Goal: Task Accomplishment & Management: Complete application form

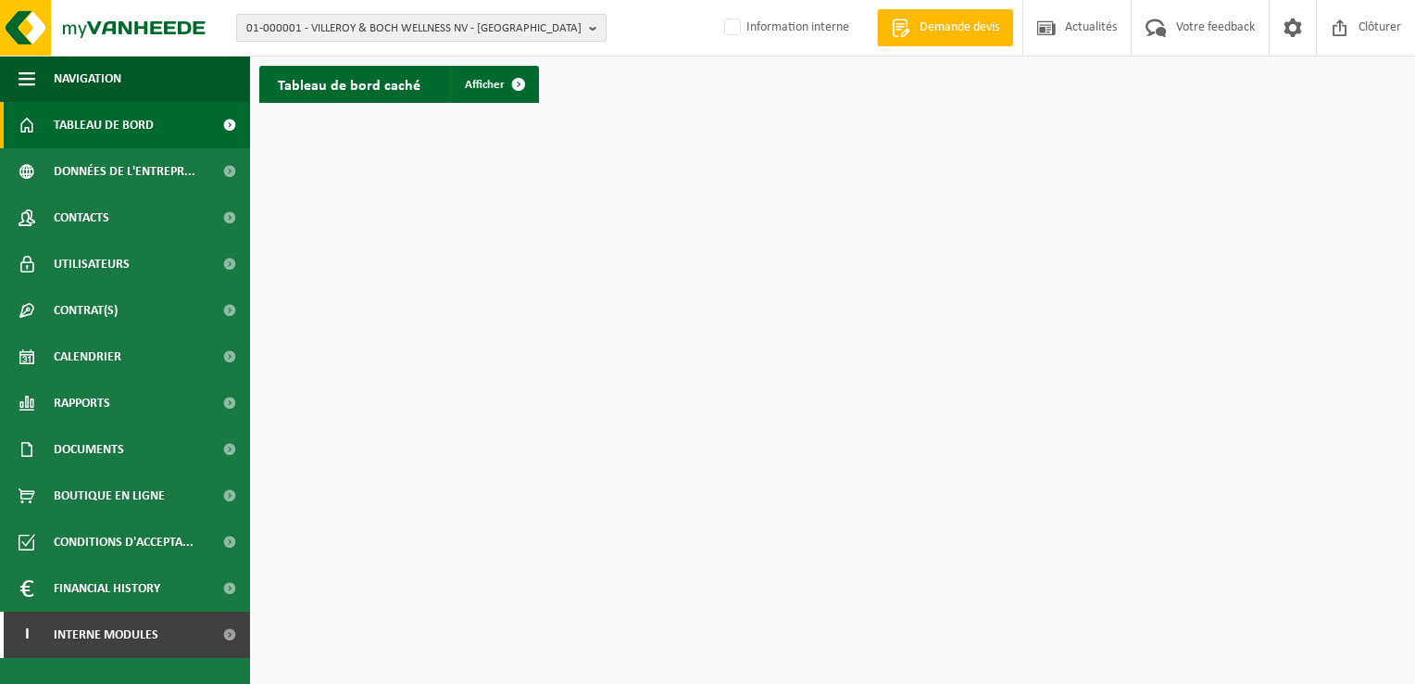
click at [448, 26] on span "01-000001 - VILLEROY & BOCH WELLNESS NV - ROESELARE" at bounding box center [413, 29] width 335 height 28
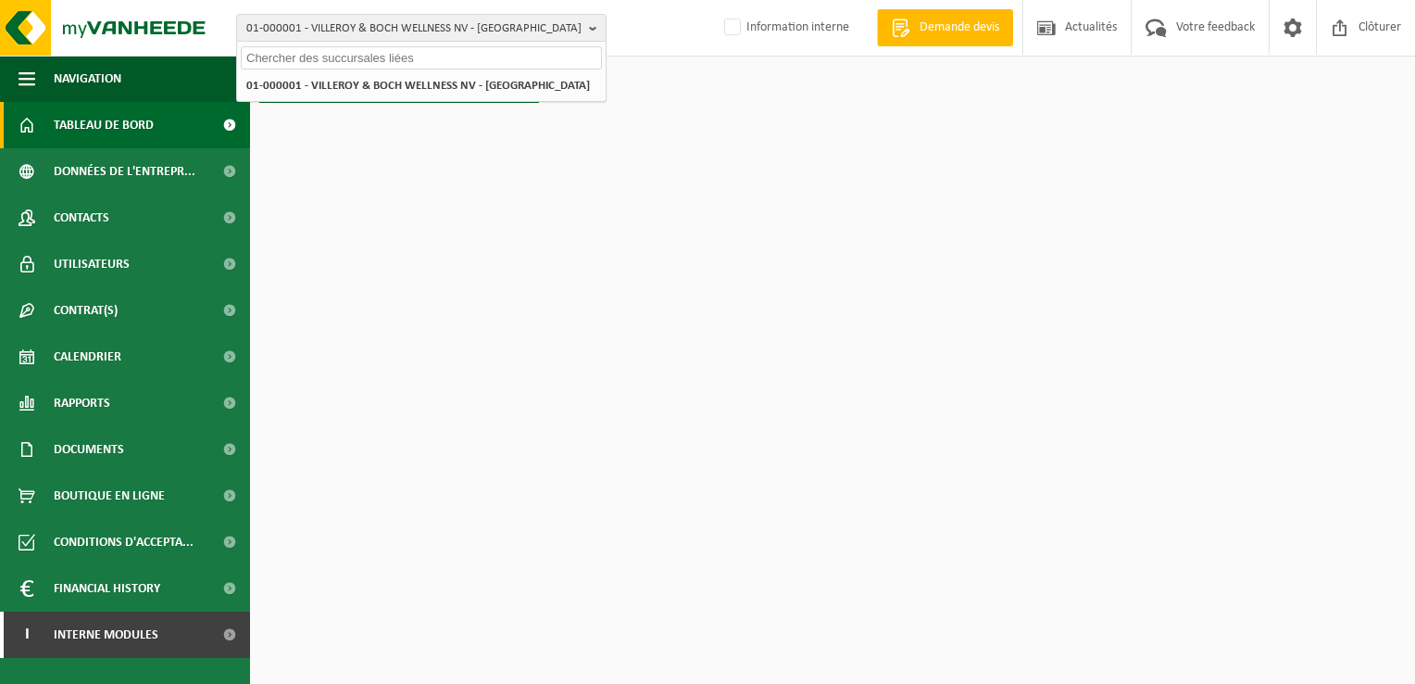
click at [274, 58] on input "text" at bounding box center [421, 57] width 361 height 23
paste input "01-083261"
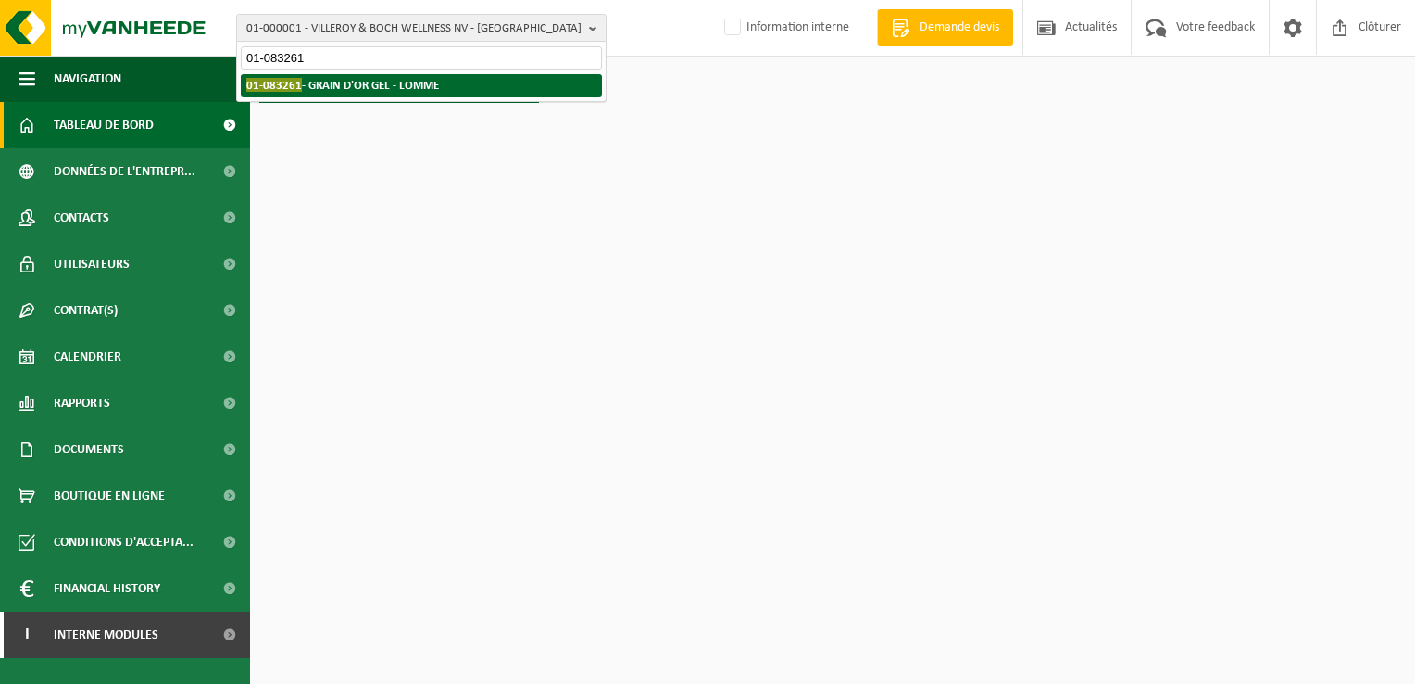
type input "01-083261"
click at [345, 84] on strong "01-083261 - GRAIN D'OR GEL - LOMME" at bounding box center [342, 85] width 193 height 14
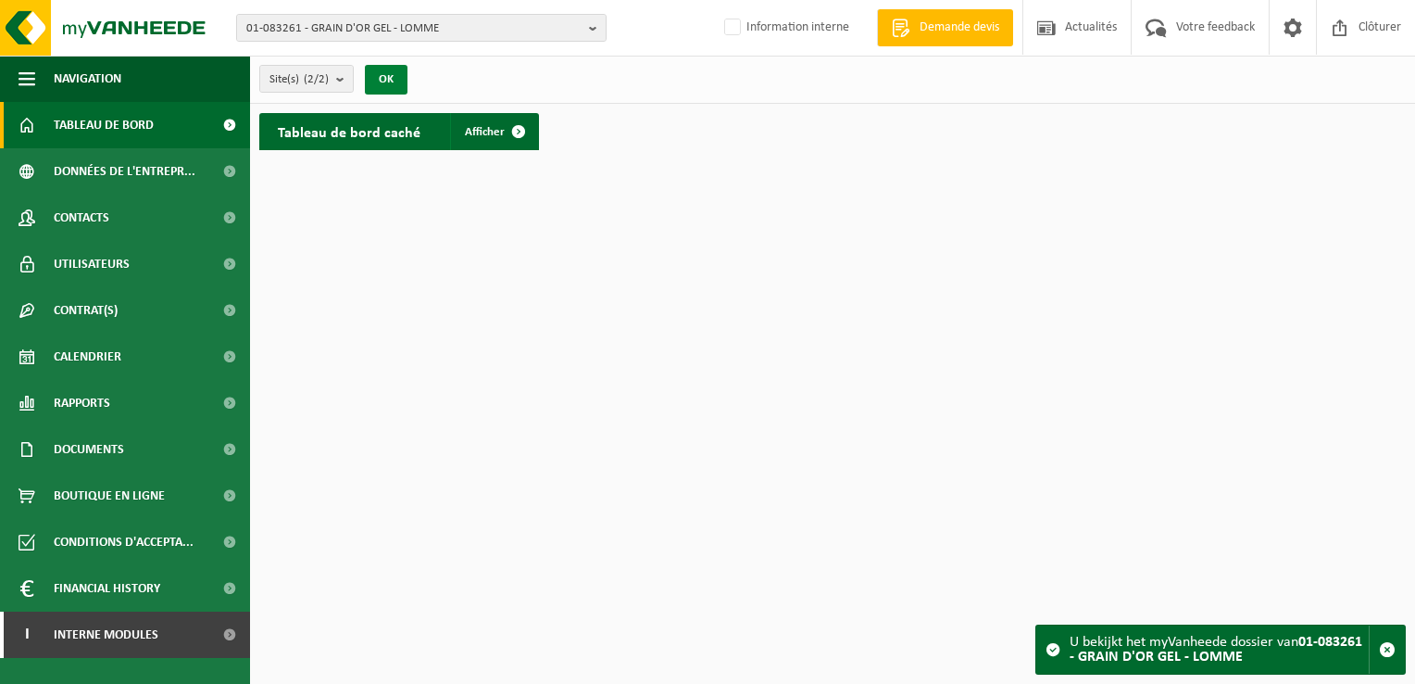
click at [386, 80] on button "OK" at bounding box center [386, 80] width 43 height 30
click at [497, 121] on link "Afficher" at bounding box center [493, 131] width 87 height 37
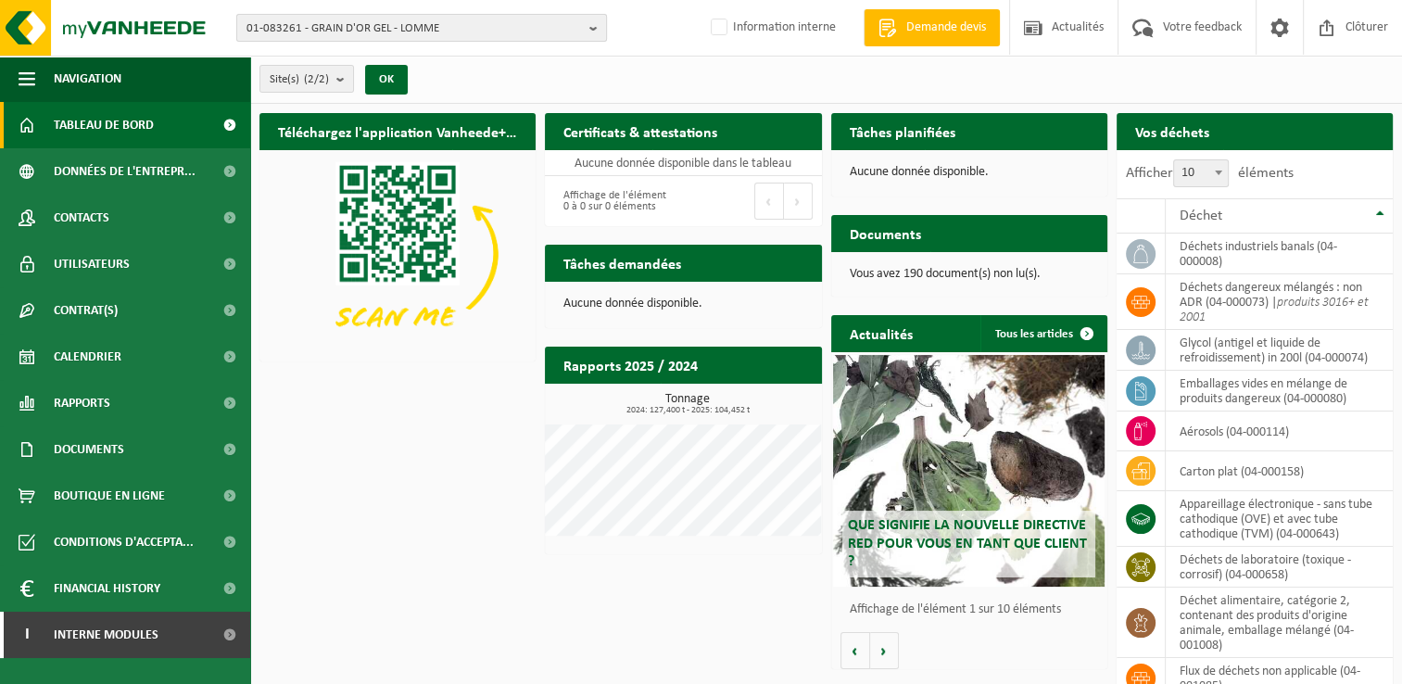
click at [597, 28] on b "button" at bounding box center [597, 28] width 17 height 26
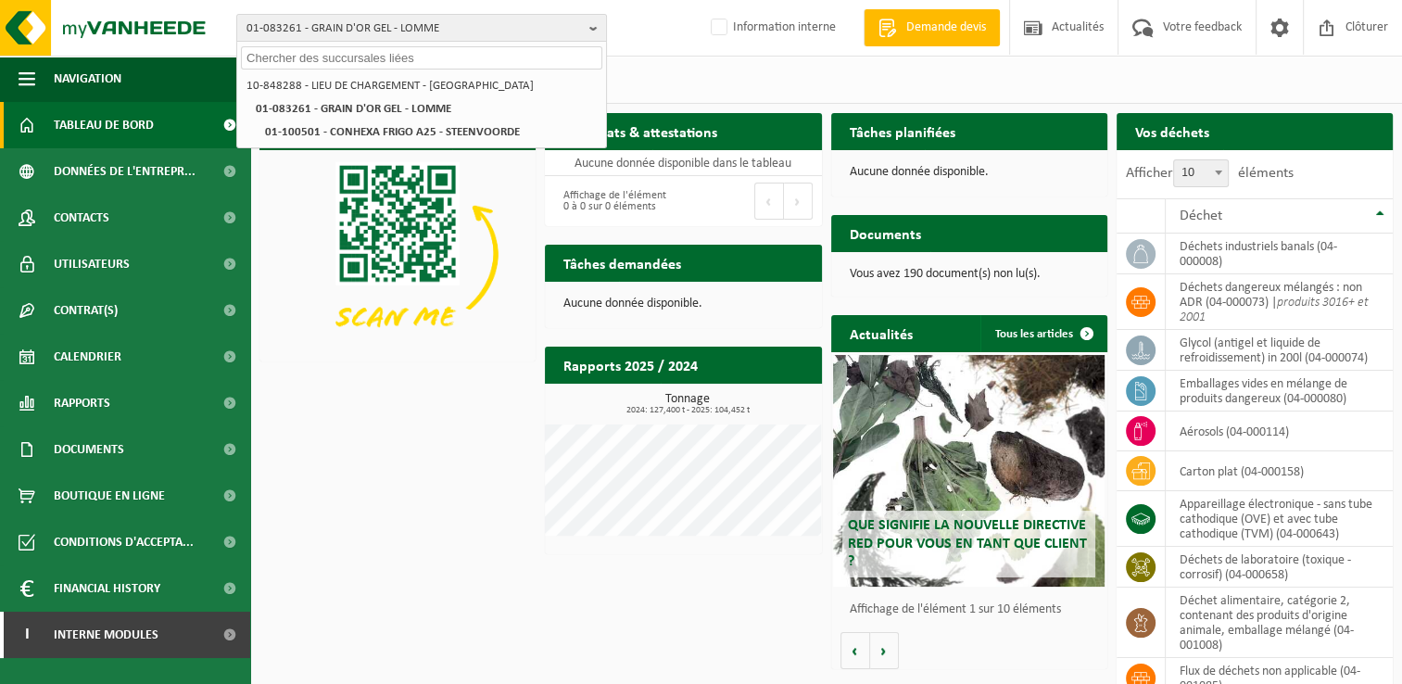
click at [287, 60] on input "text" at bounding box center [421, 57] width 361 height 23
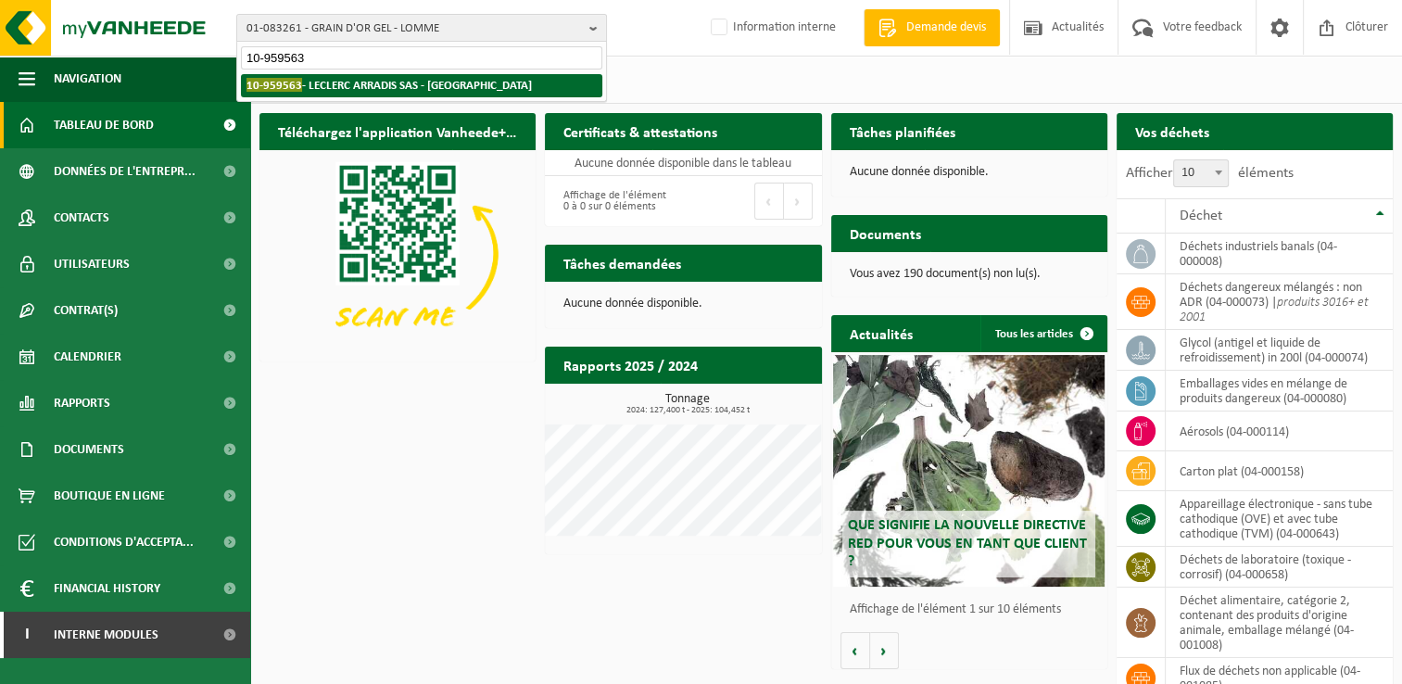
type input "10-959563"
click at [330, 84] on strong "10-959563 - LECLERC ARRADIS SAS - ARRAS" at bounding box center [388, 85] width 285 height 14
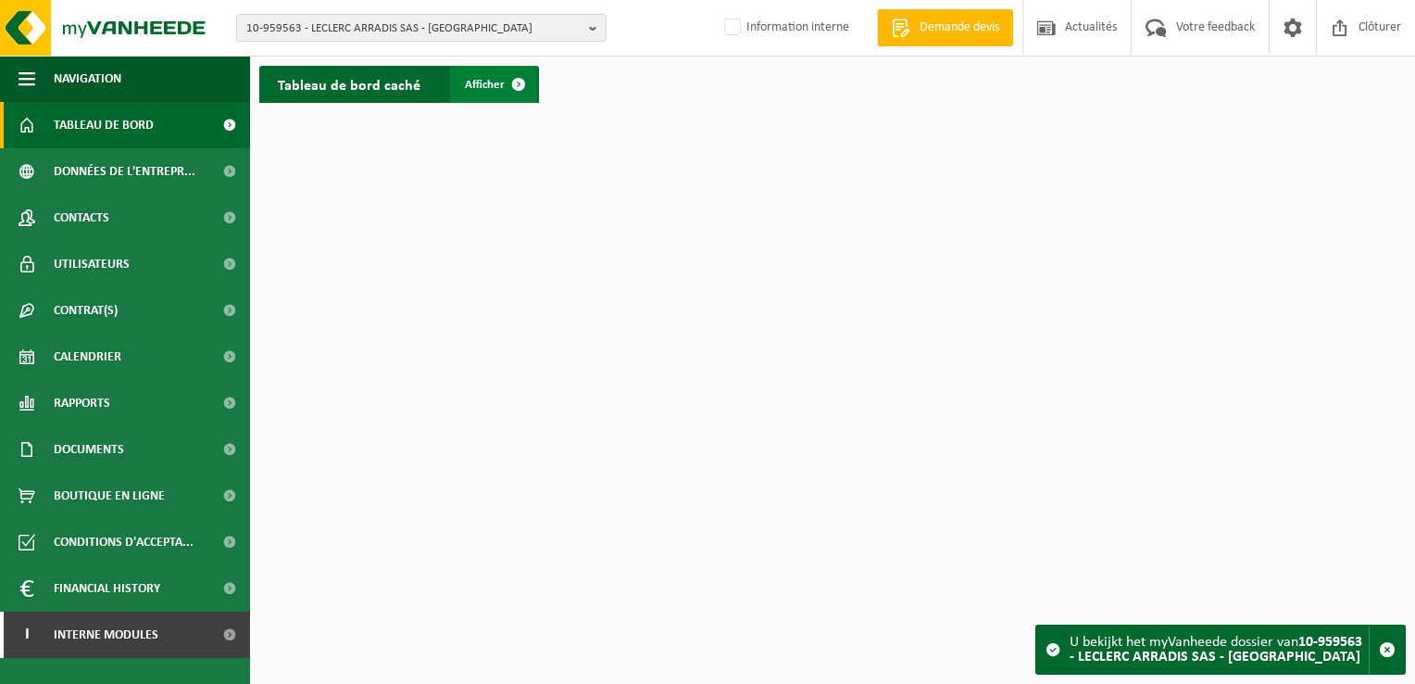
click at [492, 81] on span "Afficher" at bounding box center [485, 85] width 40 height 12
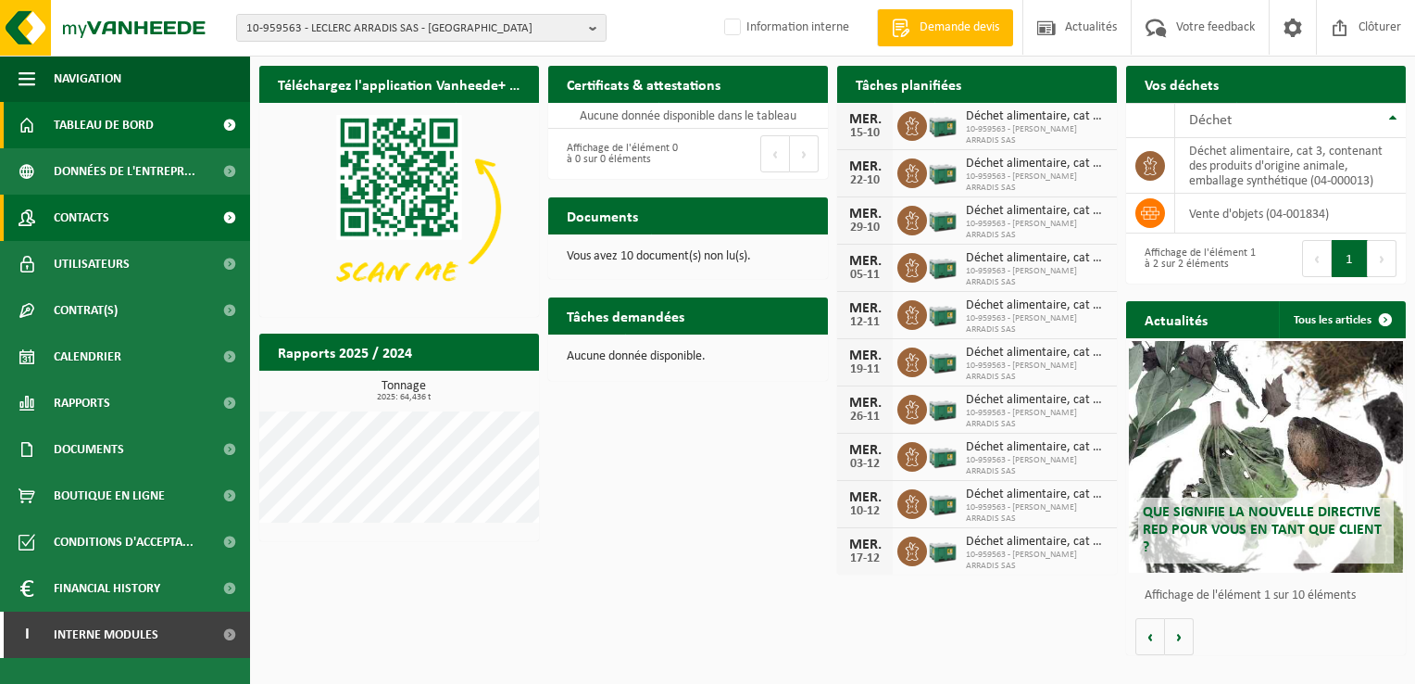
click at [231, 211] on span at bounding box center [229, 218] width 42 height 46
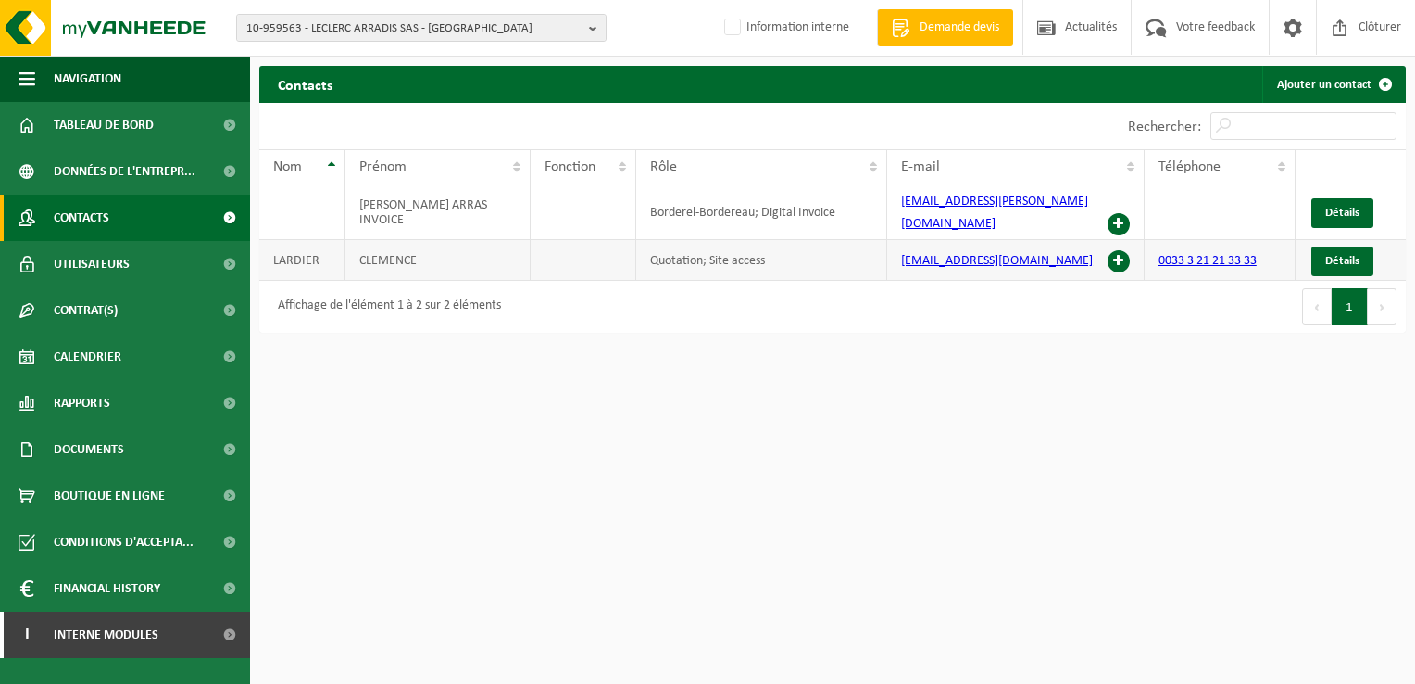
click at [1126, 250] on span at bounding box center [1119, 261] width 22 height 22
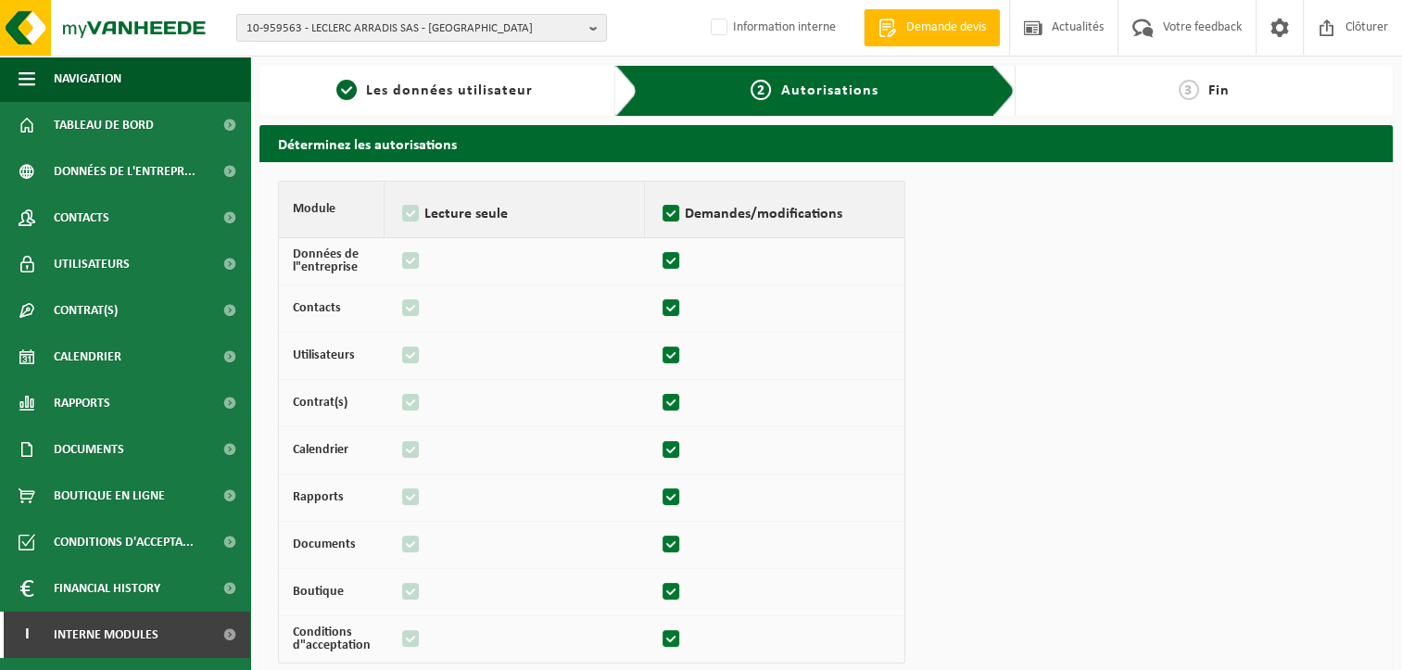
scroll to position [183, 0]
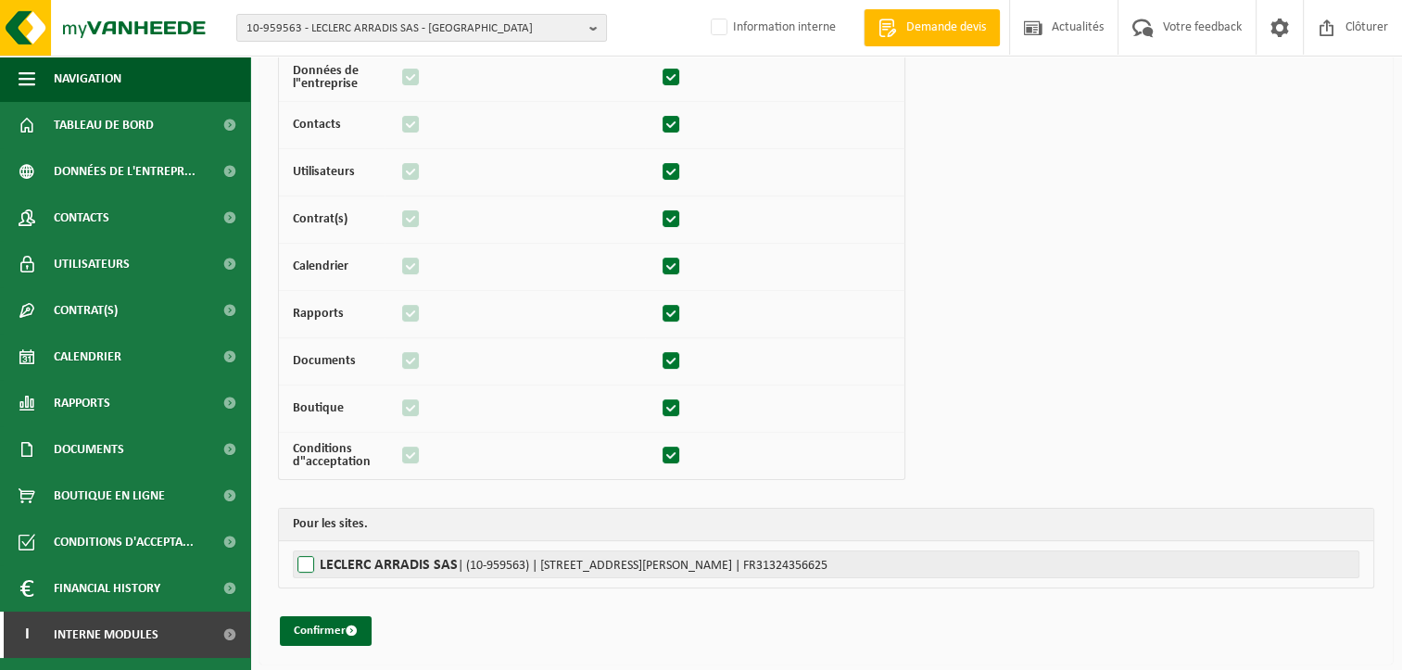
click at [306, 558] on label"] "LECLERC ARRADIS SAS | (10-959563) | [STREET_ADDRESS][PERSON_NAME] | FR313243566…" at bounding box center [826, 564] width 1066 height 28
click at [306, 558] on input "LECLERC ARRADIS SAS | (10-959563) | [STREET_ADDRESS][PERSON_NAME] | FR313243566…" at bounding box center [994, 564] width 1402 height 28
checkbox input "true"
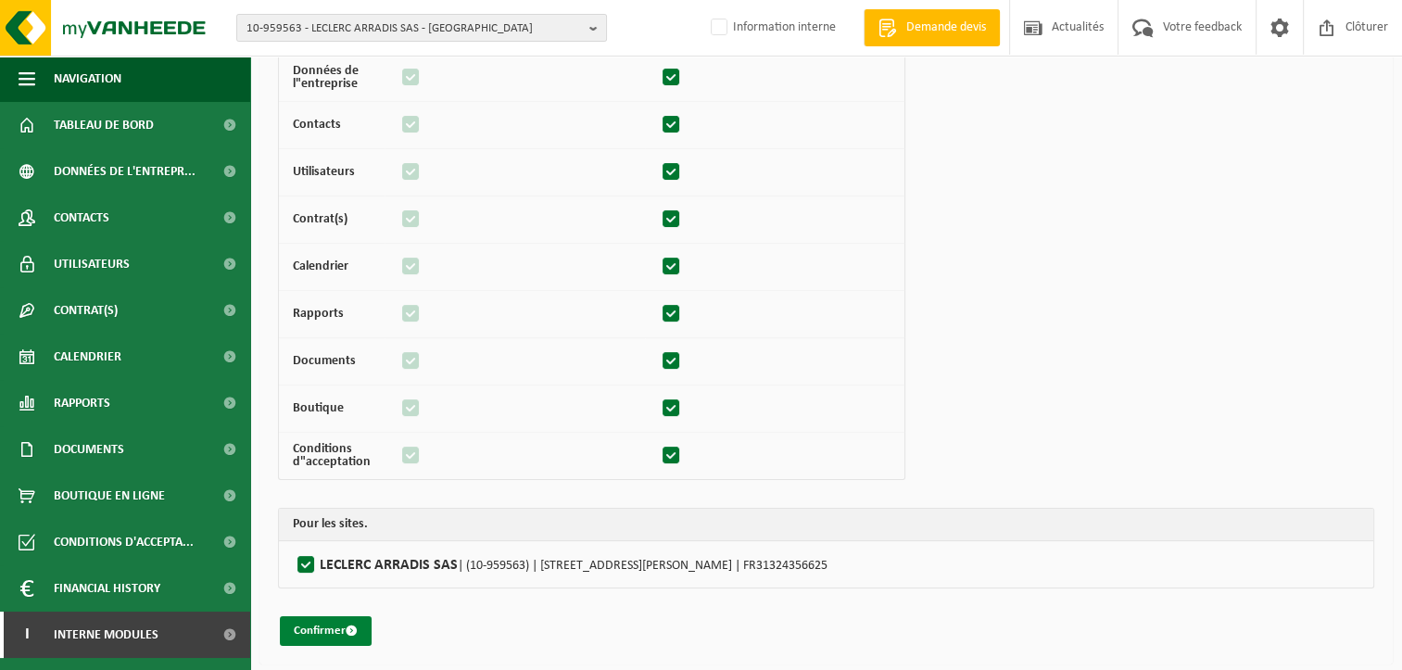
click at [333, 624] on button "Confirmer" at bounding box center [326, 631] width 92 height 30
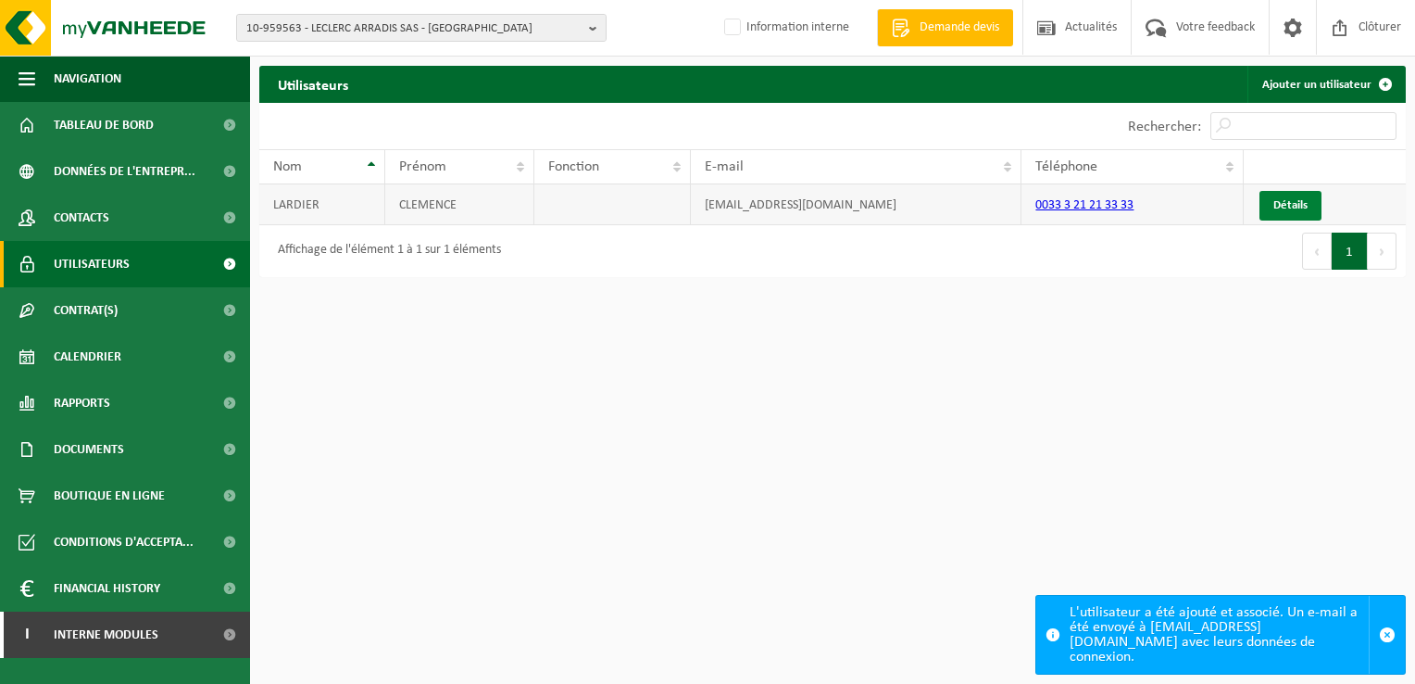
click at [1282, 200] on link "Détails" at bounding box center [1291, 206] width 62 height 30
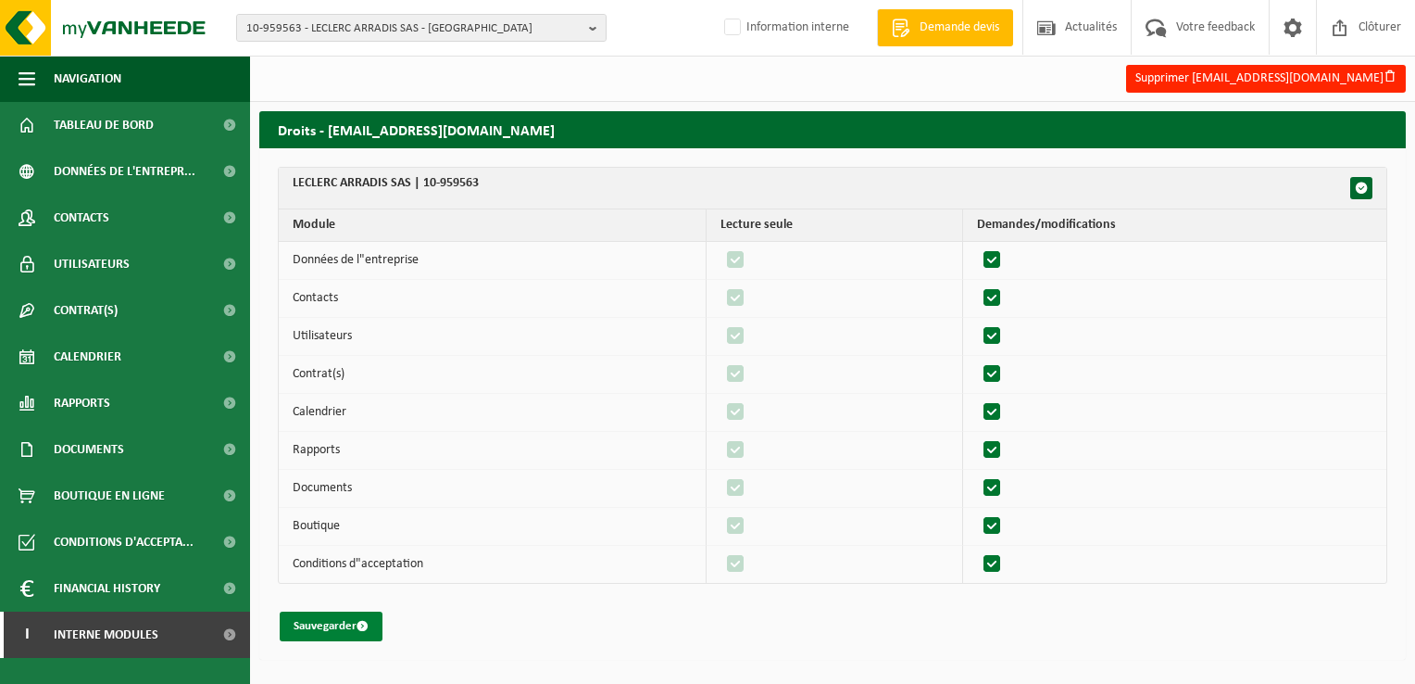
click at [345, 617] on button "Sauvegarder" at bounding box center [331, 626] width 103 height 30
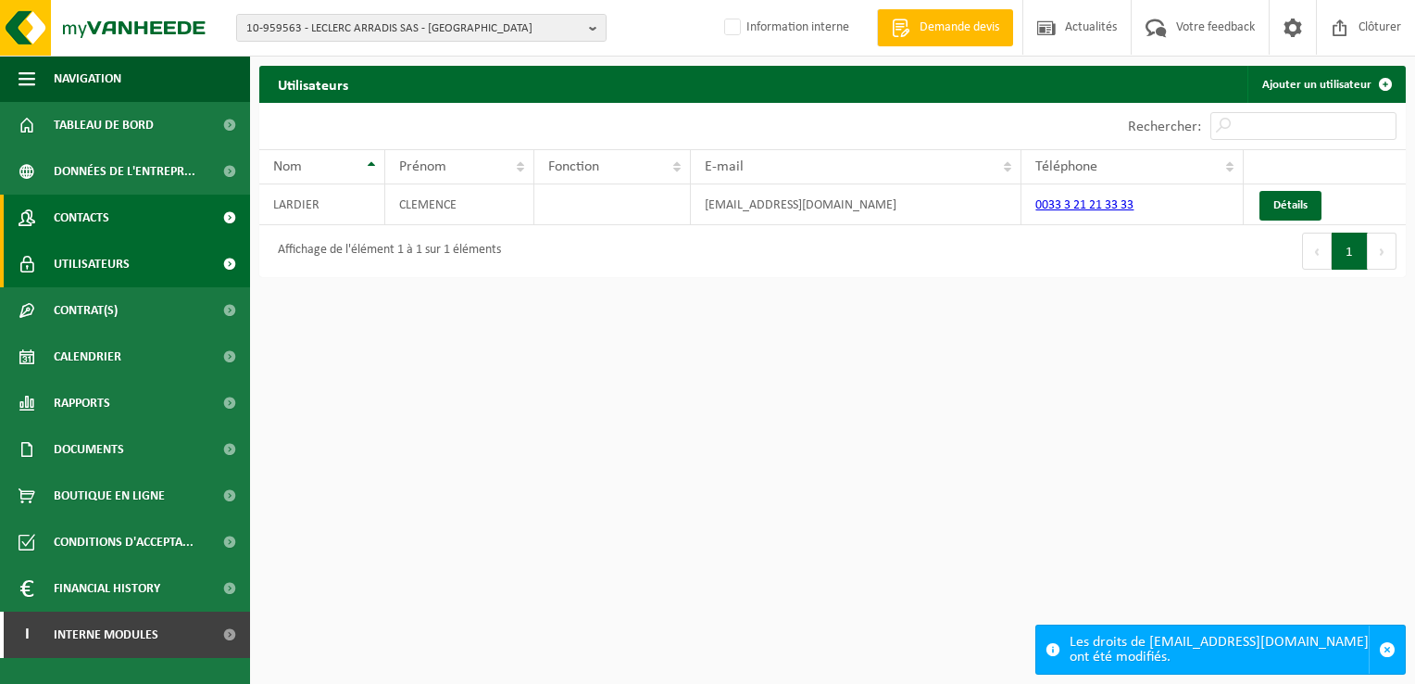
click at [107, 220] on span "Contacts" at bounding box center [82, 218] width 56 height 46
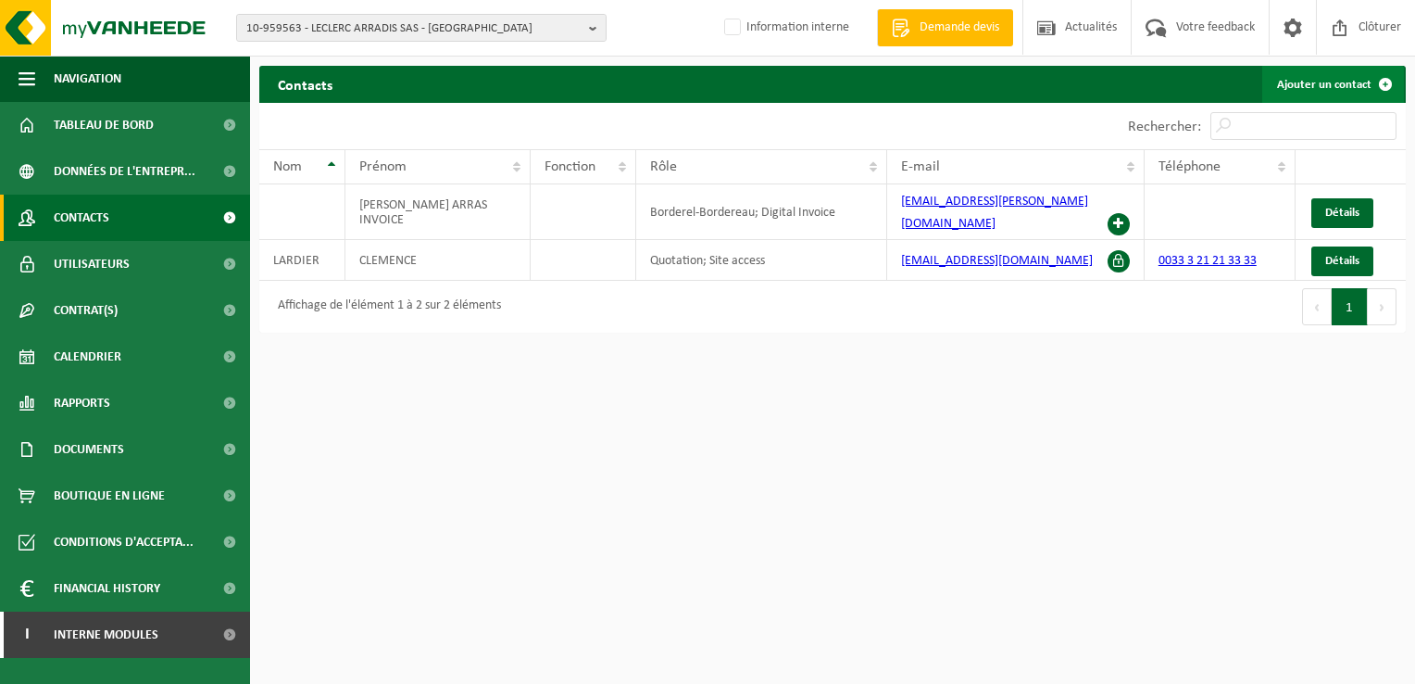
click at [1334, 85] on link "Ajouter un contact" at bounding box center [1334, 84] width 142 height 37
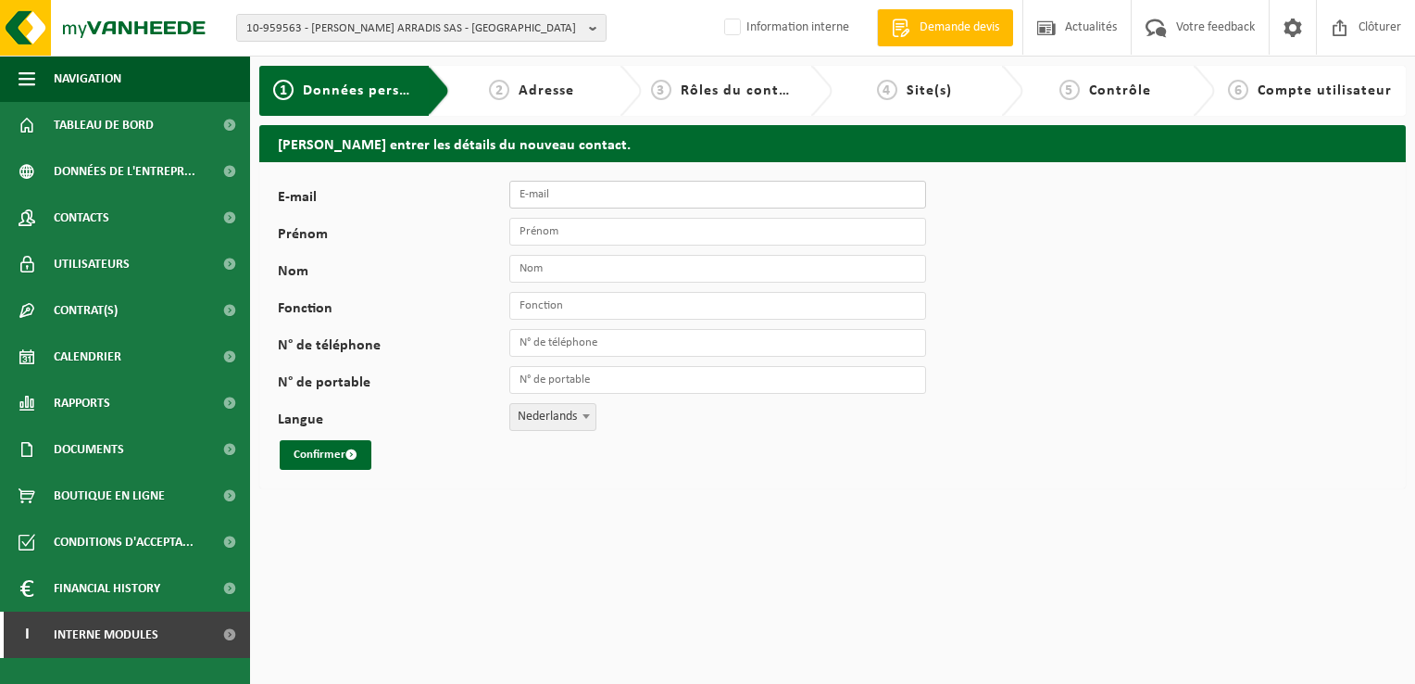
click at [609, 195] on input "E-mail" at bounding box center [717, 195] width 417 height 28
click at [556, 199] on input "E-mail" at bounding box center [717, 195] width 417 height 28
paste input "Clemence LARDIER <clemence.lardier@arras.leclerc>"
click at [619, 192] on input "Clemence LARDIER <clemence.lardier@arras.leclerc>" at bounding box center [717, 195] width 417 height 28
click at [734, 196] on input "clemence.lardier@arras.leclerc>" at bounding box center [717, 195] width 417 height 28
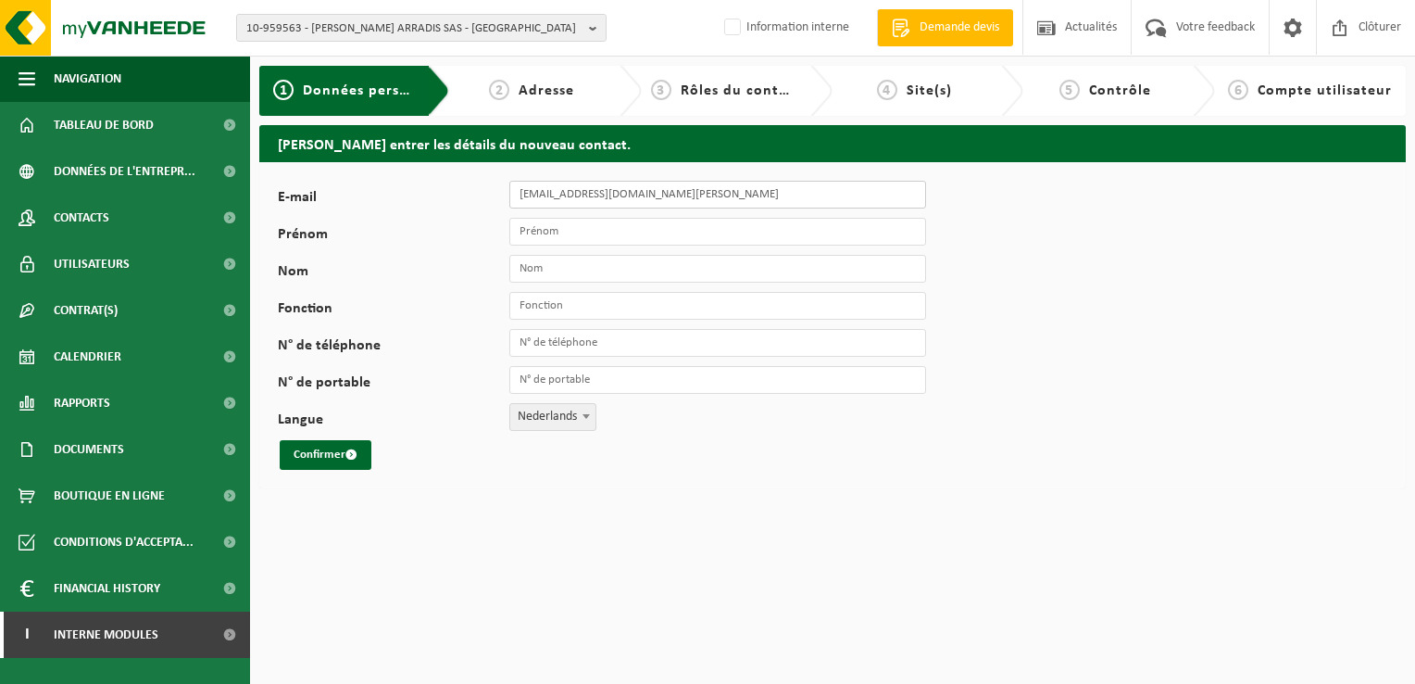
type input "clemence.lardier@arras.leclerc"
click at [609, 224] on input "Prénom" at bounding box center [717, 232] width 417 height 28
type input "Clémence"
click at [560, 275] on input "Nom" at bounding box center [717, 269] width 417 height 28
type input "Lardier"
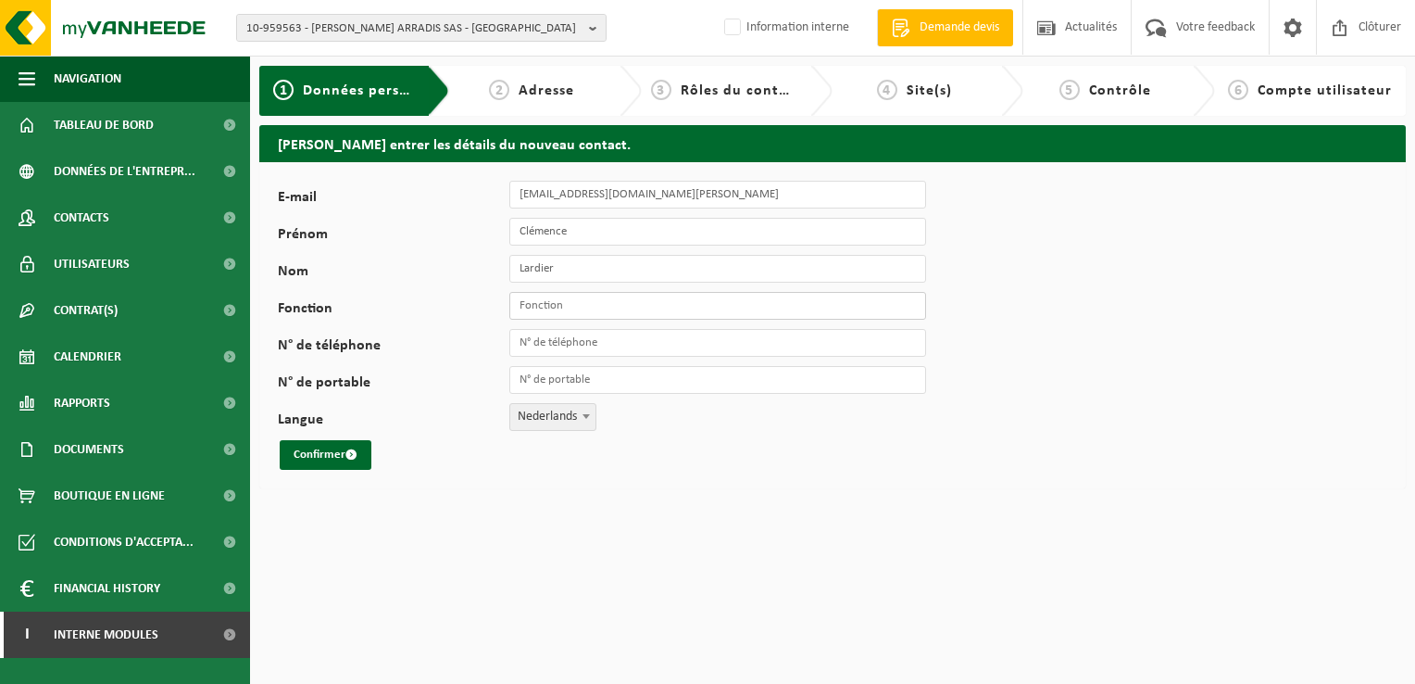
click at [533, 305] on input "Fonction" at bounding box center [717, 306] width 417 height 28
type input "RMM"
click at [572, 337] on input "N° de téléphone" at bounding box center [717, 343] width 417 height 28
paste input "03 21 21 33 33"
type input "+33 3 21 21 33 33"
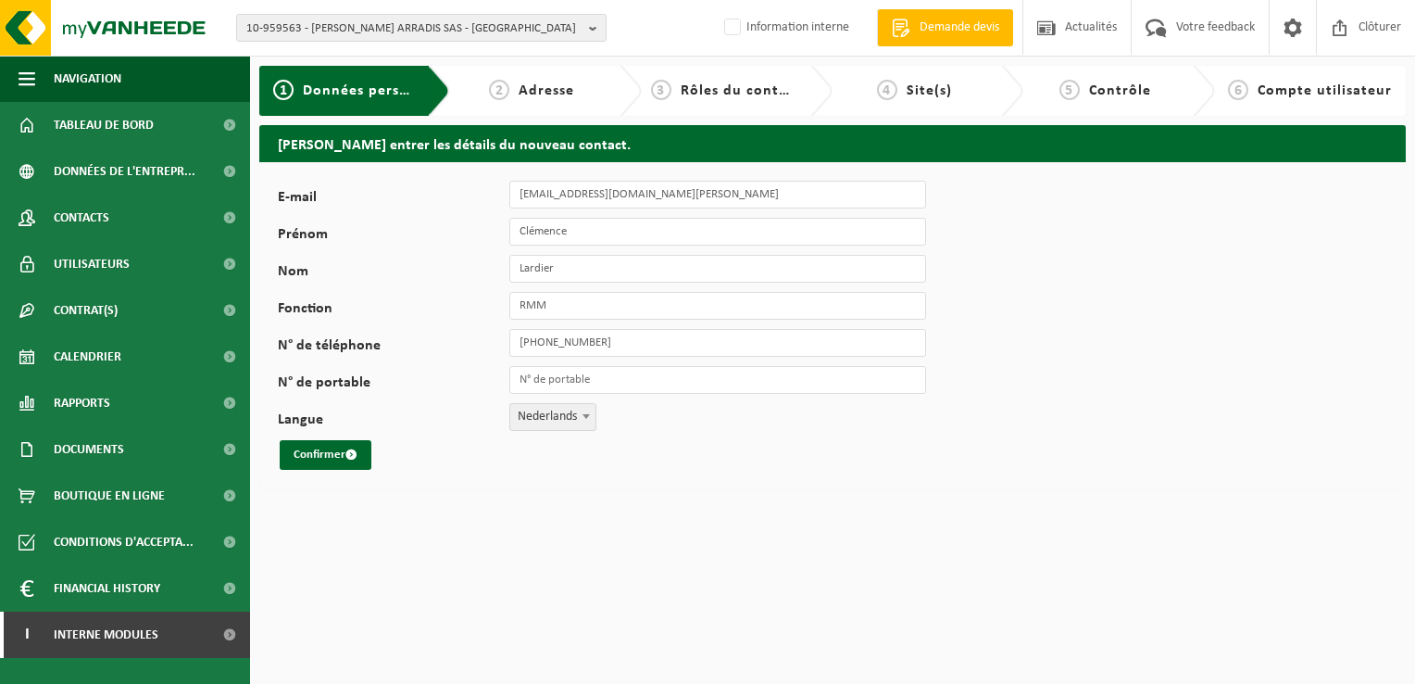
click at [589, 413] on span at bounding box center [586, 416] width 19 height 24
select select "1"
click at [331, 451] on button "Confirmer" at bounding box center [326, 455] width 92 height 30
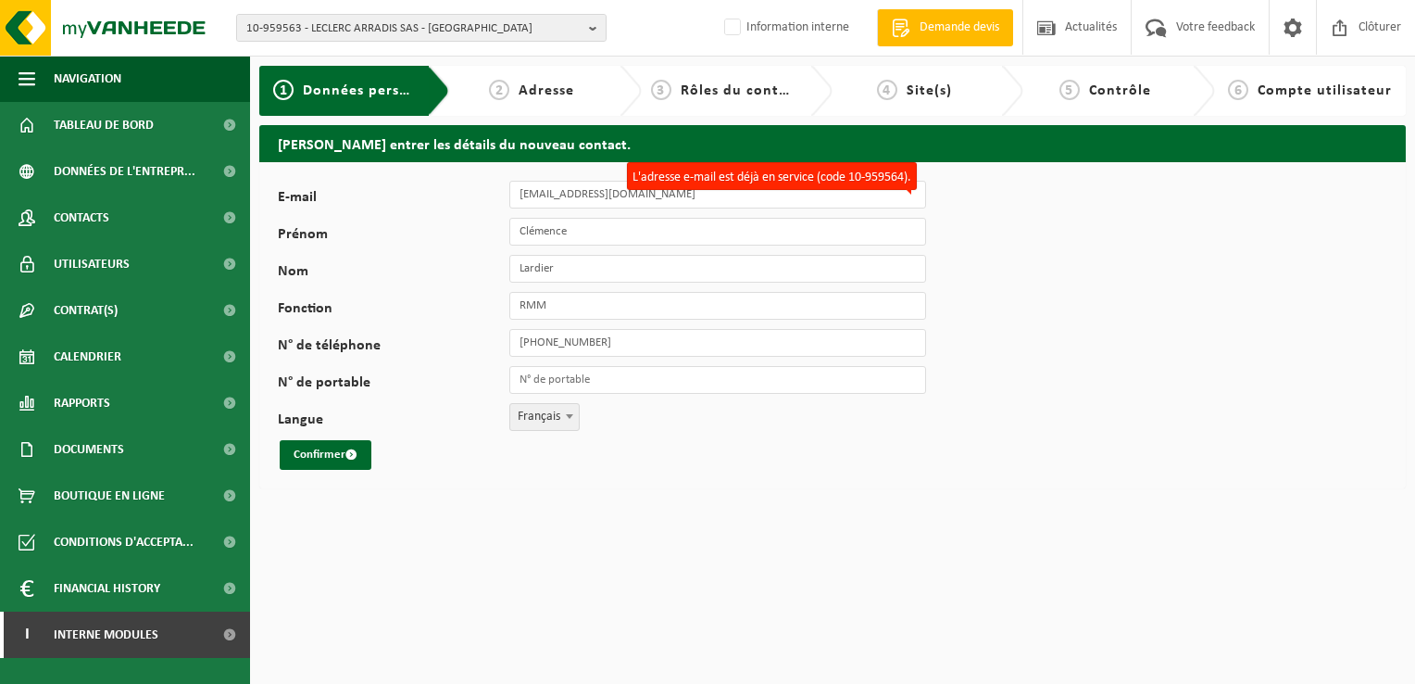
click at [555, 75] on div "2 Adresse" at bounding box center [545, 91] width 191 height 50
click at [128, 309] on link "Contrat(s)" at bounding box center [125, 310] width 250 height 46
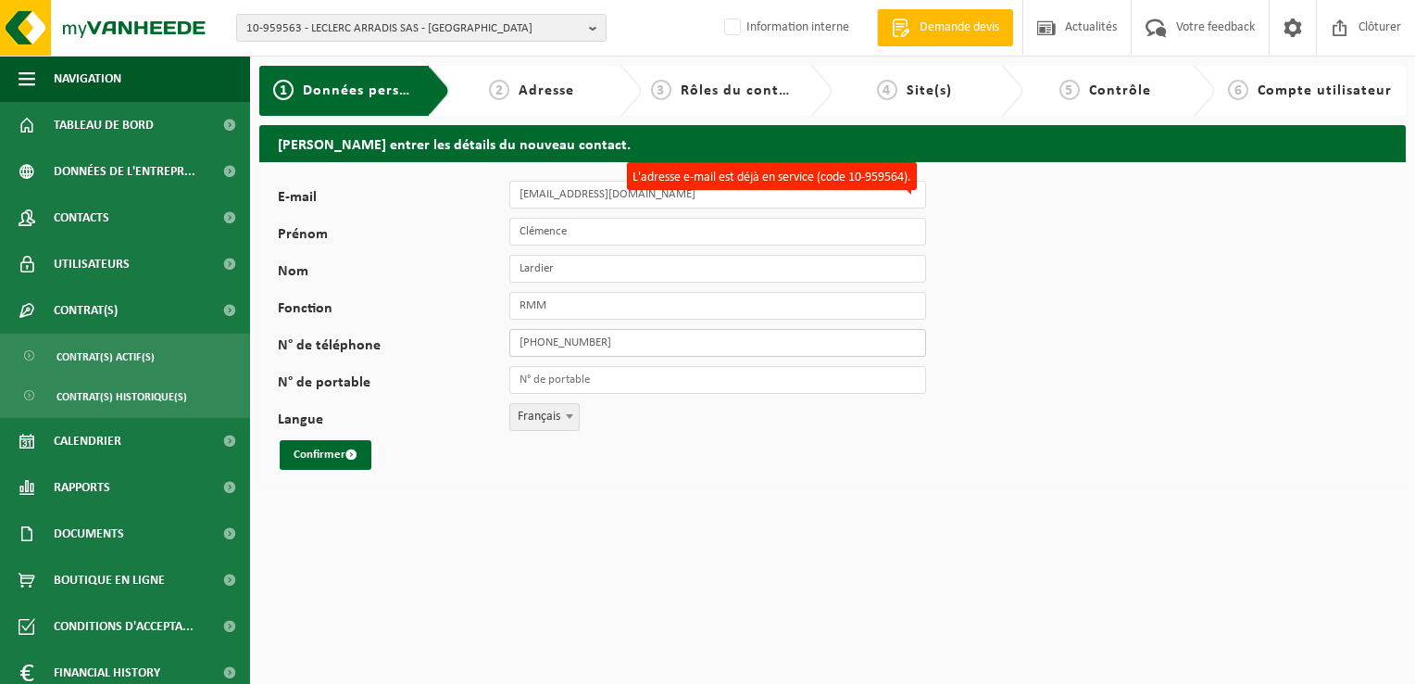
drag, startPoint x: 627, startPoint y: 339, endPoint x: 469, endPoint y: 339, distance: 158.4
click at [469, 339] on div "N° de téléphone +33 3 21 21 33 33" at bounding box center [611, 343] width 667 height 28
drag, startPoint x: 571, startPoint y: 308, endPoint x: 441, endPoint y: 302, distance: 129.8
click at [441, 302] on div "Fonction RMM" at bounding box center [611, 306] width 667 height 28
drag, startPoint x: 610, startPoint y: 256, endPoint x: 489, endPoint y: 258, distance: 120.4
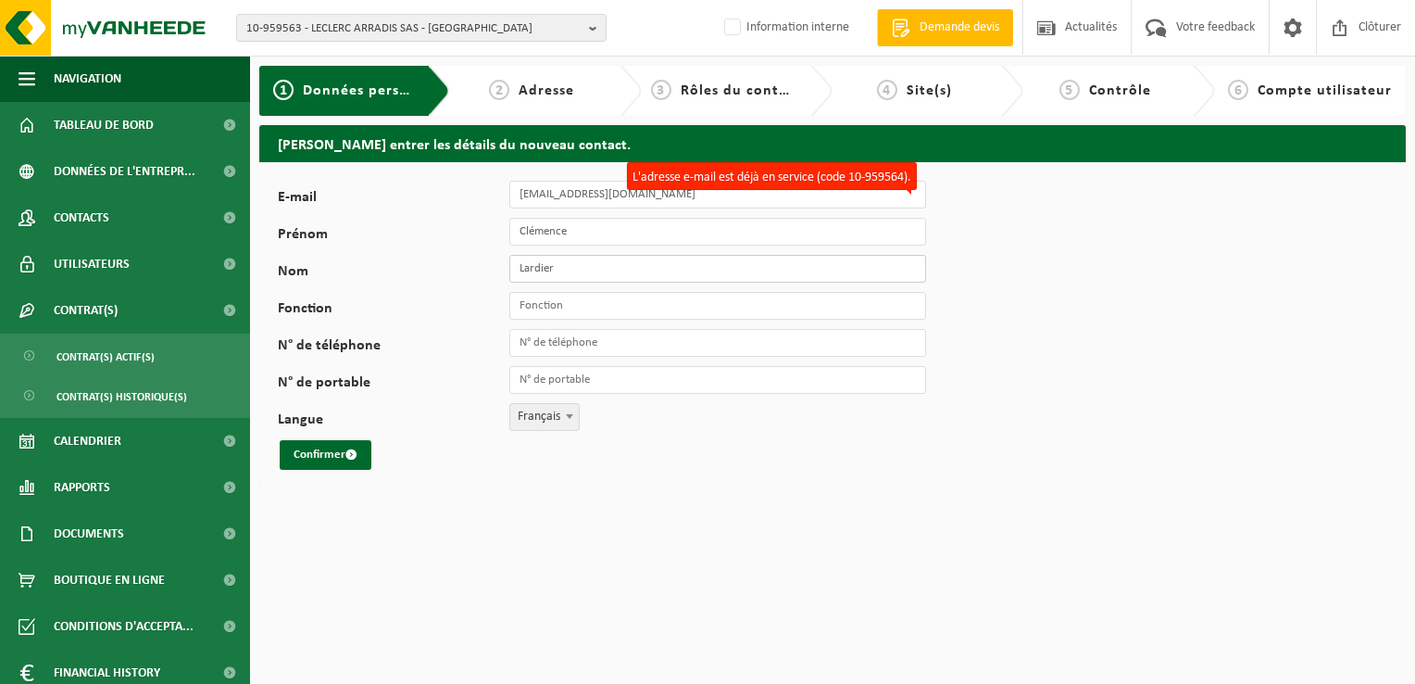
click at [489, 258] on div "Nom Lardier" at bounding box center [611, 269] width 667 height 28
drag, startPoint x: 611, startPoint y: 230, endPoint x: 476, endPoint y: 229, distance: 135.3
click at [476, 229] on div "Prénom Clémence" at bounding box center [611, 232] width 667 height 28
drag, startPoint x: 689, startPoint y: 195, endPoint x: 519, endPoint y: 194, distance: 170.5
click at [519, 194] on input "clemence.lardier@arras.leclerc" at bounding box center [717, 195] width 417 height 28
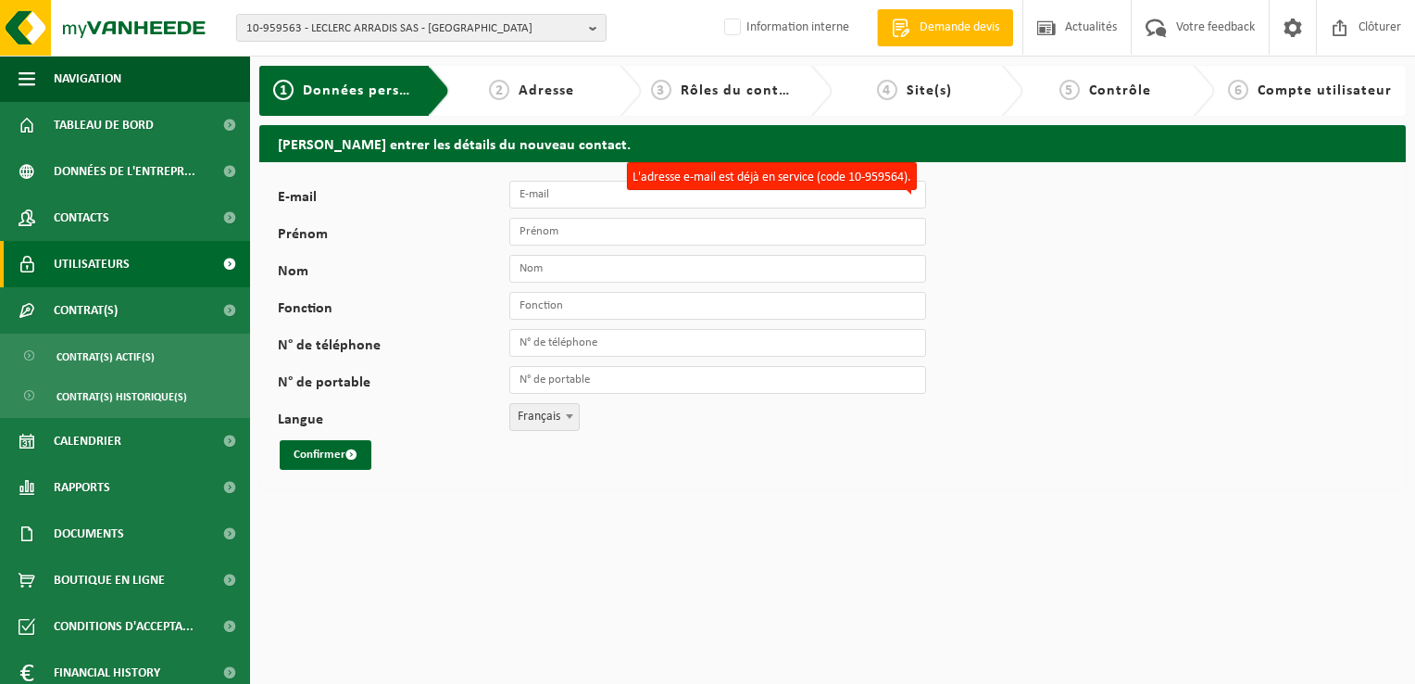
click at [119, 261] on span "Utilisateurs" at bounding box center [92, 264] width 76 height 46
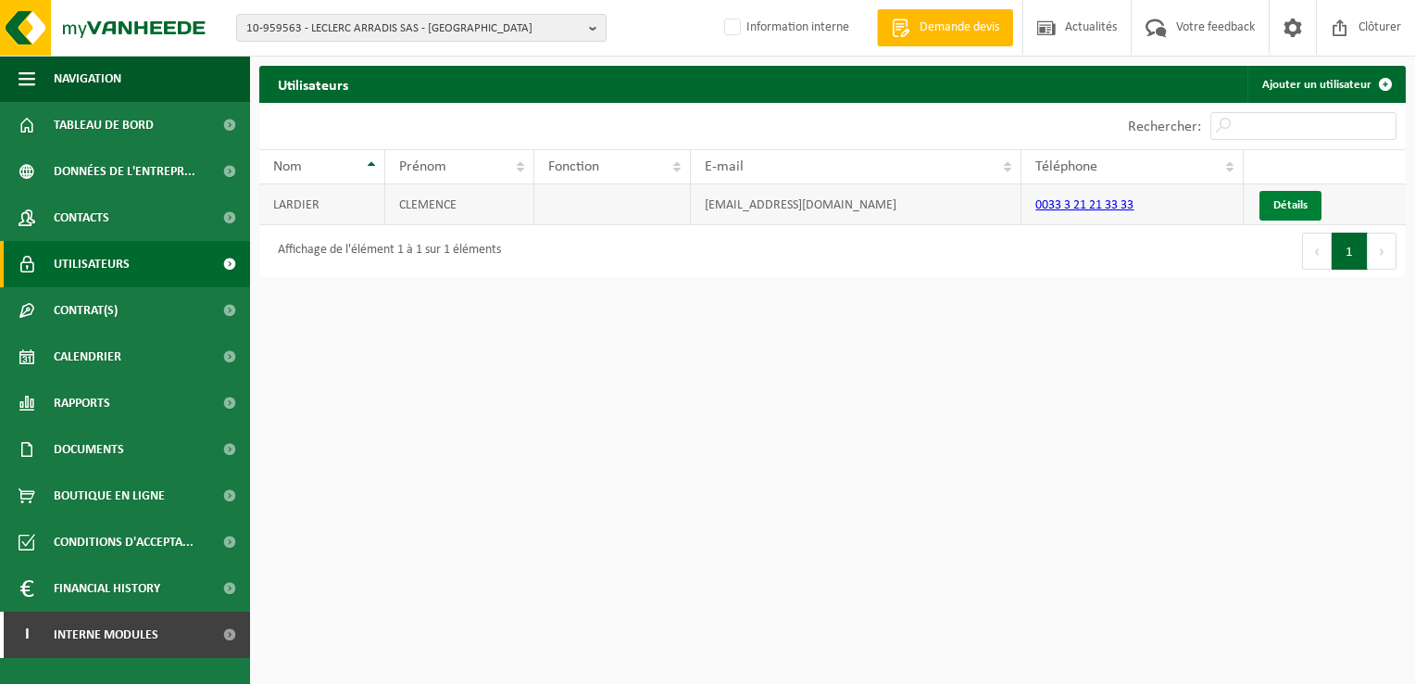
click at [1290, 200] on link "Détails" at bounding box center [1291, 206] width 62 height 30
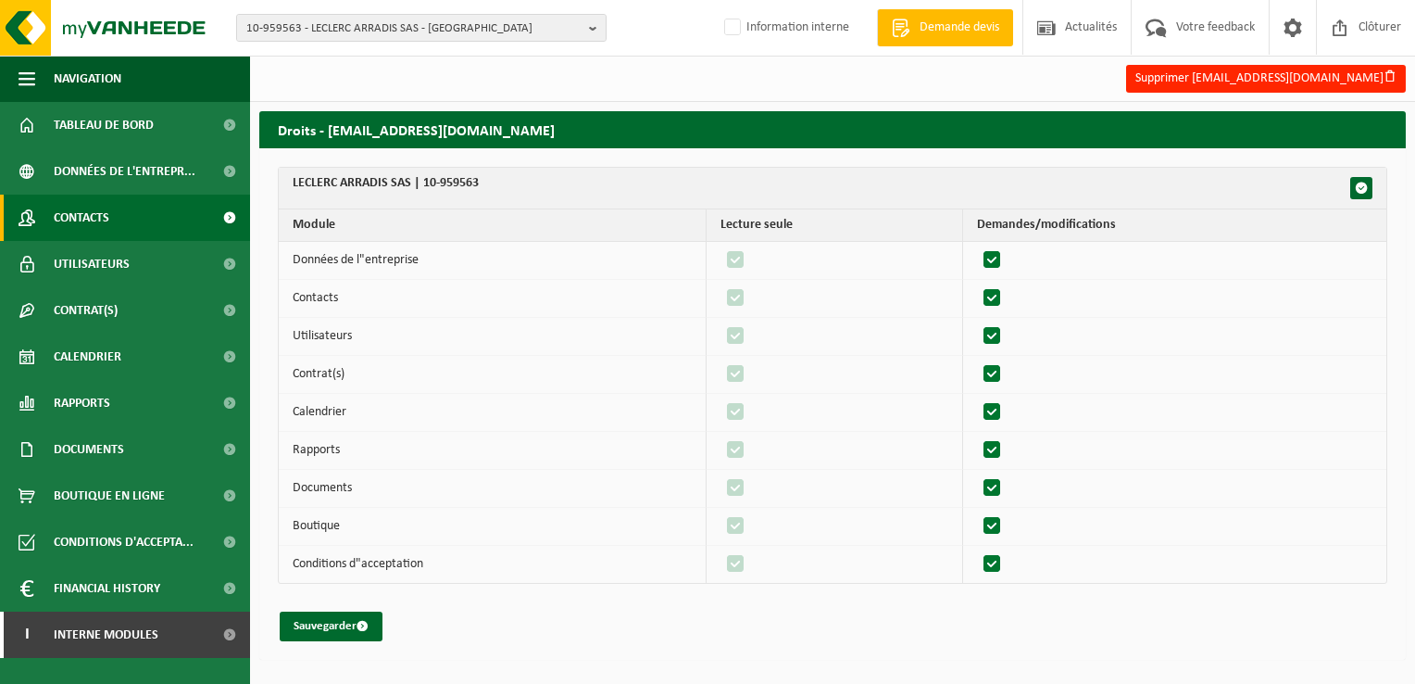
click at [107, 220] on span "Contacts" at bounding box center [82, 218] width 56 height 46
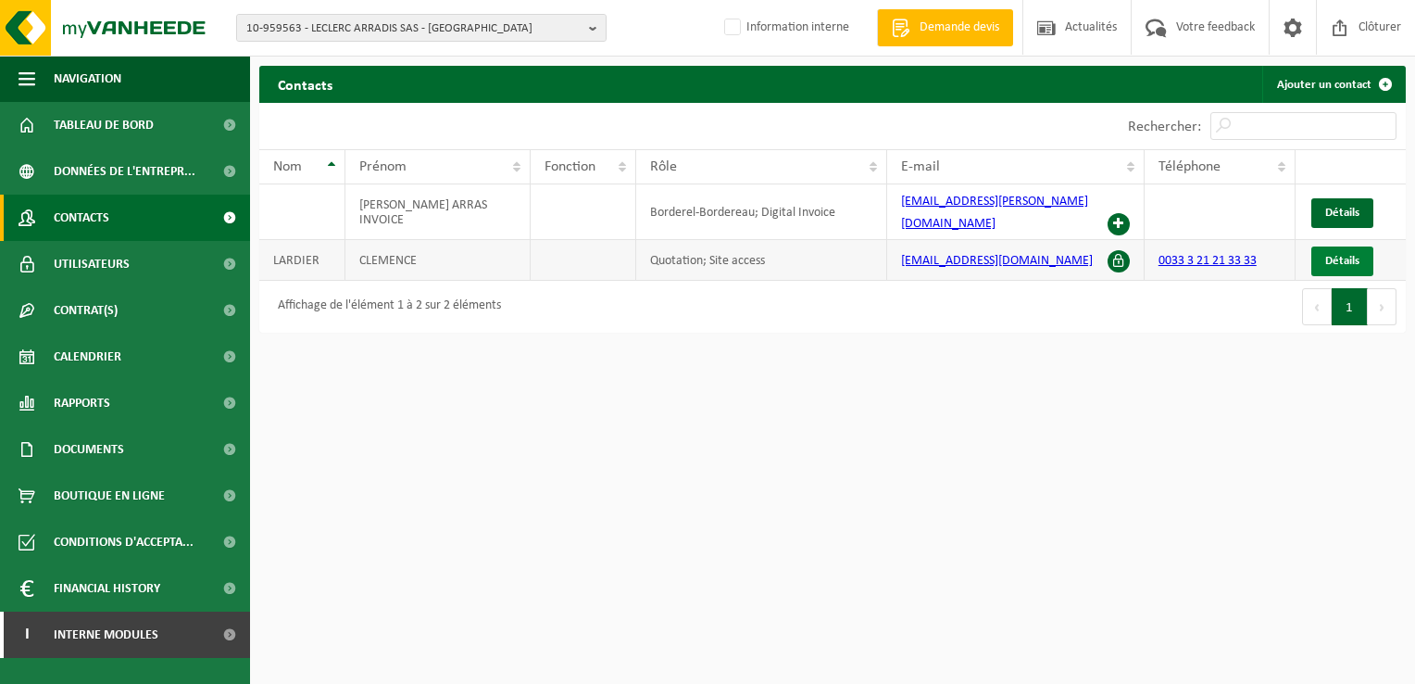
click at [1336, 255] on span "Détails" at bounding box center [1343, 261] width 34 height 12
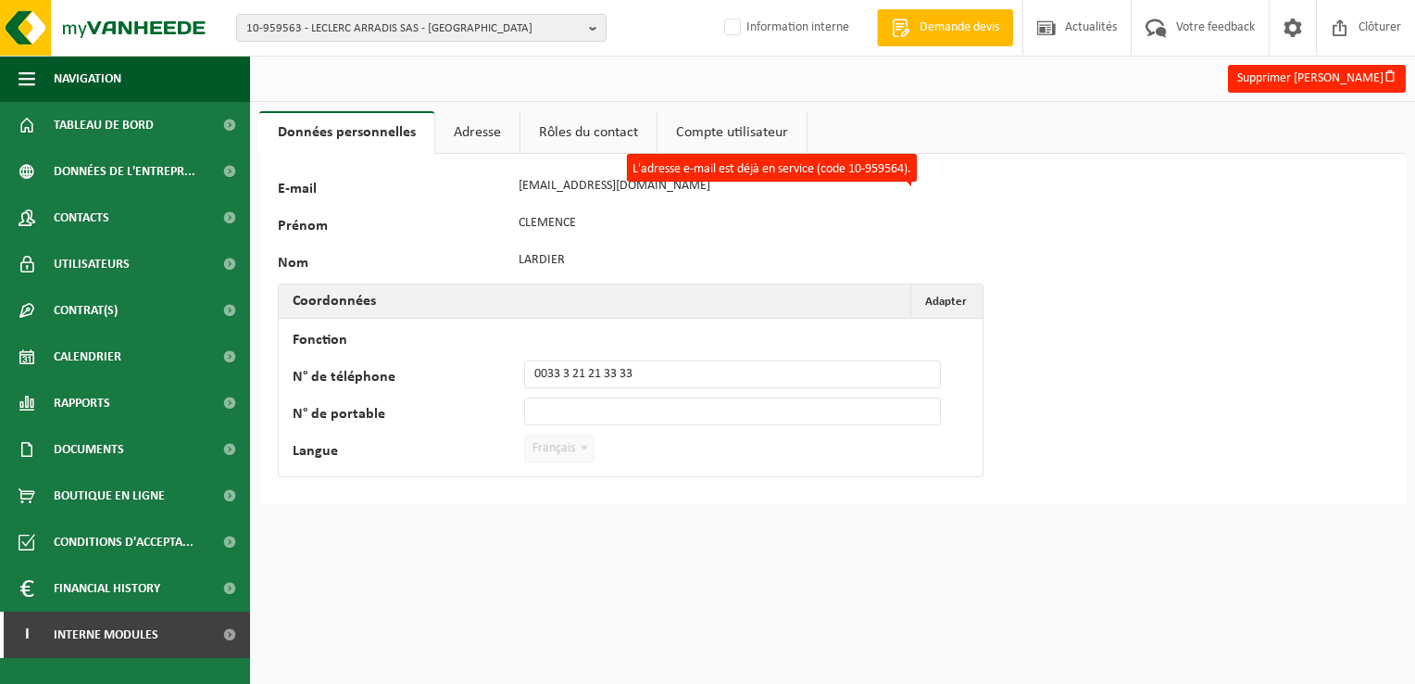
click at [461, 132] on link "Adresse" at bounding box center [477, 132] width 84 height 43
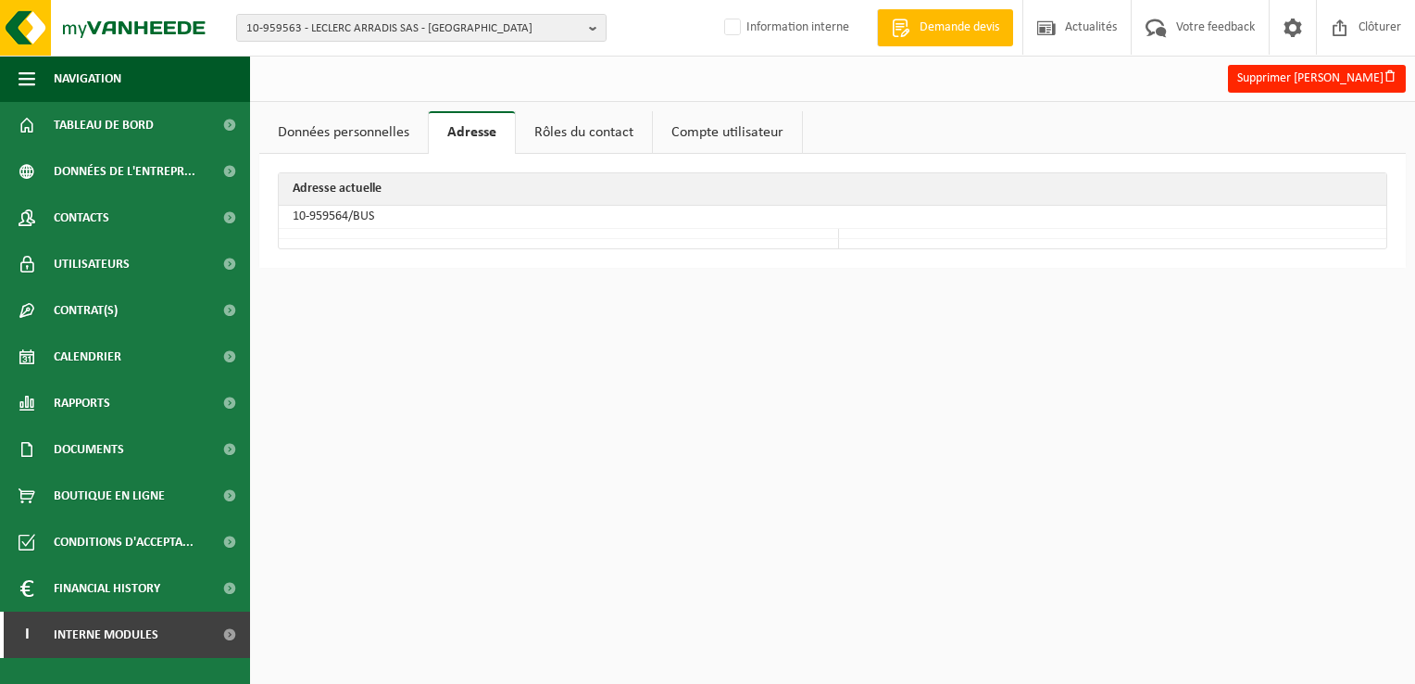
click at [561, 125] on link "Rôles du contact" at bounding box center [584, 132] width 136 height 43
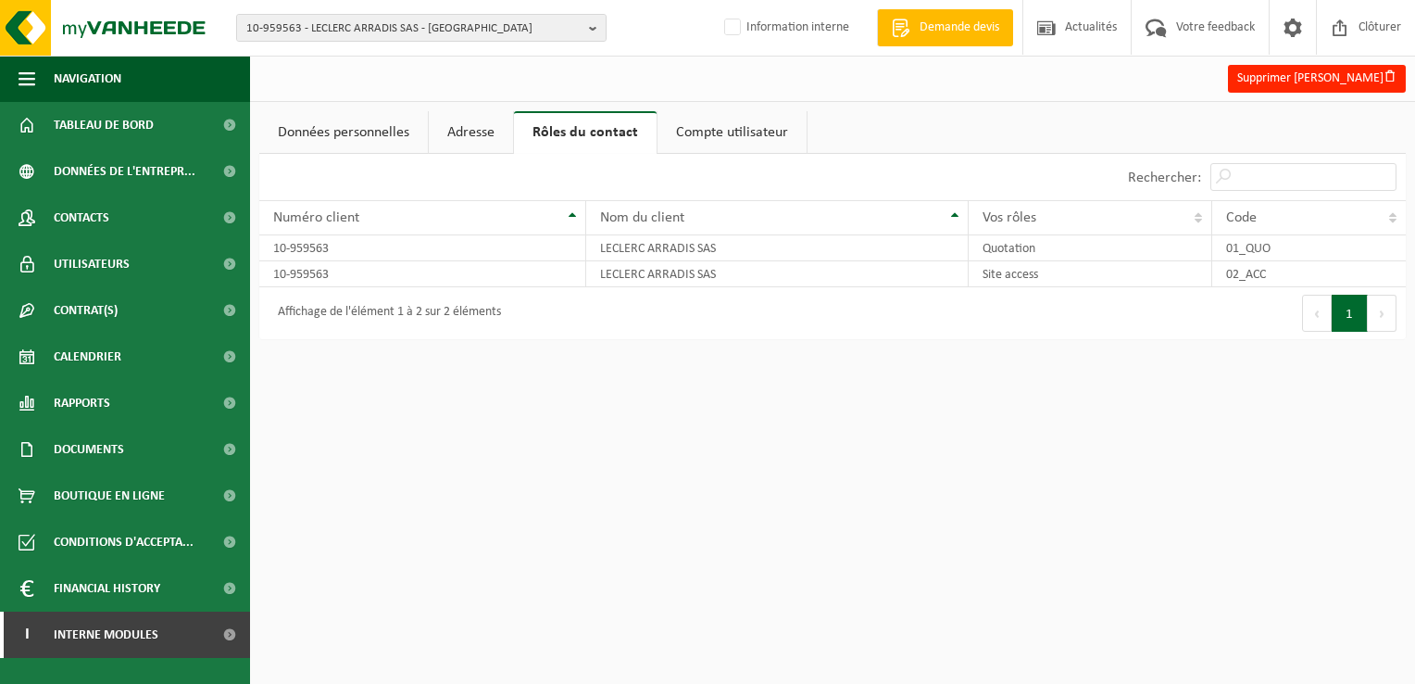
click at [749, 123] on link "Compte utilisateur" at bounding box center [732, 132] width 149 height 43
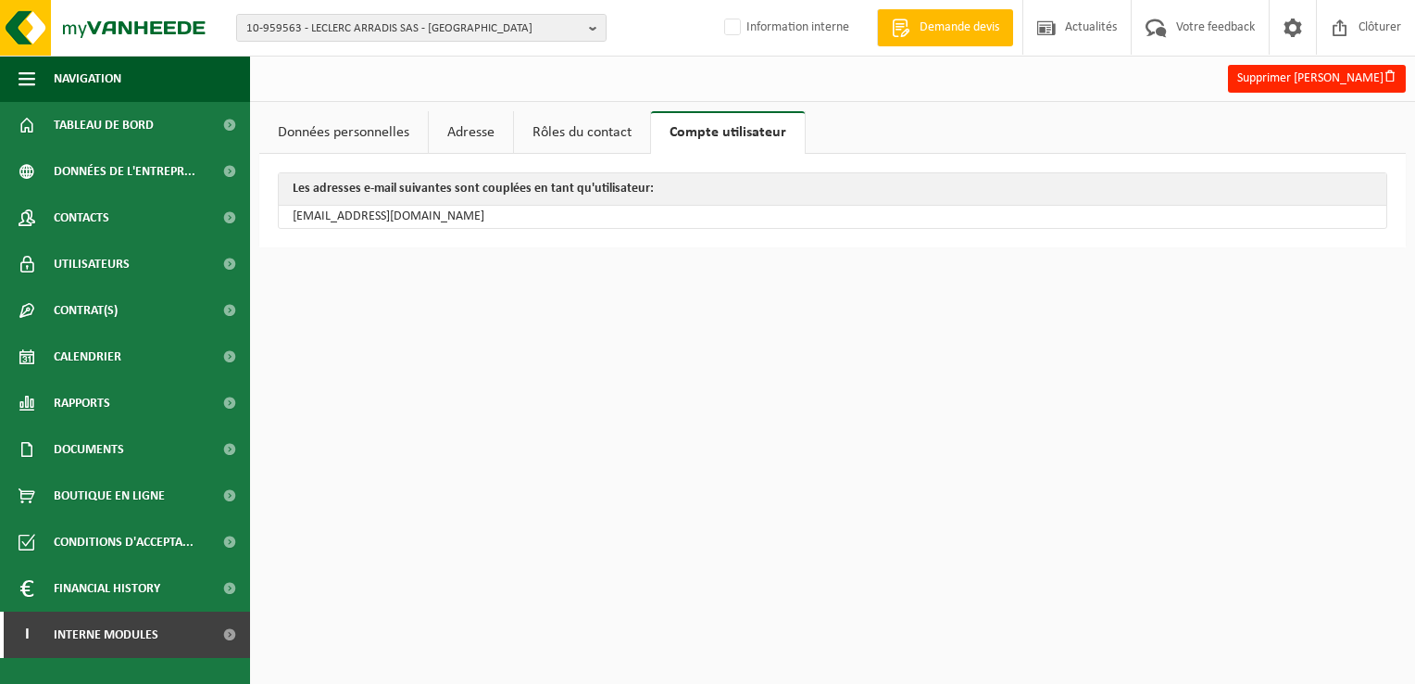
click at [562, 128] on link "Rôles du contact" at bounding box center [582, 132] width 136 height 43
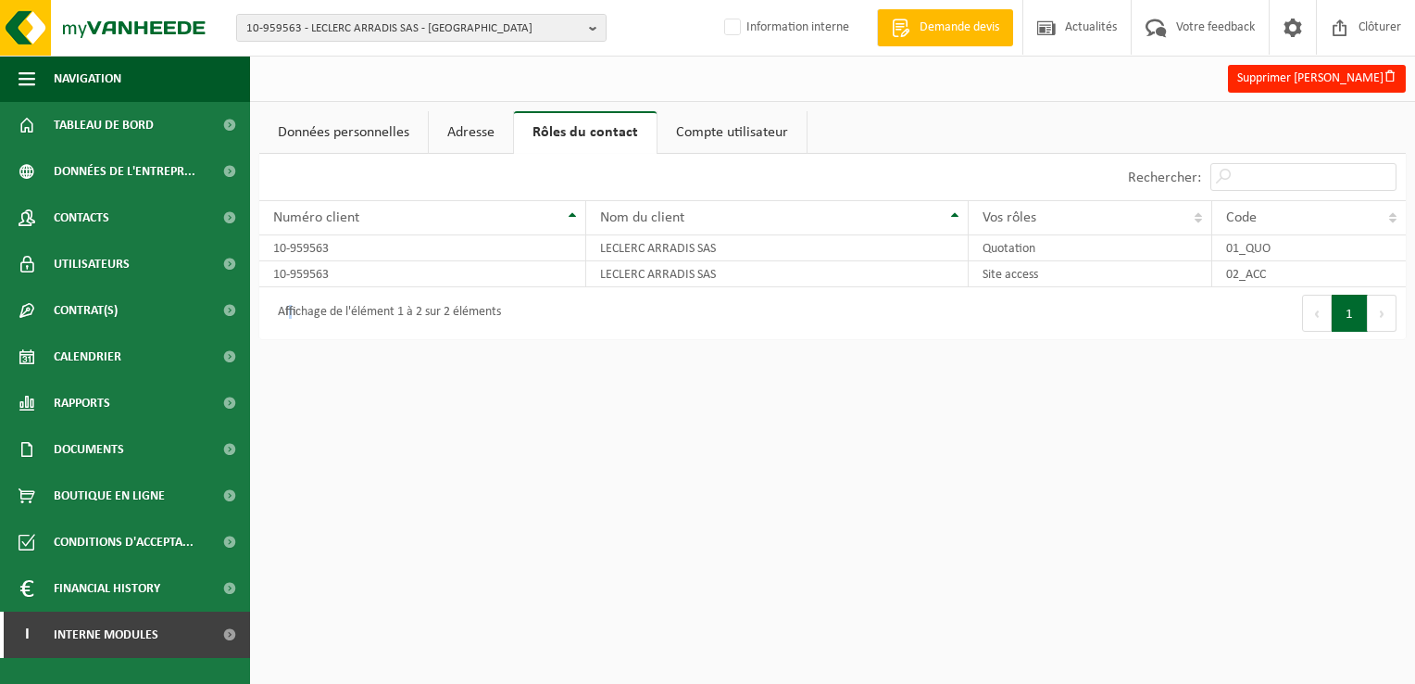
drag, startPoint x: 311, startPoint y: 277, endPoint x: 291, endPoint y: 363, distance: 88.5
click at [291, 363] on html "10-959563 - LECLERC ARRADIS SAS - [GEOGRAPHIC_DATA] 10-892937 - PILOTAGE CPTE L…" at bounding box center [707, 342] width 1415 height 684
drag, startPoint x: 291, startPoint y: 363, endPoint x: 353, endPoint y: 387, distance: 66.6
click at [356, 387] on html "10-959563 - LECLERC ARRADIS SAS - [GEOGRAPHIC_DATA] 10-892937 - PILOTAGE CPTE L…" at bounding box center [707, 342] width 1415 height 684
click at [497, 29] on span "10-959563 - LECLERC ARRADIS SAS - [GEOGRAPHIC_DATA]" at bounding box center [413, 29] width 335 height 28
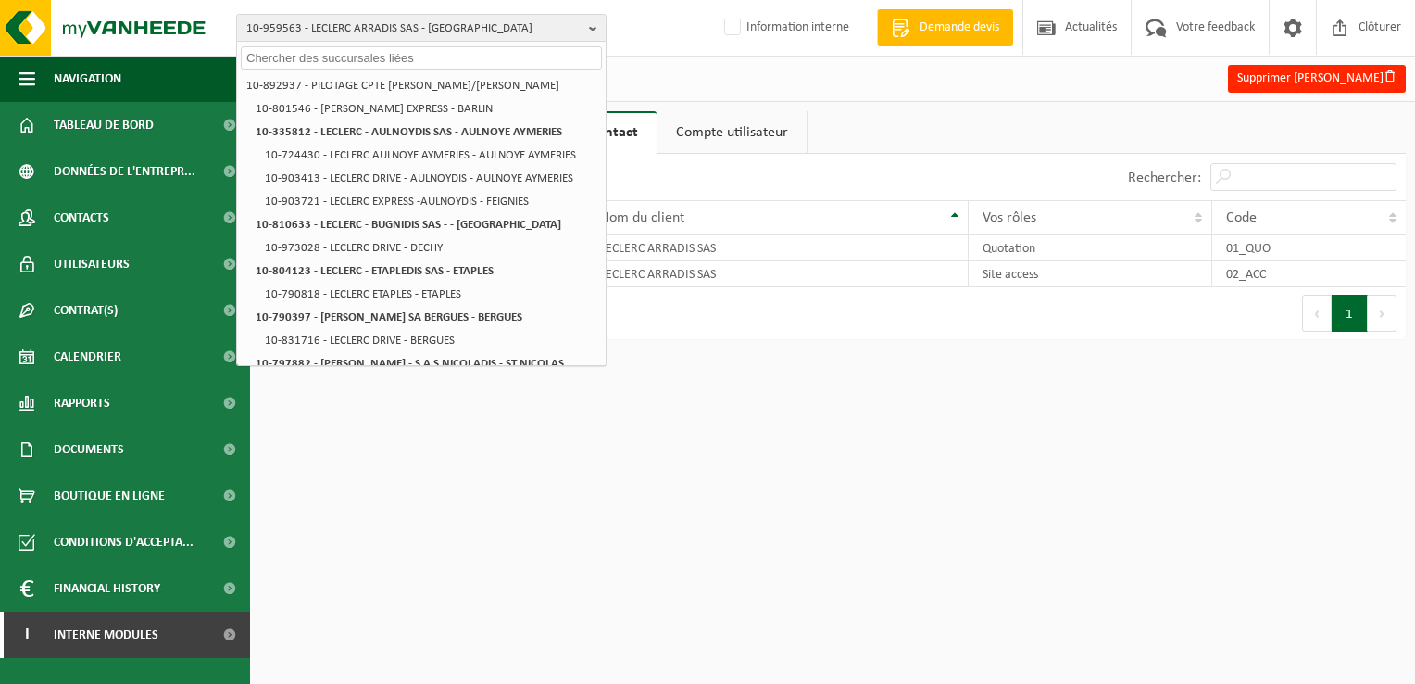
click at [324, 59] on input "text" at bounding box center [421, 57] width 361 height 23
paste input "10-763864"
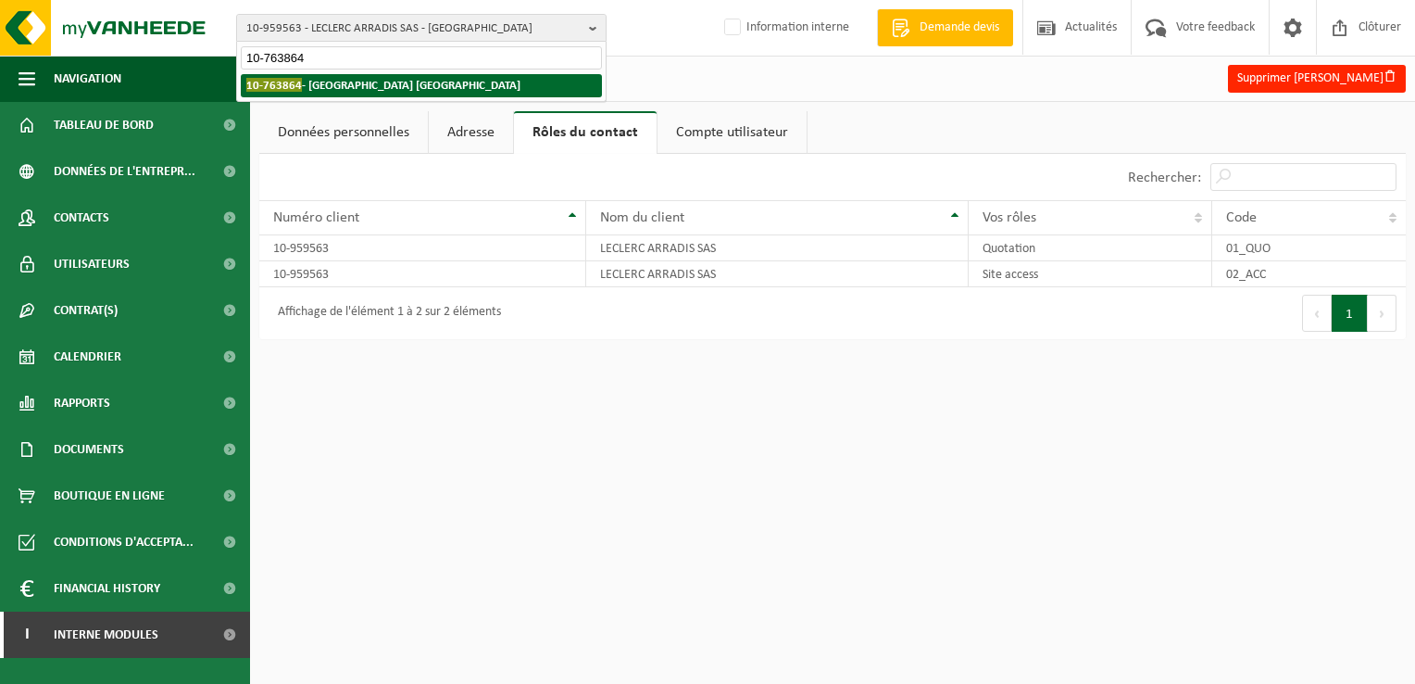
type input "10-763864"
click at [376, 93] on li "10-763864 - CARREFOUR MARKET BOULOGNE SUD - ST MARTIN BOULOGNE" at bounding box center [421, 85] width 361 height 23
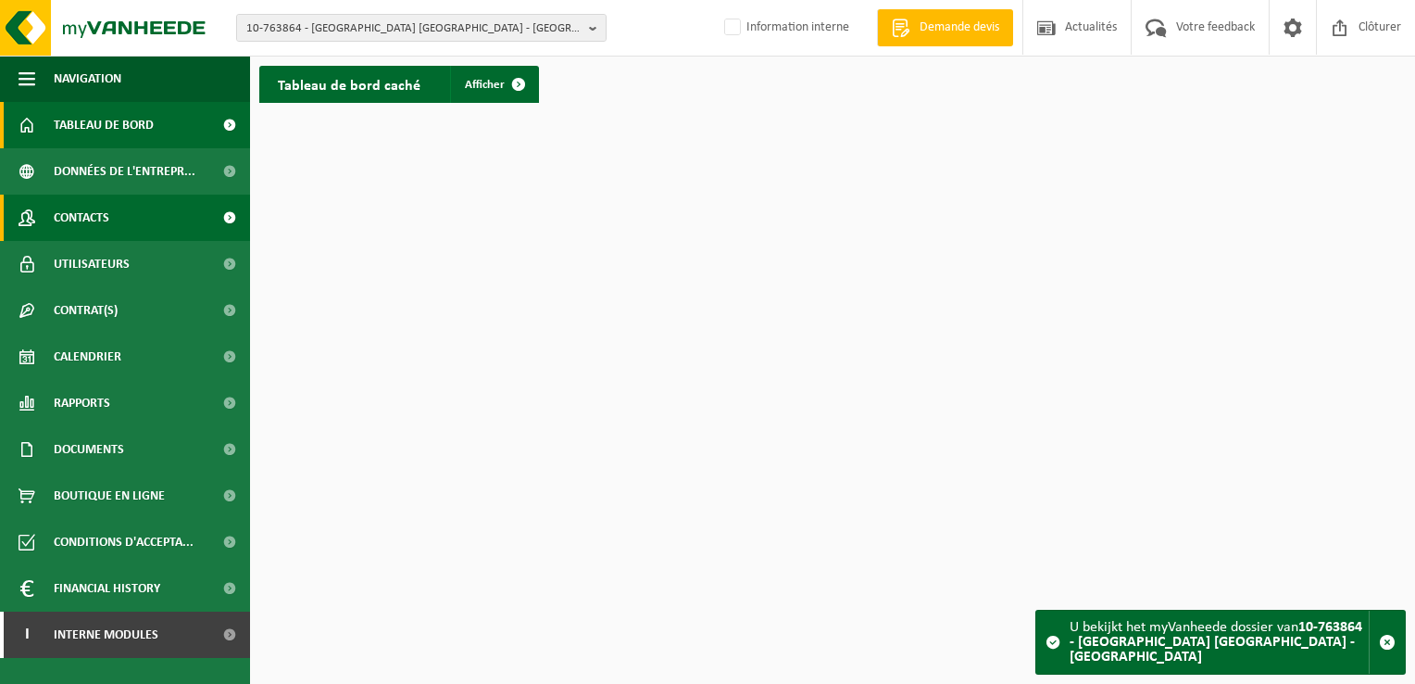
click at [95, 213] on span "Contacts" at bounding box center [82, 218] width 56 height 46
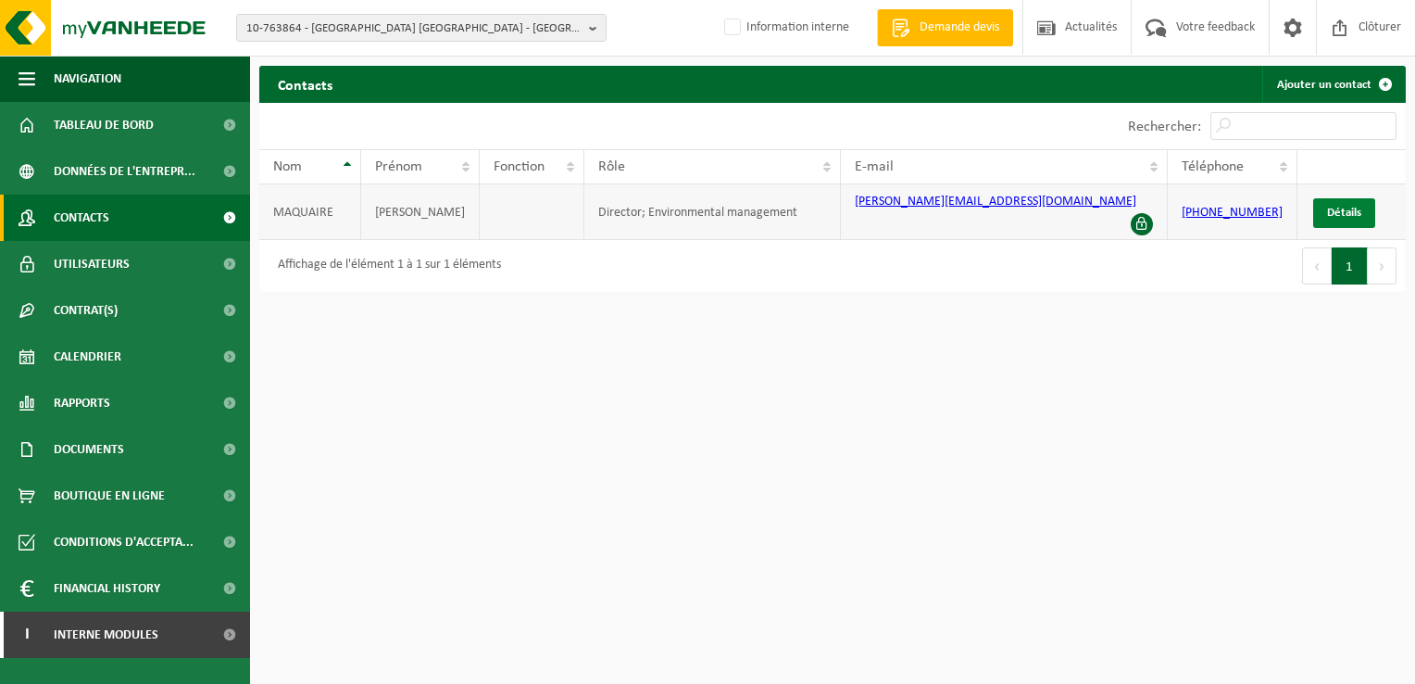
click at [1340, 207] on span "Détails" at bounding box center [1344, 213] width 34 height 12
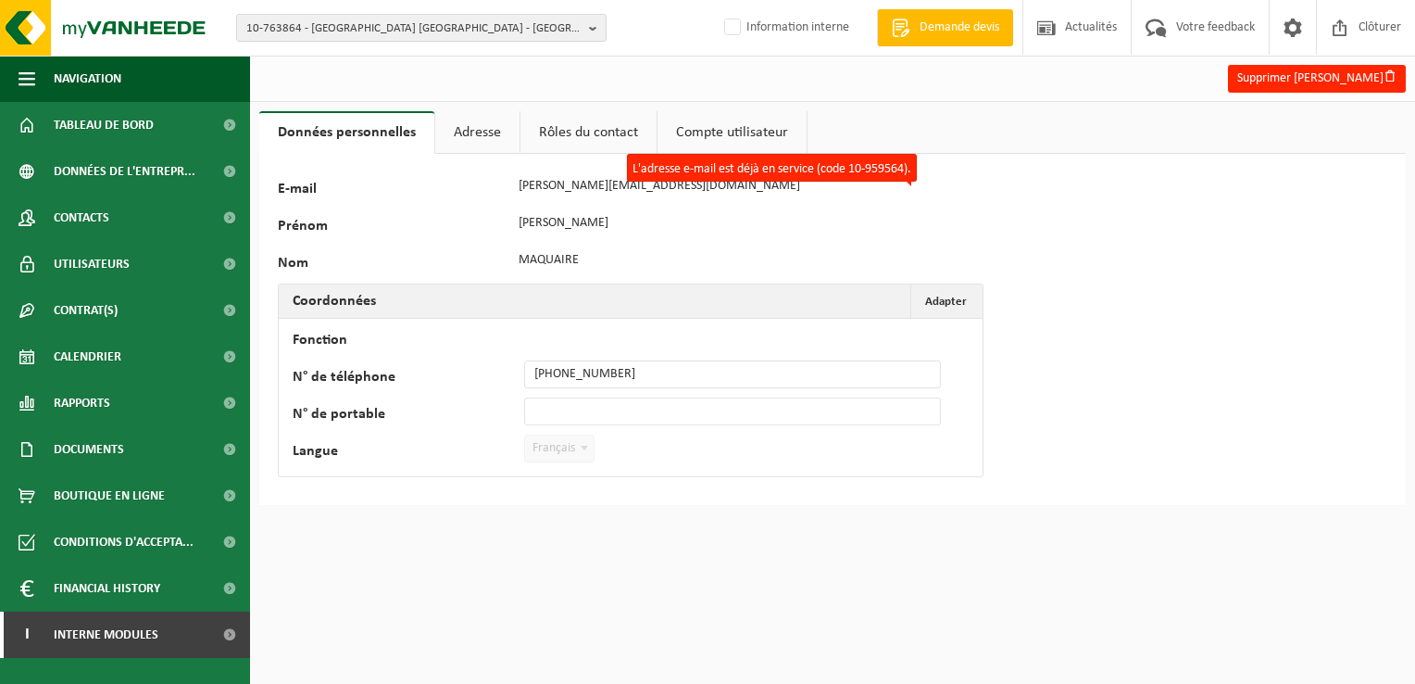
click at [960, 196] on div "128366 E-mail [PERSON_NAME][EMAIL_ADDRESS][DOMAIN_NAME] L'adresse e-mail est dé…" at bounding box center [832, 329] width 1147 height 351
click at [761, 133] on link "Compte utilisateur" at bounding box center [732, 132] width 149 height 43
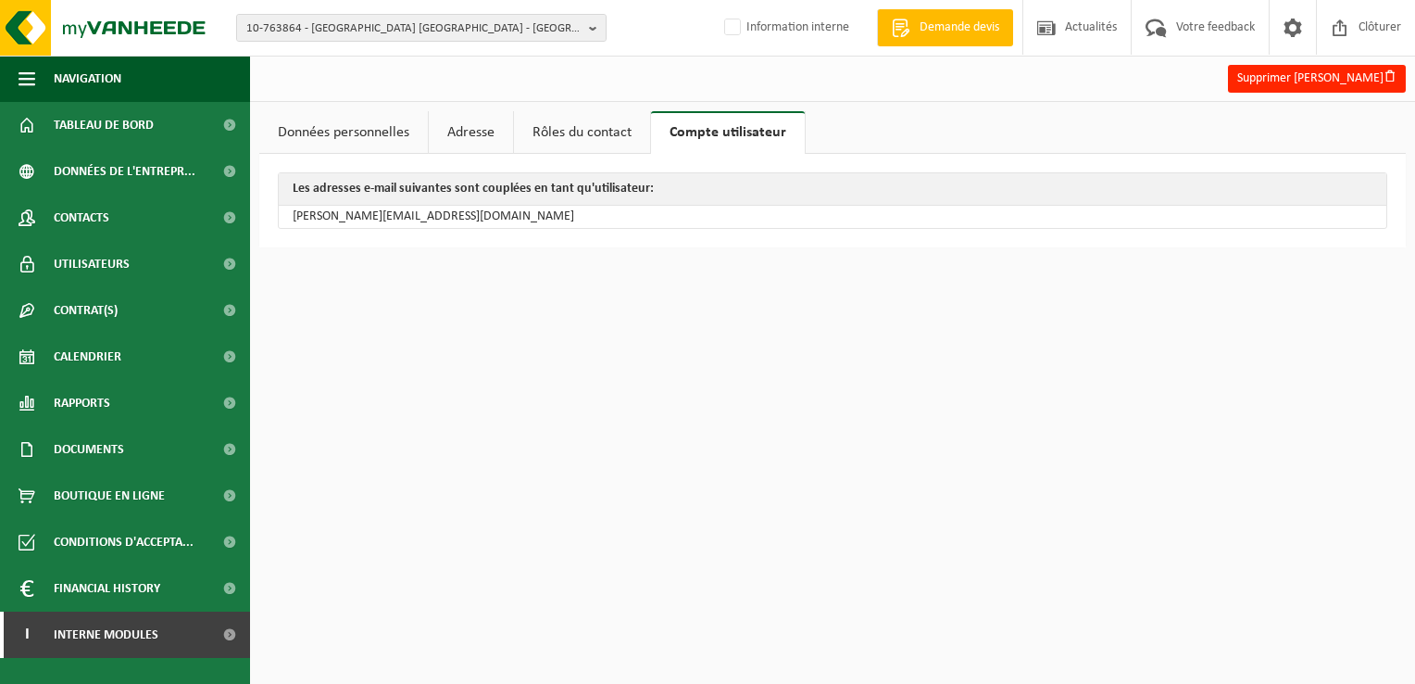
click at [608, 133] on link "Rôles du contact" at bounding box center [582, 132] width 136 height 43
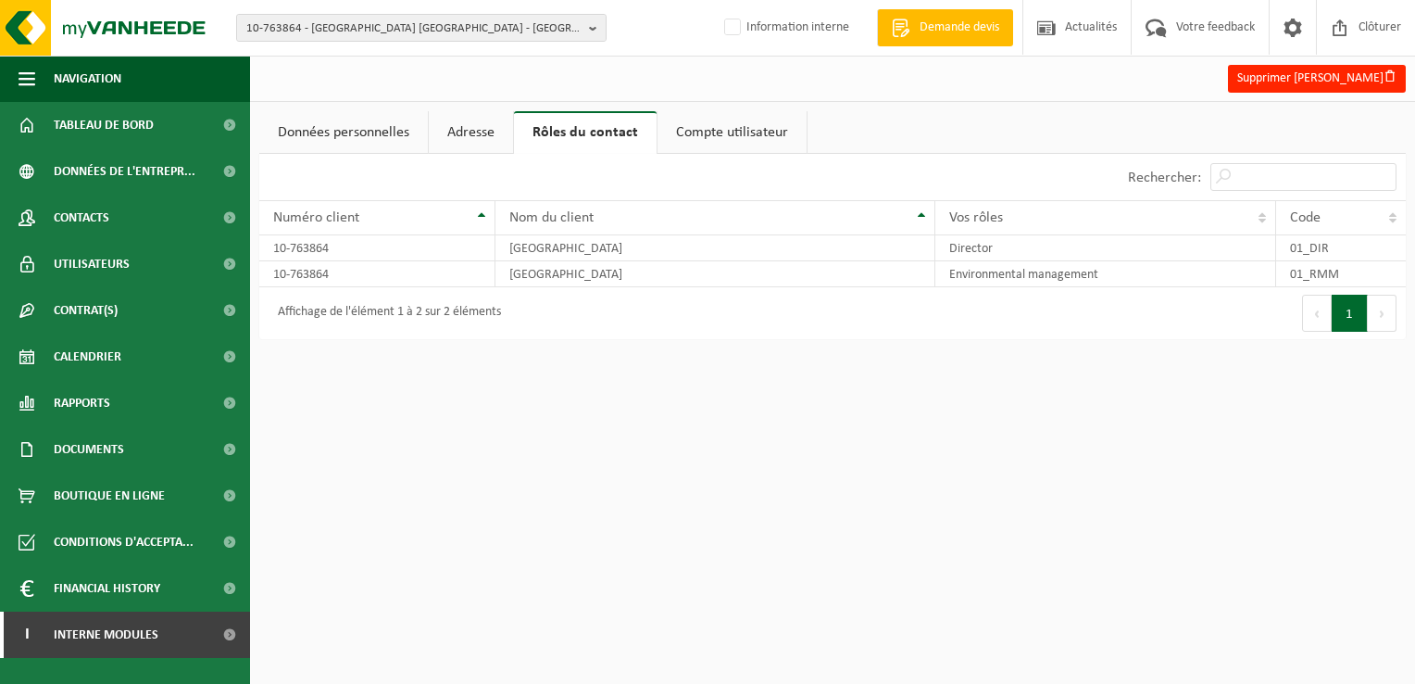
click at [460, 133] on link "Adresse" at bounding box center [471, 132] width 84 height 43
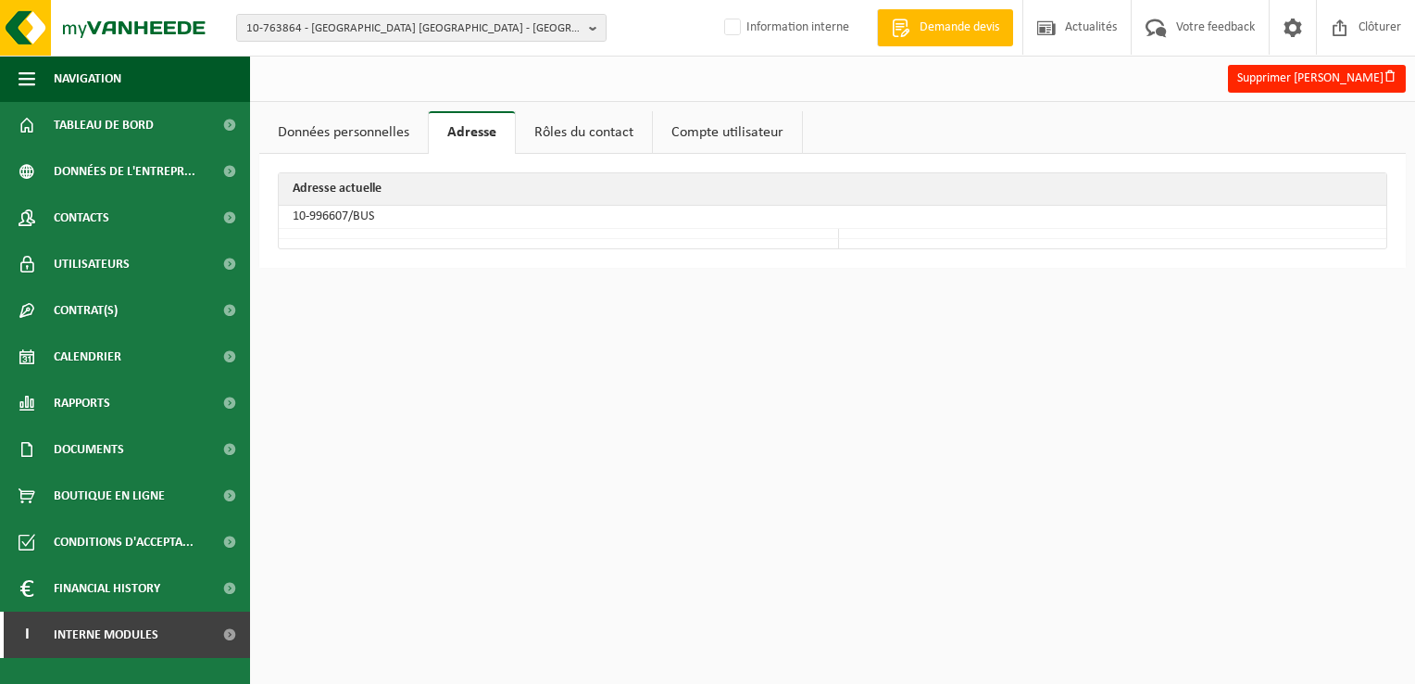
click at [355, 134] on link "Données personnelles" at bounding box center [343, 132] width 169 height 43
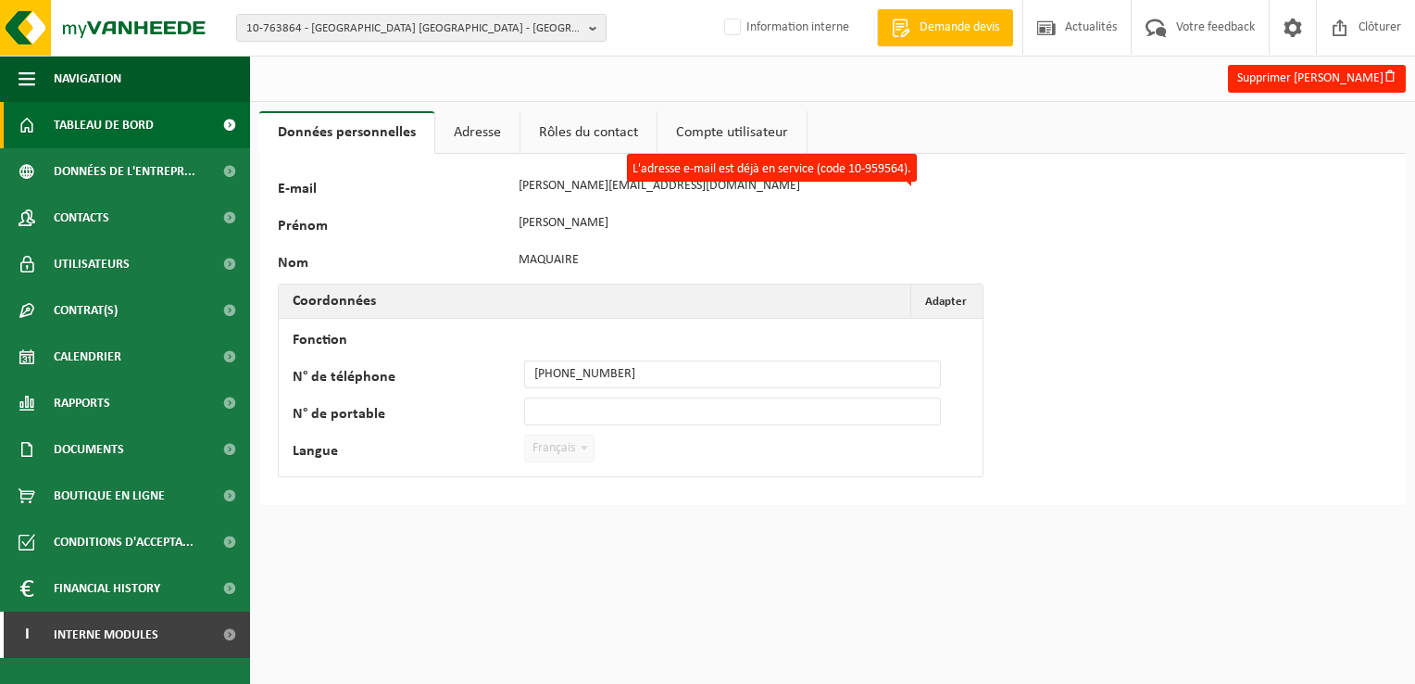
click at [138, 128] on span "Tableau de bord" at bounding box center [104, 125] width 100 height 46
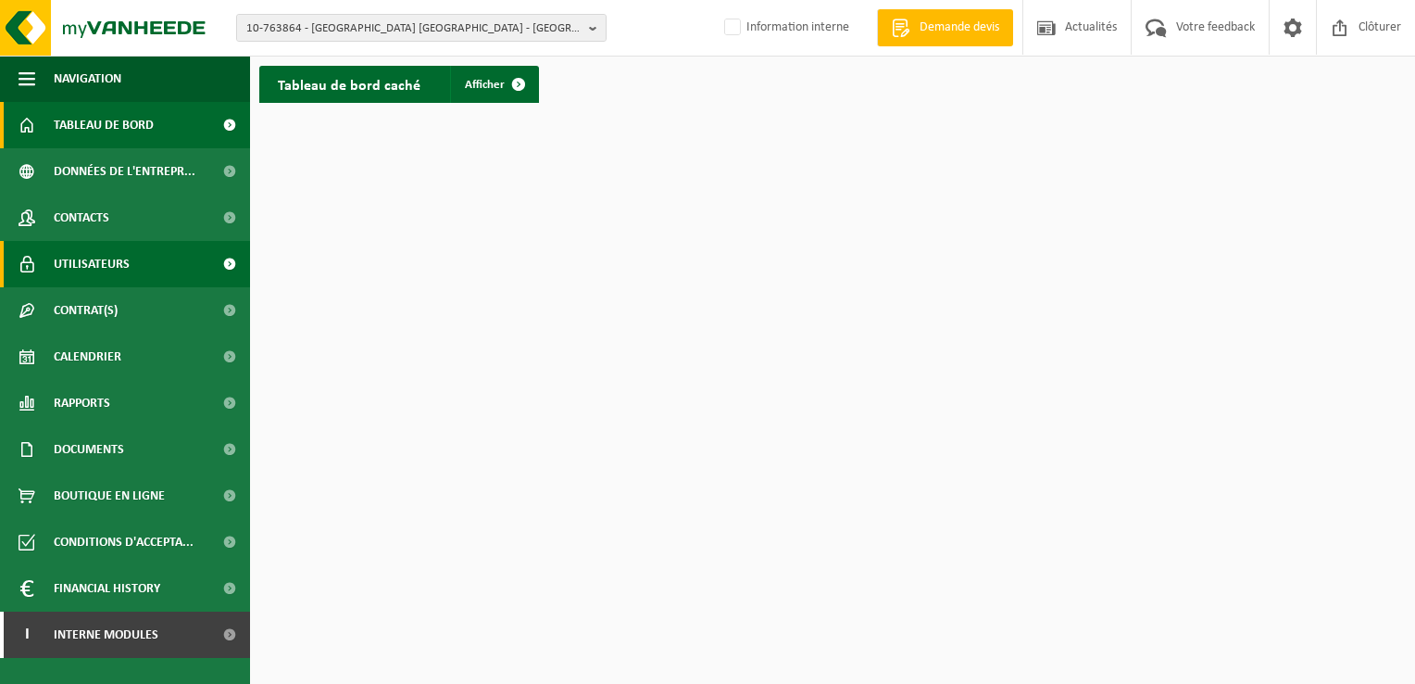
click at [142, 258] on link "Utilisateurs" at bounding box center [125, 264] width 250 height 46
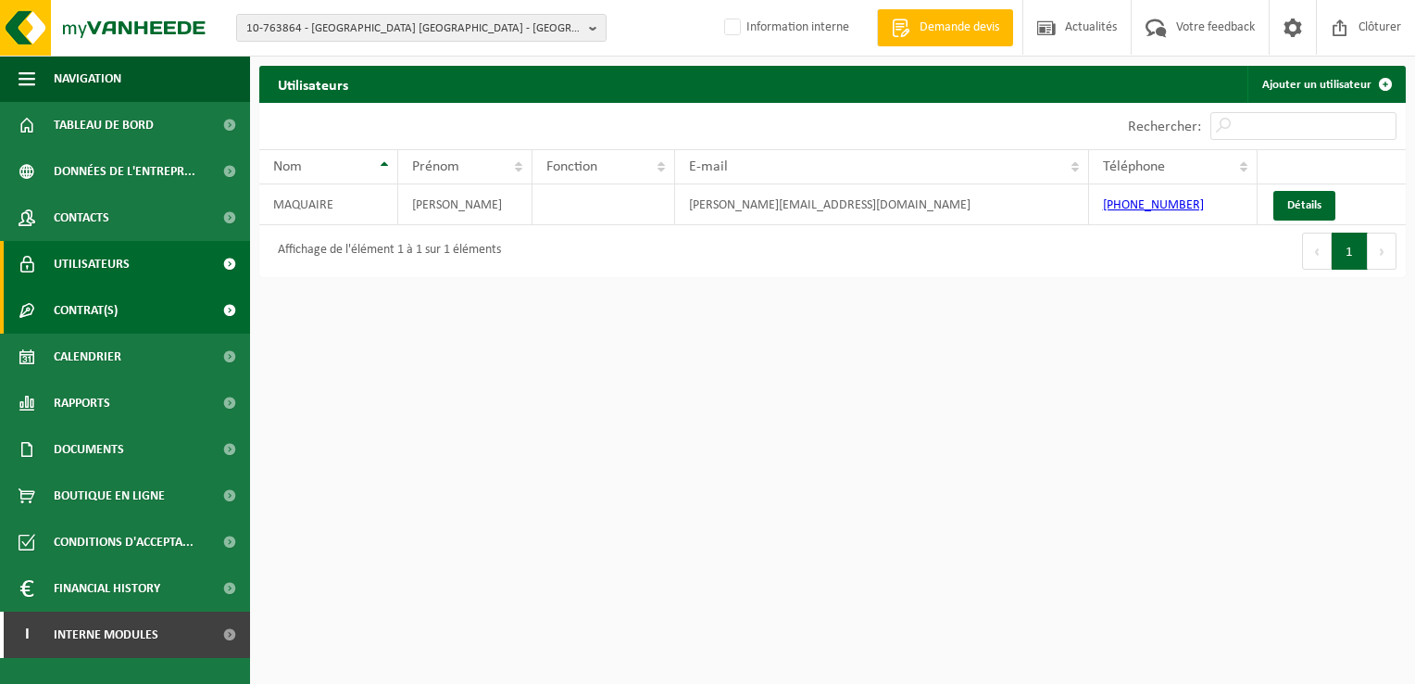
click at [93, 305] on span "Contrat(s)" at bounding box center [86, 310] width 64 height 46
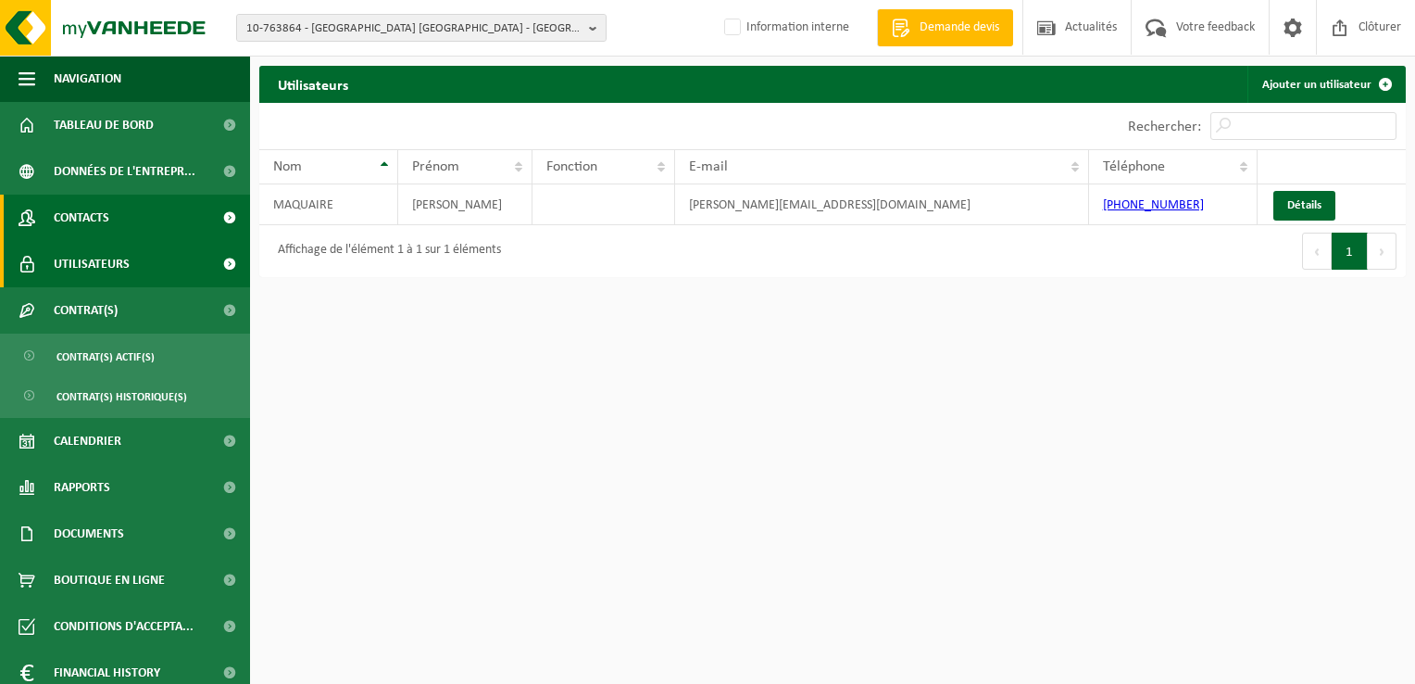
click at [102, 216] on span "Contacts" at bounding box center [82, 218] width 56 height 46
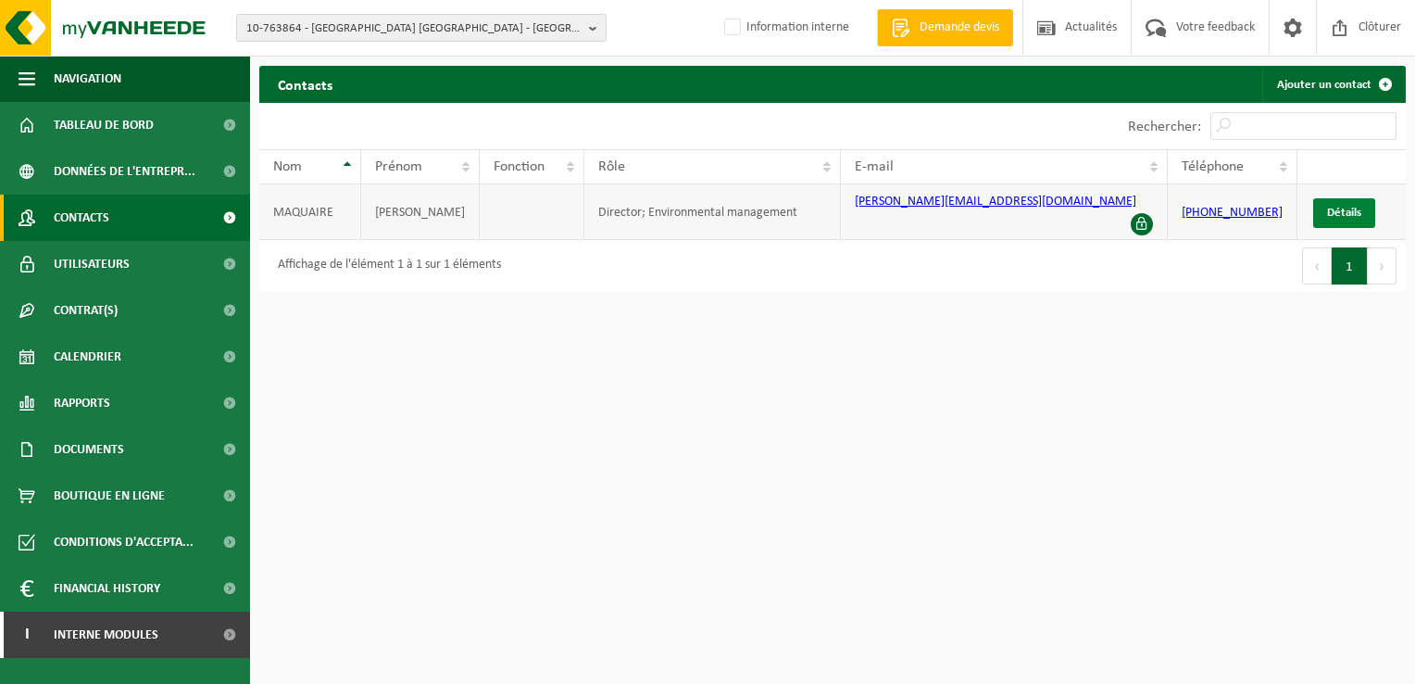
click at [1355, 198] on link "Détails" at bounding box center [1345, 213] width 62 height 30
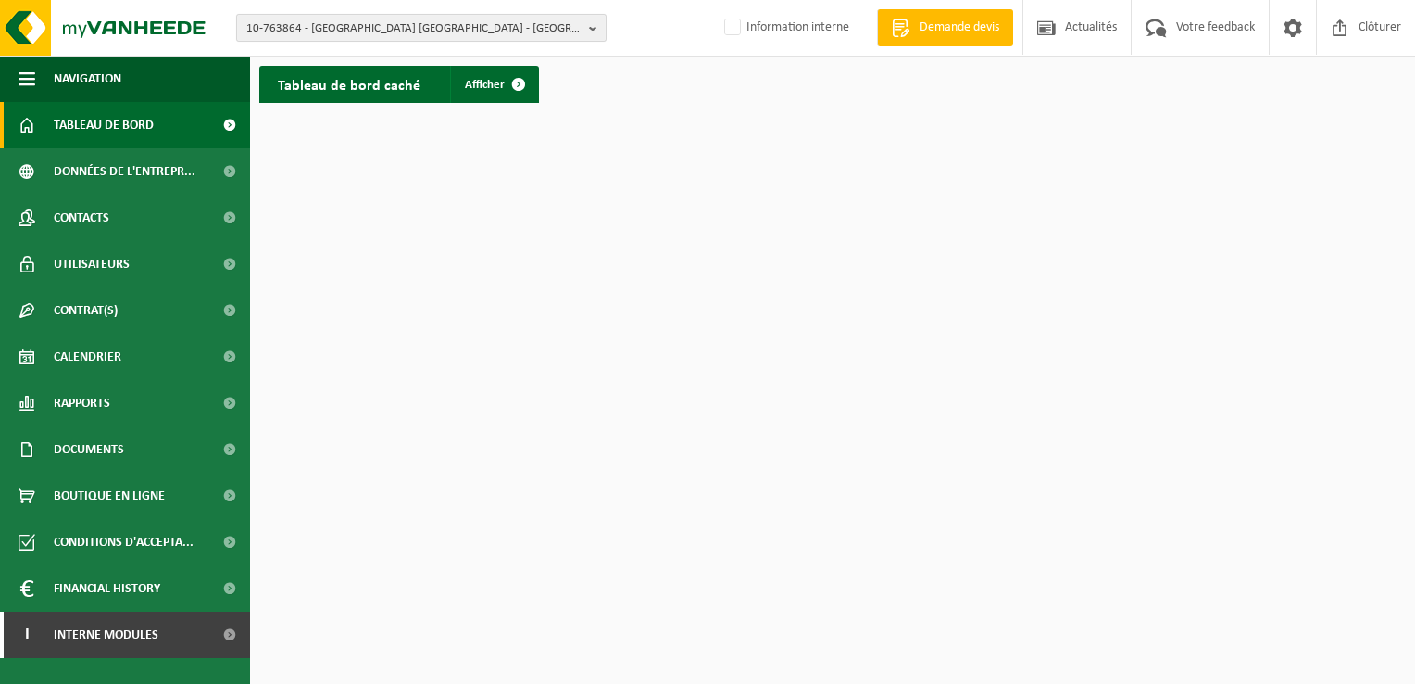
click at [391, 20] on span "10-763864 - CARREFOUR MARKET BOULOGNE SUD - ST MARTIN BOULOGNE" at bounding box center [413, 29] width 335 height 28
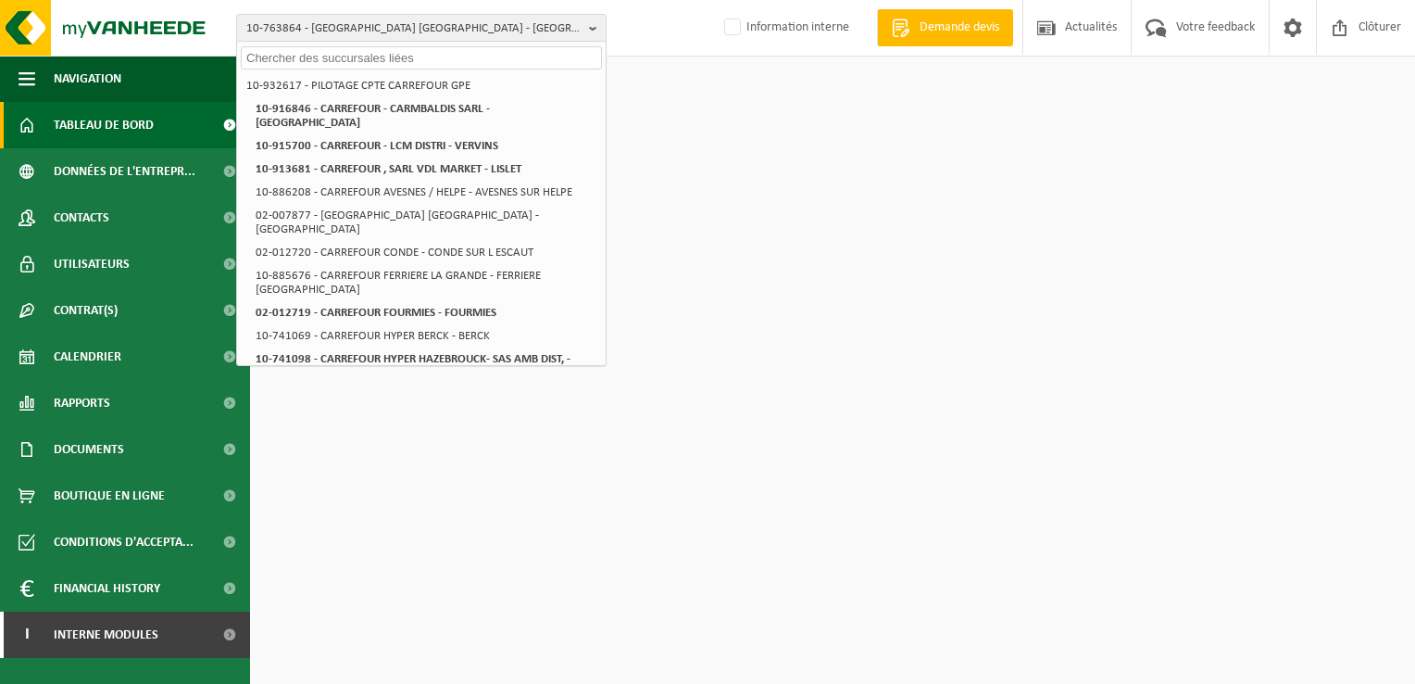
click at [309, 58] on input "text" at bounding box center [421, 57] width 361 height 23
paste input "10-934086"
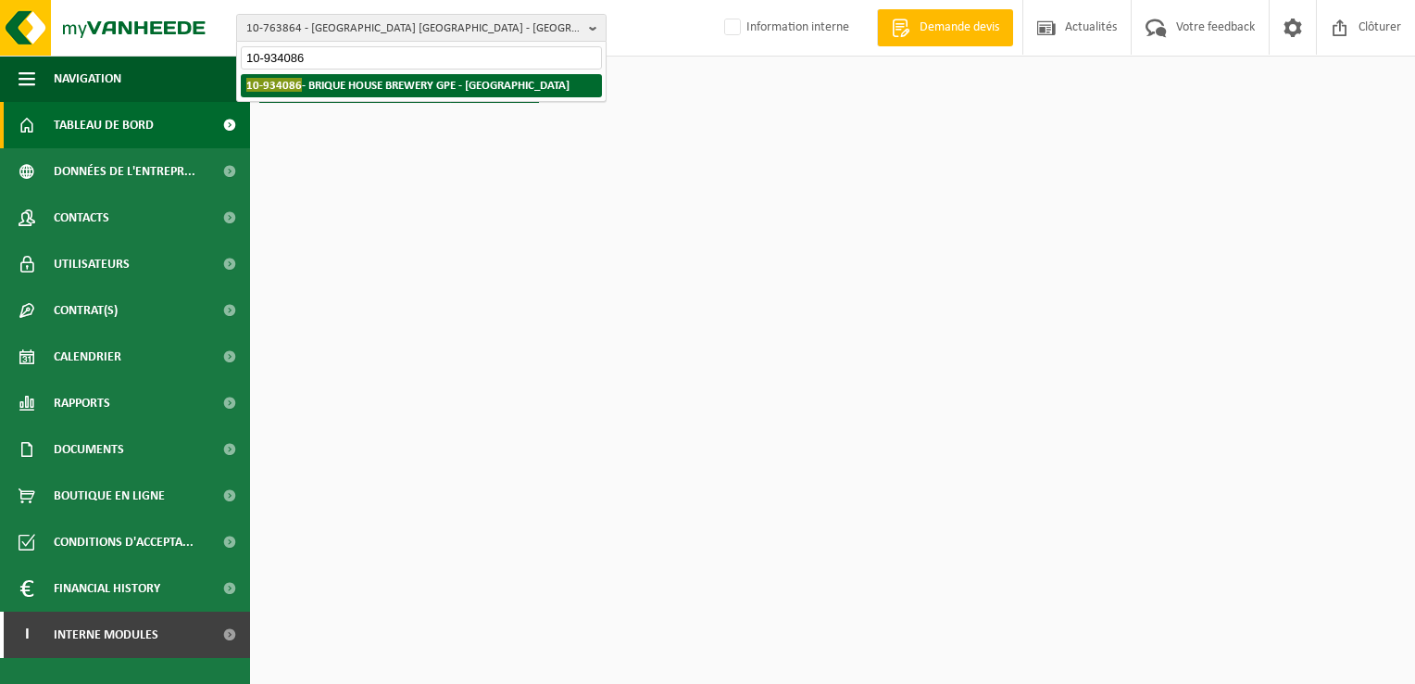
type input "10-934086"
click at [346, 83] on strong "10-934086 - BRIQUE HOUSE BREWERY GPE - ST ANDRE LEZ LILLE" at bounding box center [407, 85] width 323 height 14
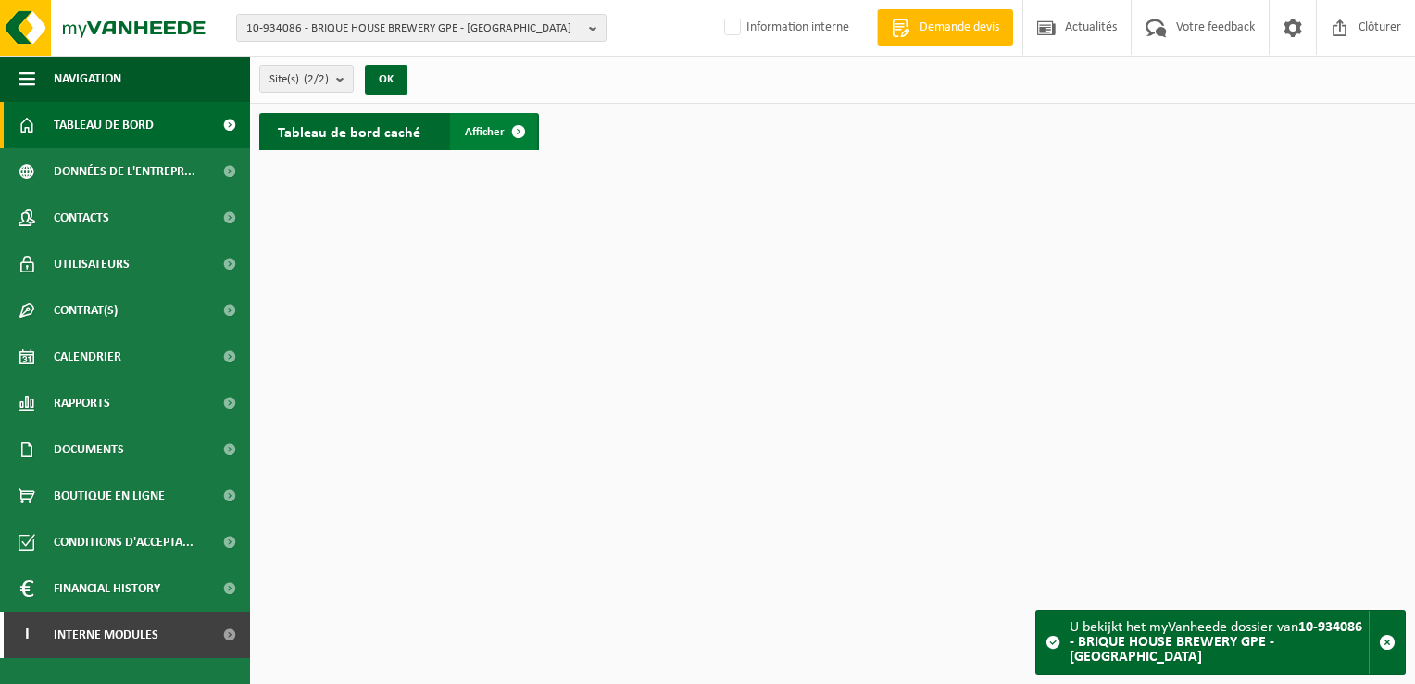
click at [493, 131] on span "Afficher" at bounding box center [485, 132] width 40 height 12
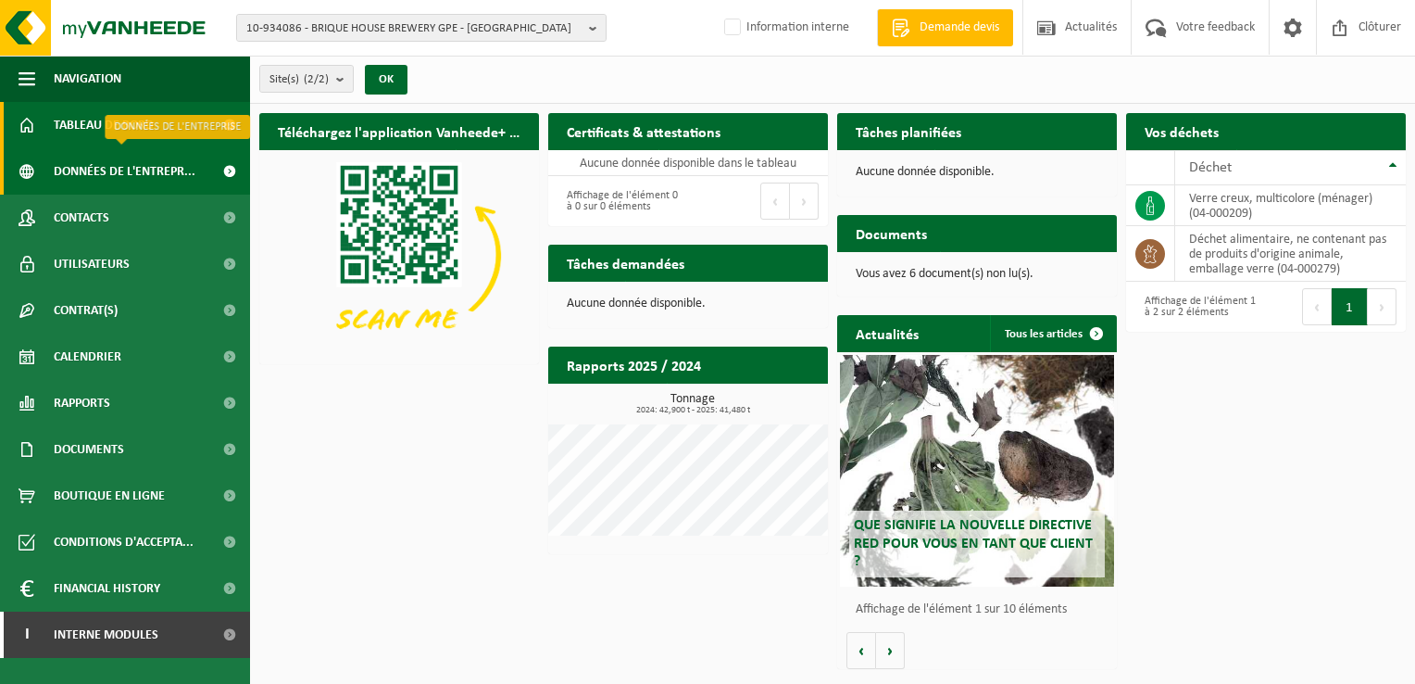
click at [158, 168] on span "Données de l'entrepr..." at bounding box center [125, 171] width 142 height 46
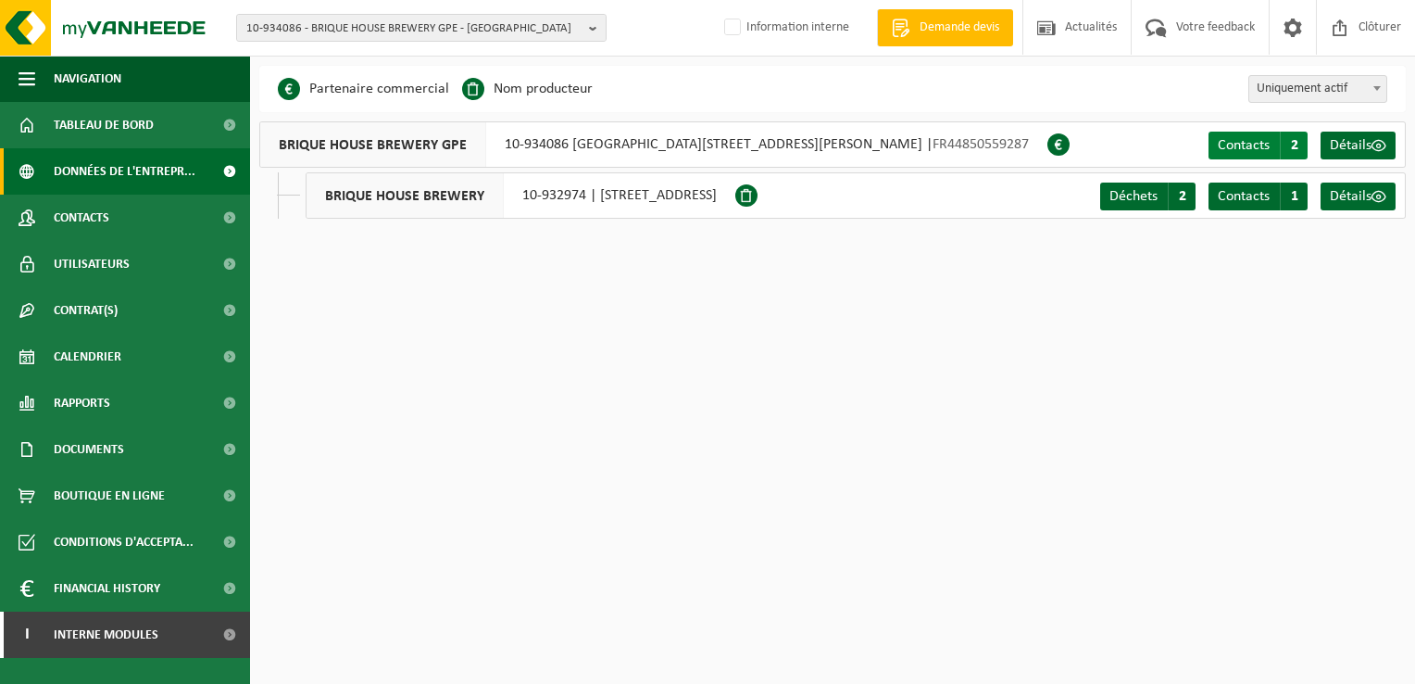
click at [1232, 139] on span "Contacts" at bounding box center [1244, 145] width 52 height 15
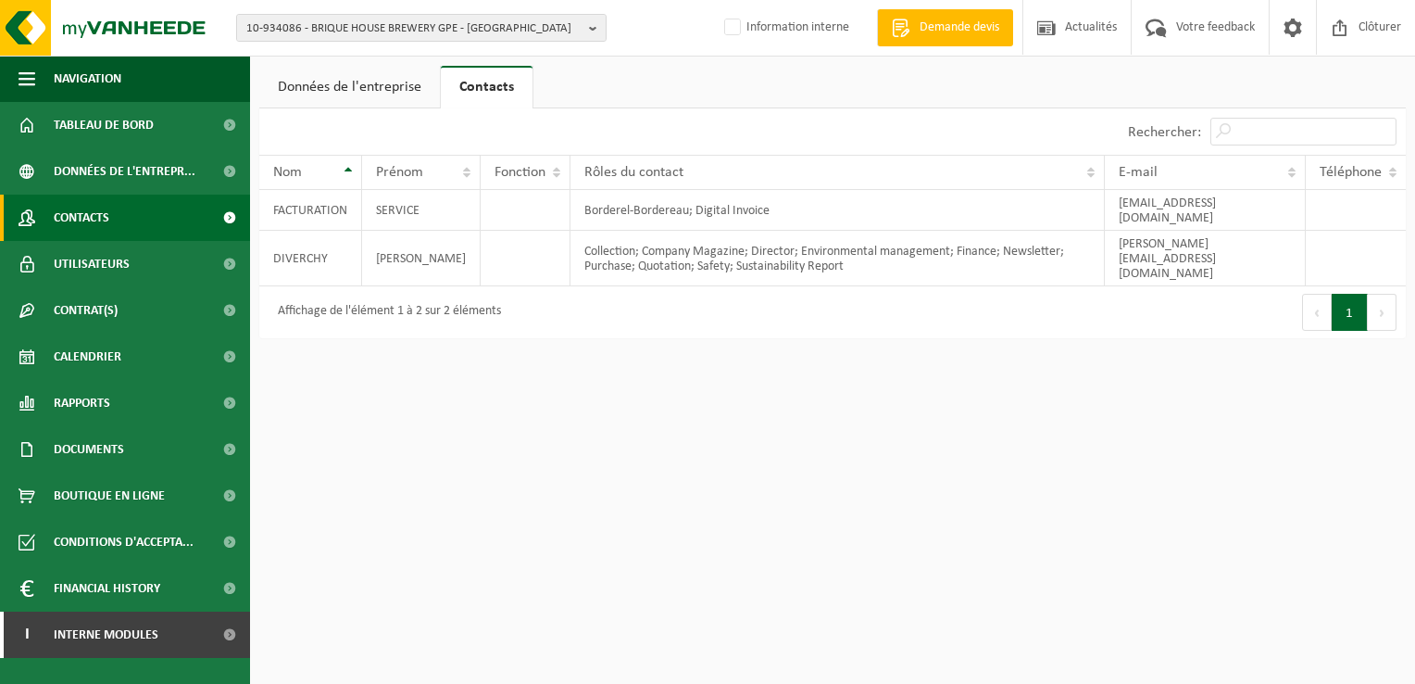
click at [102, 212] on span "Contacts" at bounding box center [82, 218] width 56 height 46
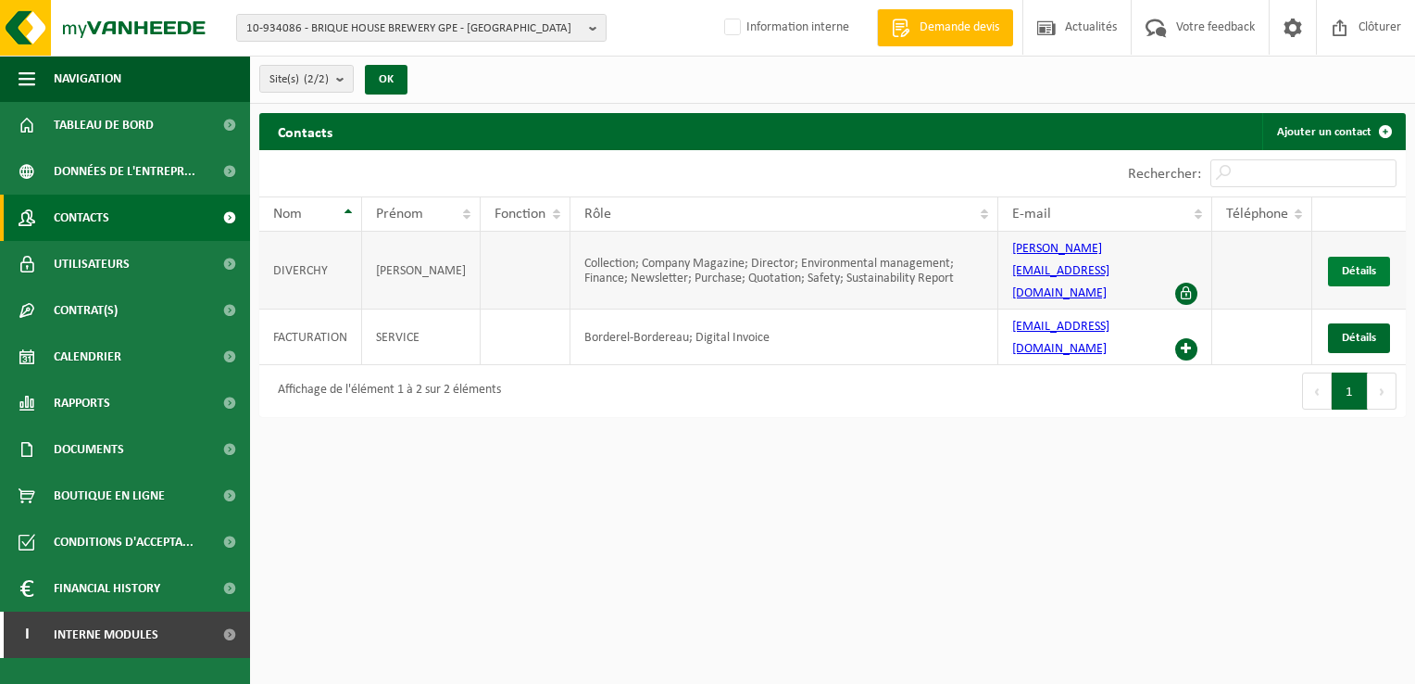
click at [1350, 265] on span "Détails" at bounding box center [1359, 271] width 34 height 12
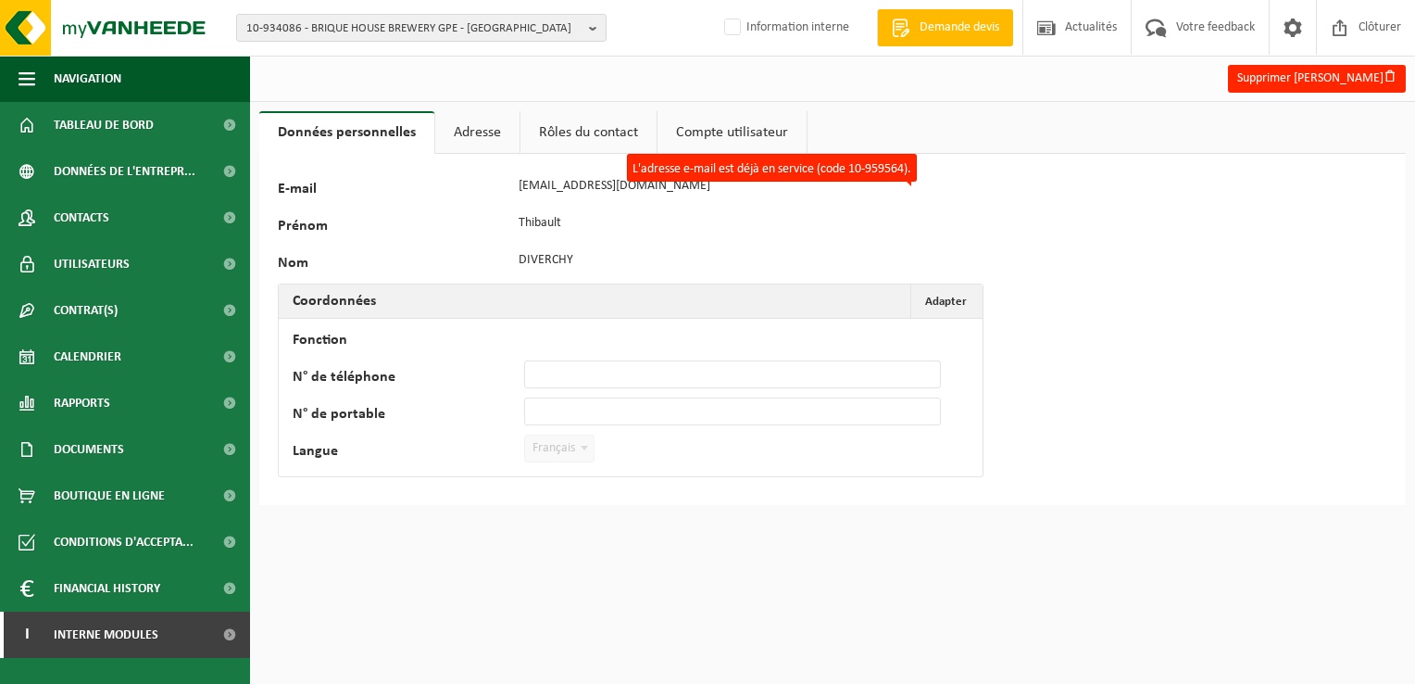
click at [477, 132] on link "Adresse" at bounding box center [477, 132] width 84 height 43
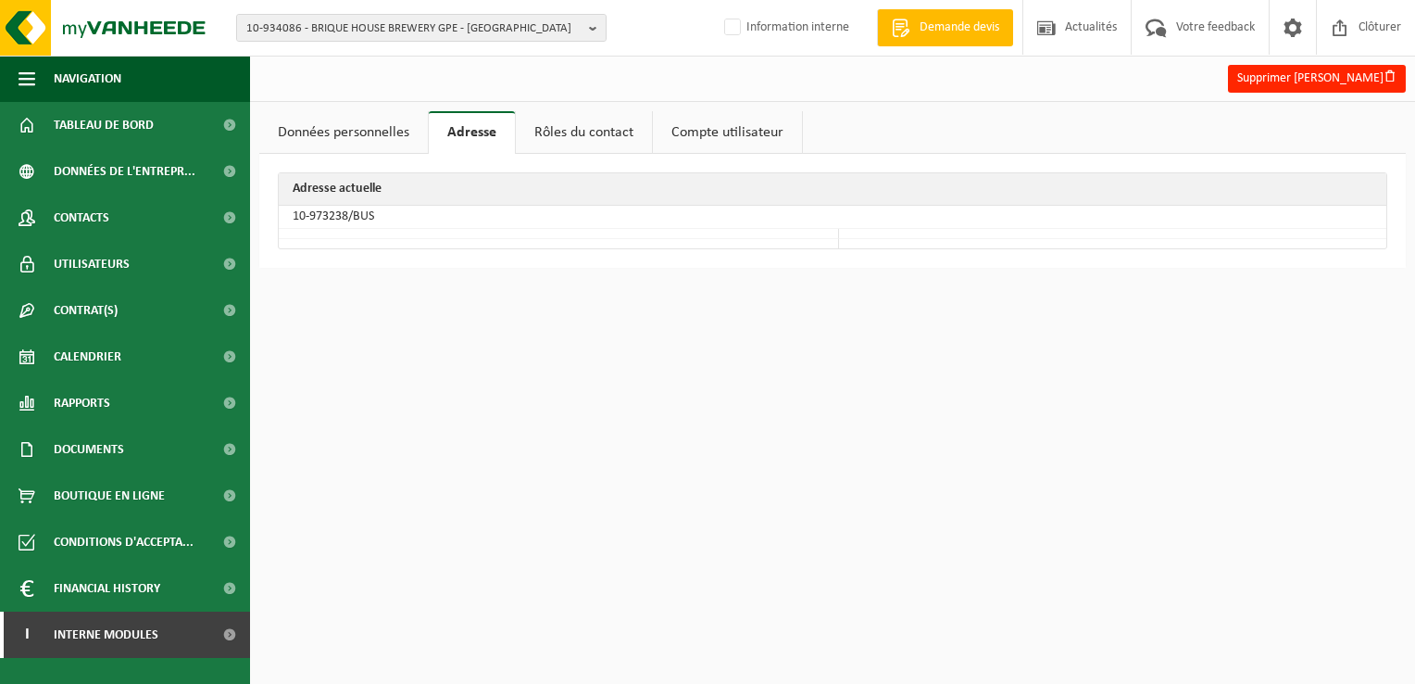
click at [589, 132] on link "Rôles du contact" at bounding box center [584, 132] width 136 height 43
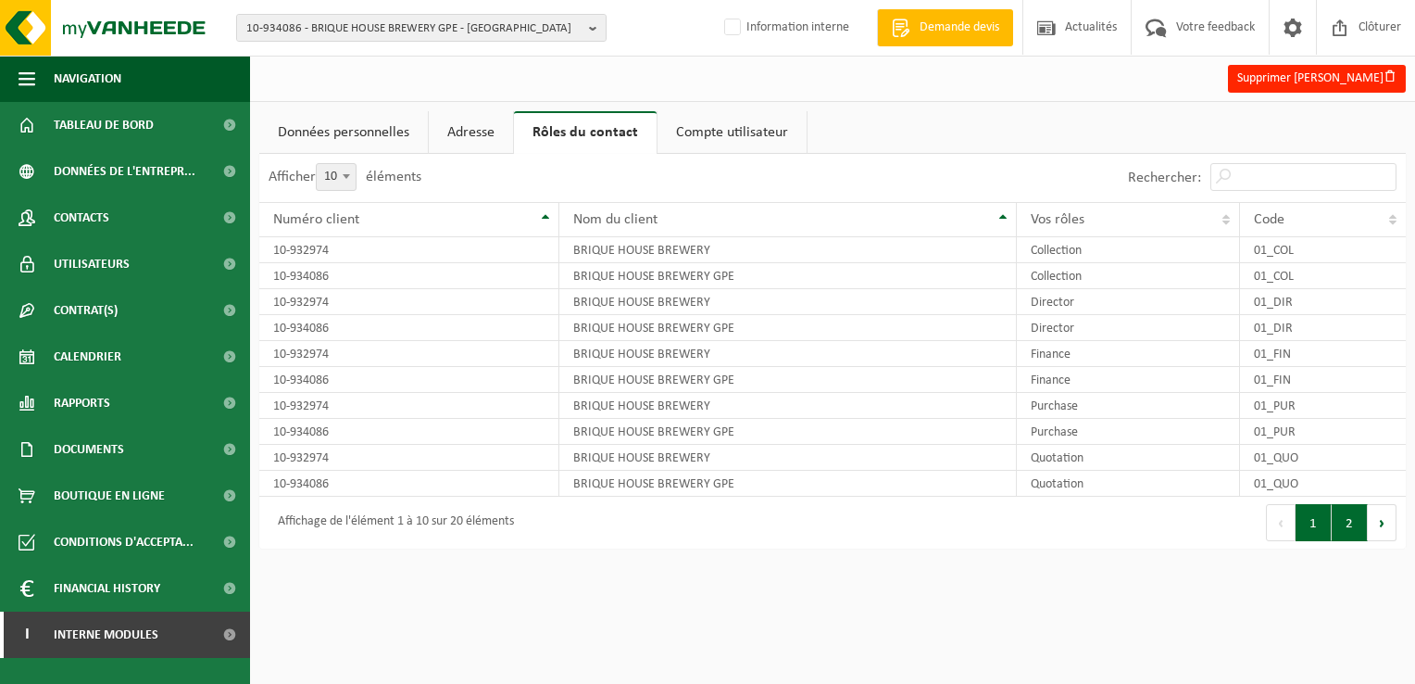
click at [1346, 517] on button "2" at bounding box center [1350, 522] width 36 height 37
click at [484, 134] on link "Adresse" at bounding box center [471, 132] width 84 height 43
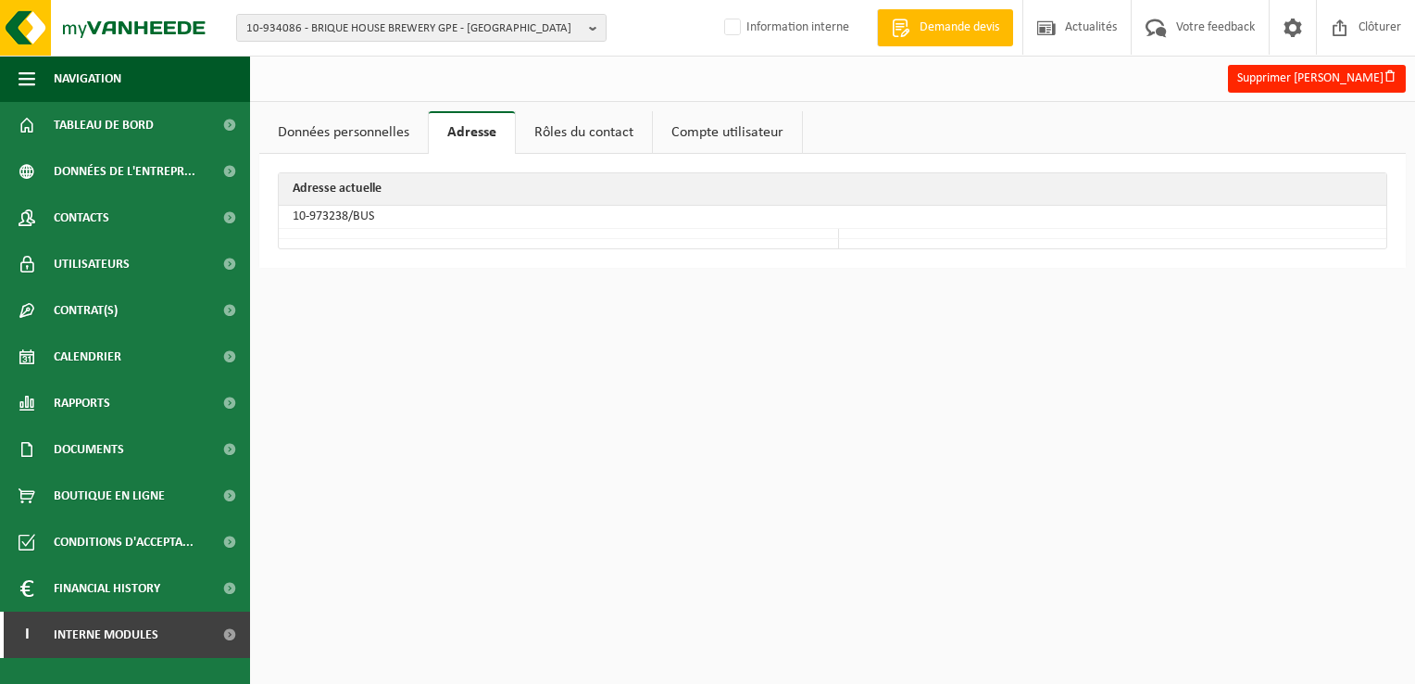
click at [371, 130] on link "Données personnelles" at bounding box center [343, 132] width 169 height 43
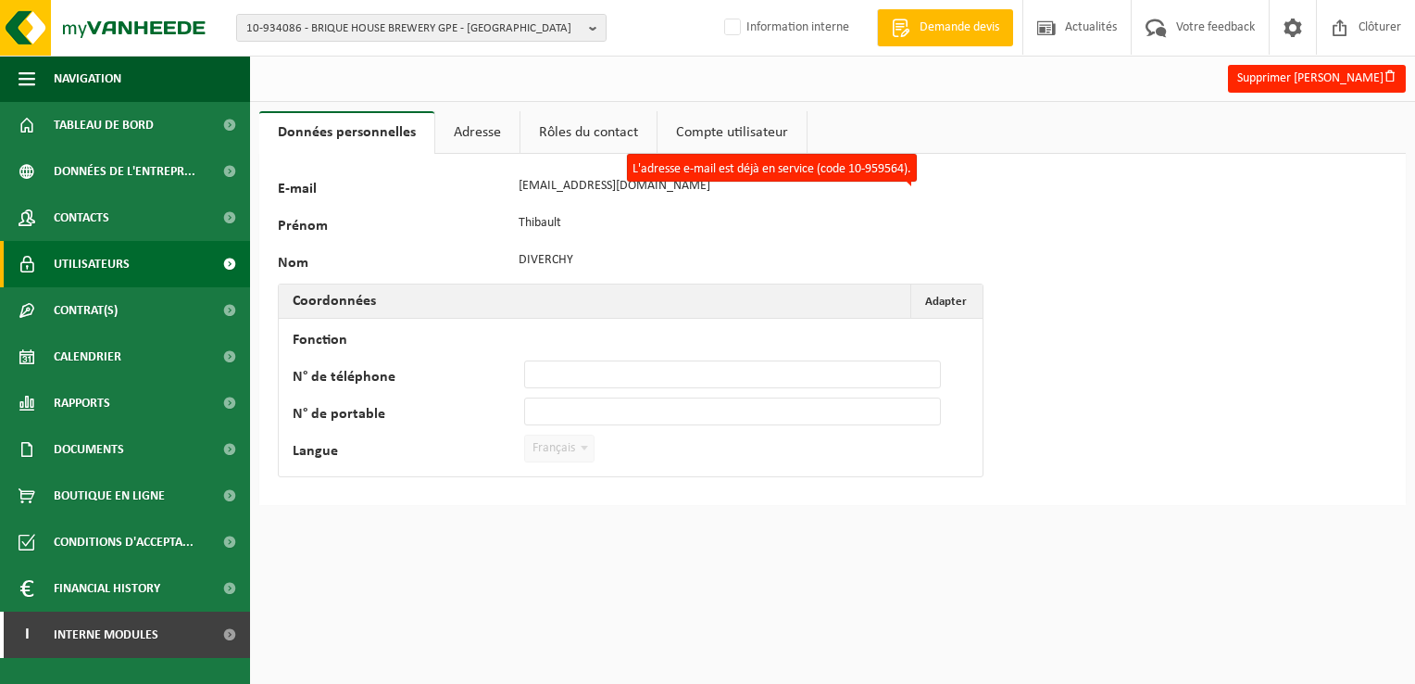
click at [108, 254] on span "Utilisateurs" at bounding box center [92, 264] width 76 height 46
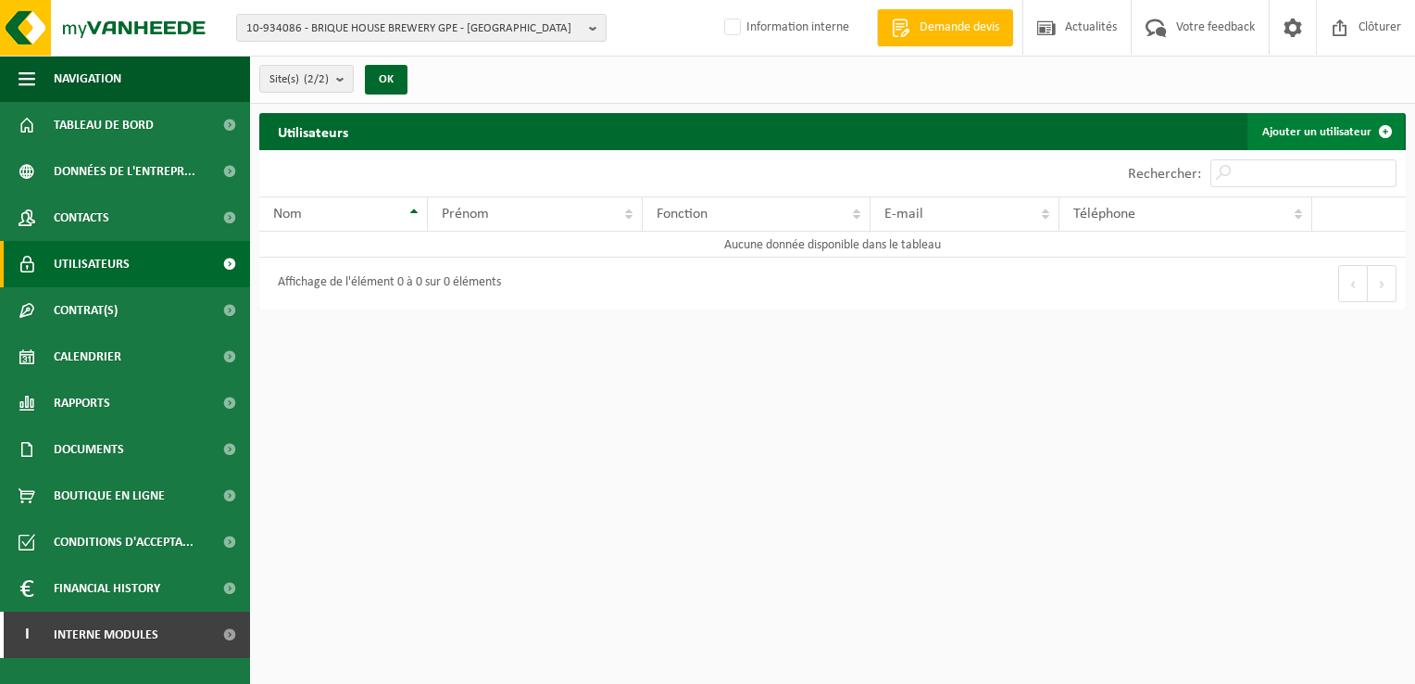
click at [1327, 128] on link "Ajouter un utilisateur" at bounding box center [1326, 131] width 157 height 37
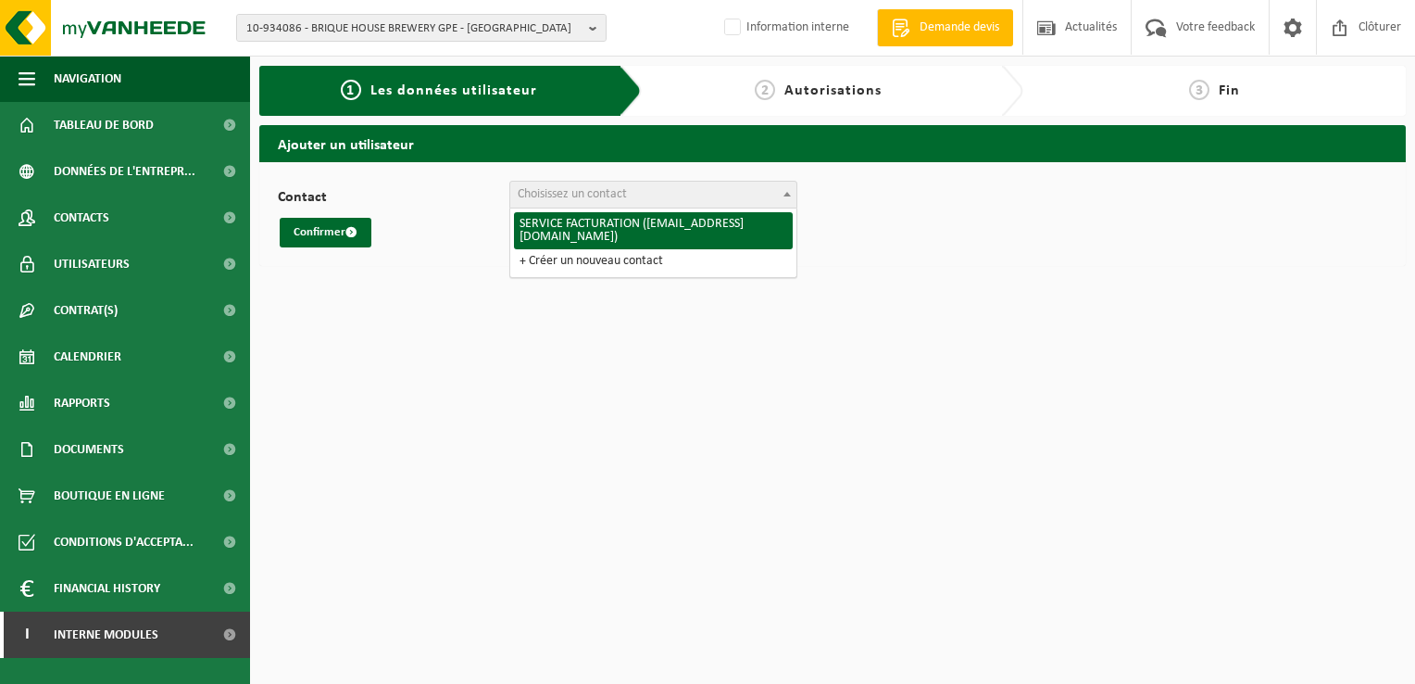
click at [783, 183] on span at bounding box center [787, 194] width 19 height 24
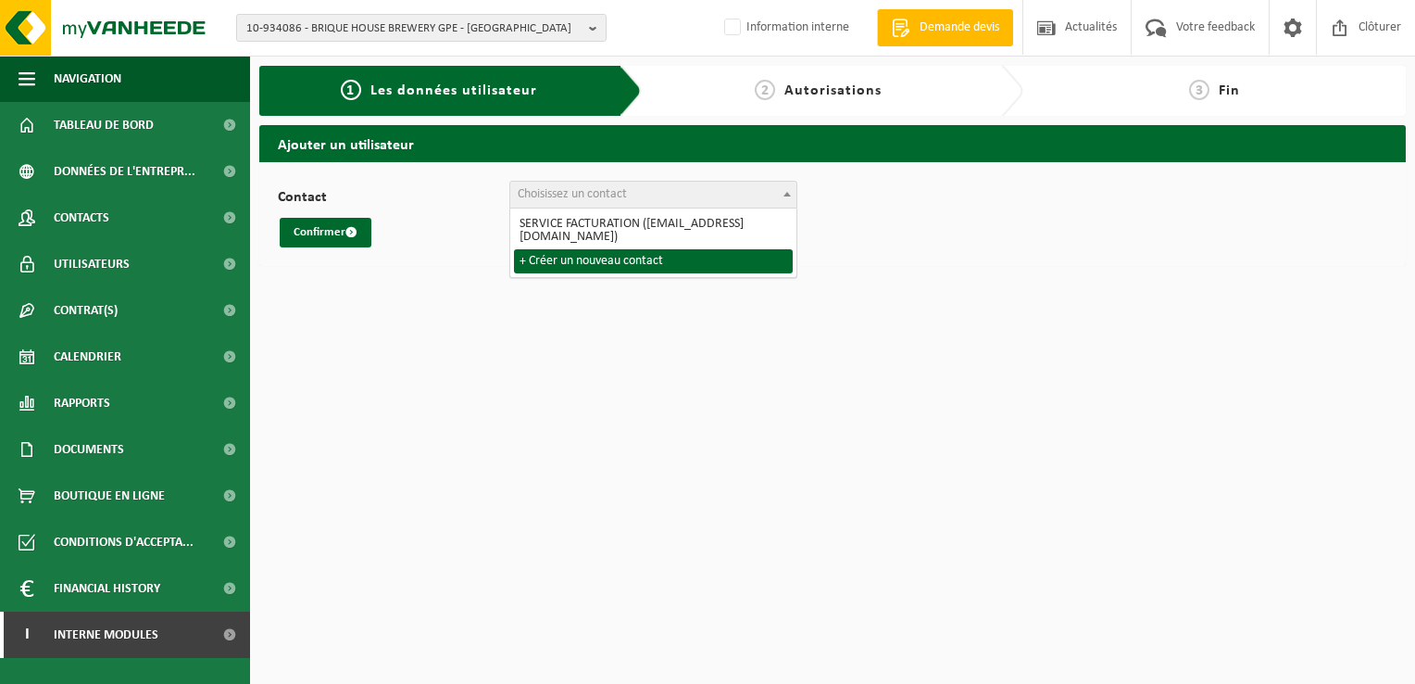
select select "0"
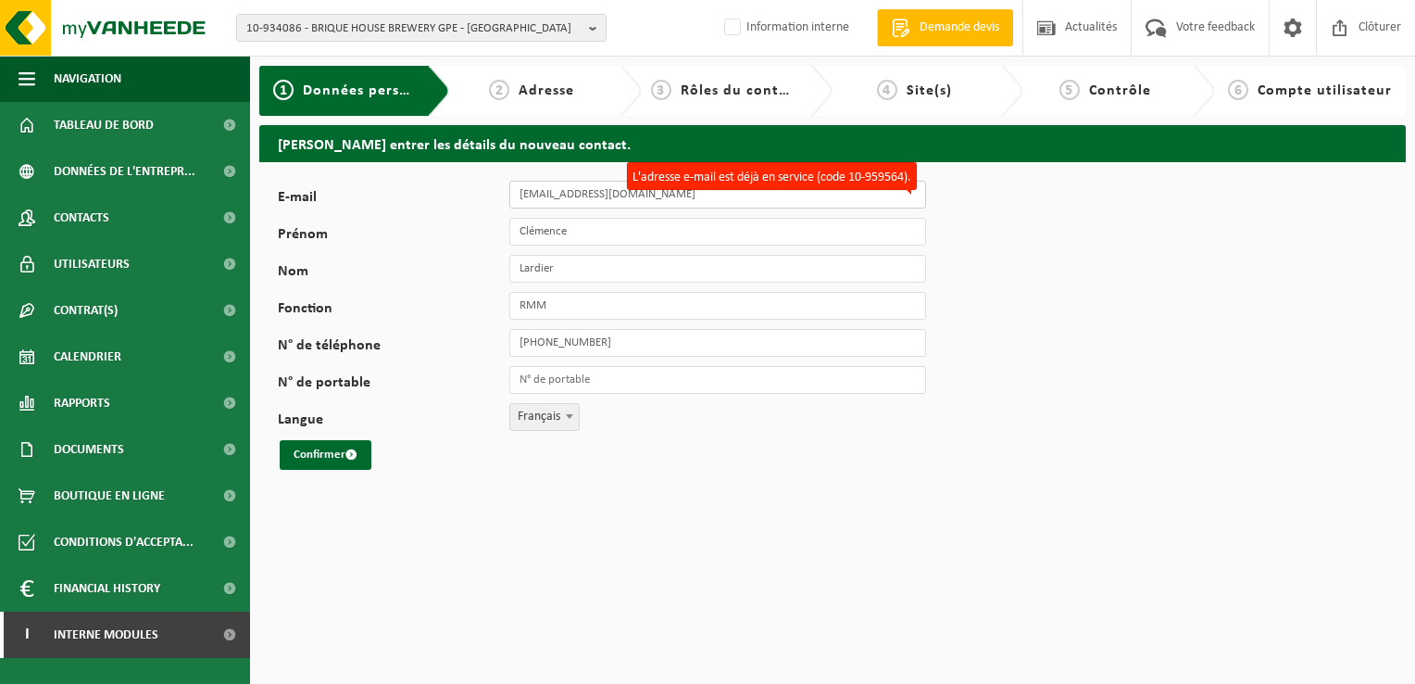
click at [711, 198] on input "[EMAIL_ADDRESS][DOMAIN_NAME]" at bounding box center [717, 195] width 417 height 28
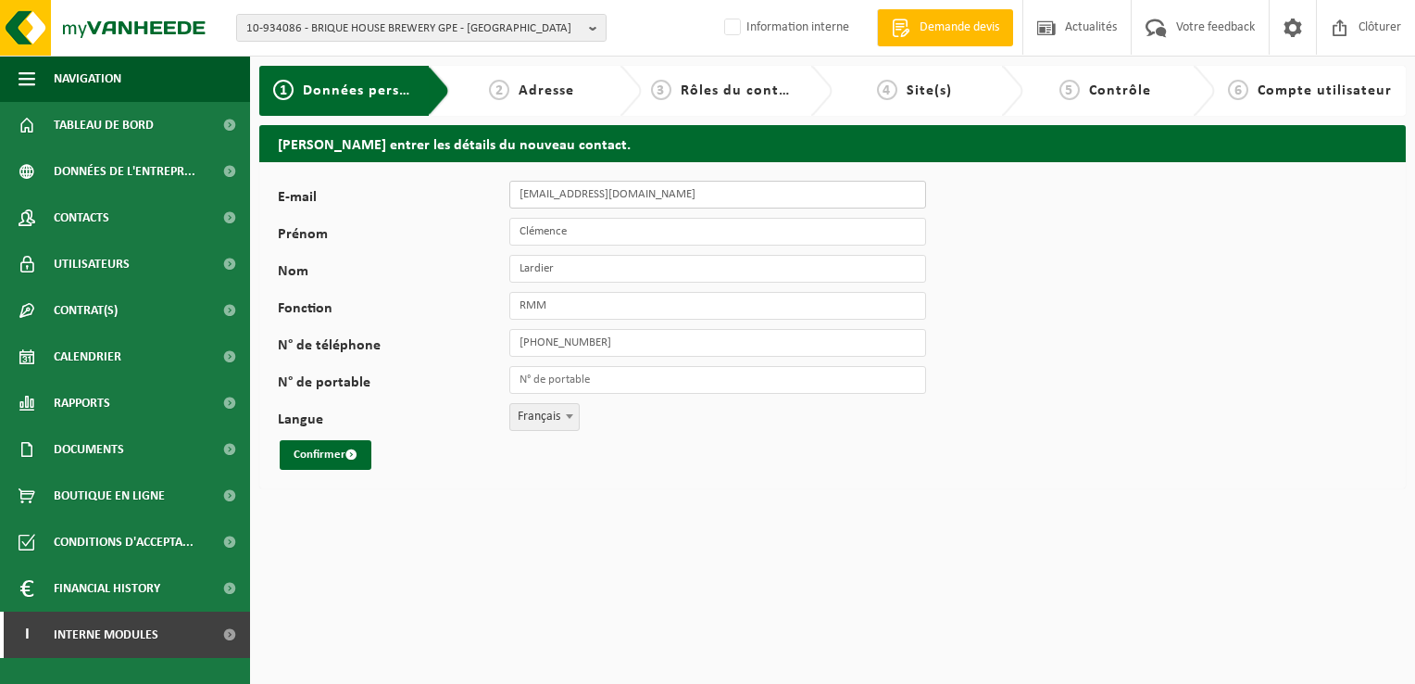
drag, startPoint x: 704, startPoint y: 193, endPoint x: 480, endPoint y: 191, distance: 224.2
click at [480, 191] on div "E-mail clemence.lardier@arras.leclerc" at bounding box center [611, 195] width 667 height 28
paste input "[EMAIL_ADDRESS][DOMAIN_NAME]"
type input "[EMAIL_ADDRESS][DOMAIN_NAME]"
drag, startPoint x: 585, startPoint y: 231, endPoint x: 510, endPoint y: 231, distance: 74.1
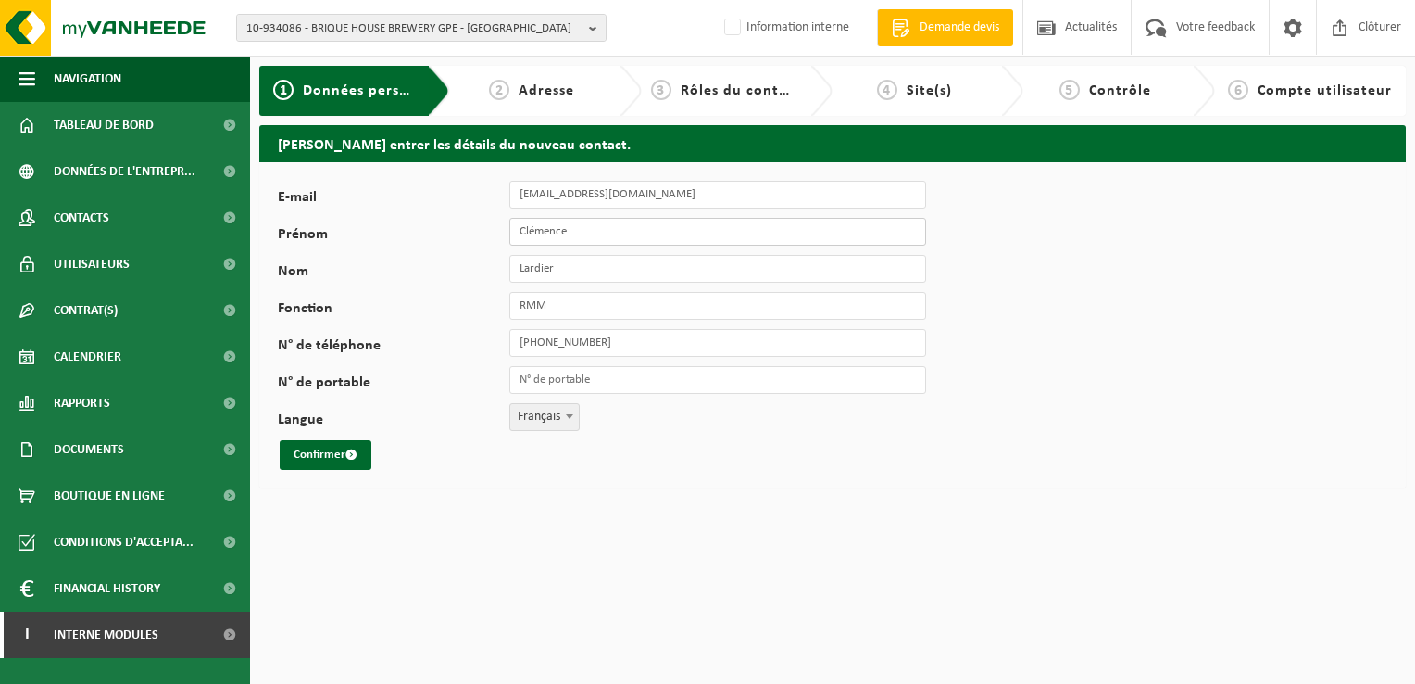
click at [510, 231] on input "Clémence" at bounding box center [717, 232] width 417 height 28
type input "Thibault"
drag, startPoint x: 578, startPoint y: 270, endPoint x: 459, endPoint y: 262, distance: 118.9
click at [459, 262] on div "Nom Lardier" at bounding box center [611, 269] width 667 height 28
type input "Diverchy"
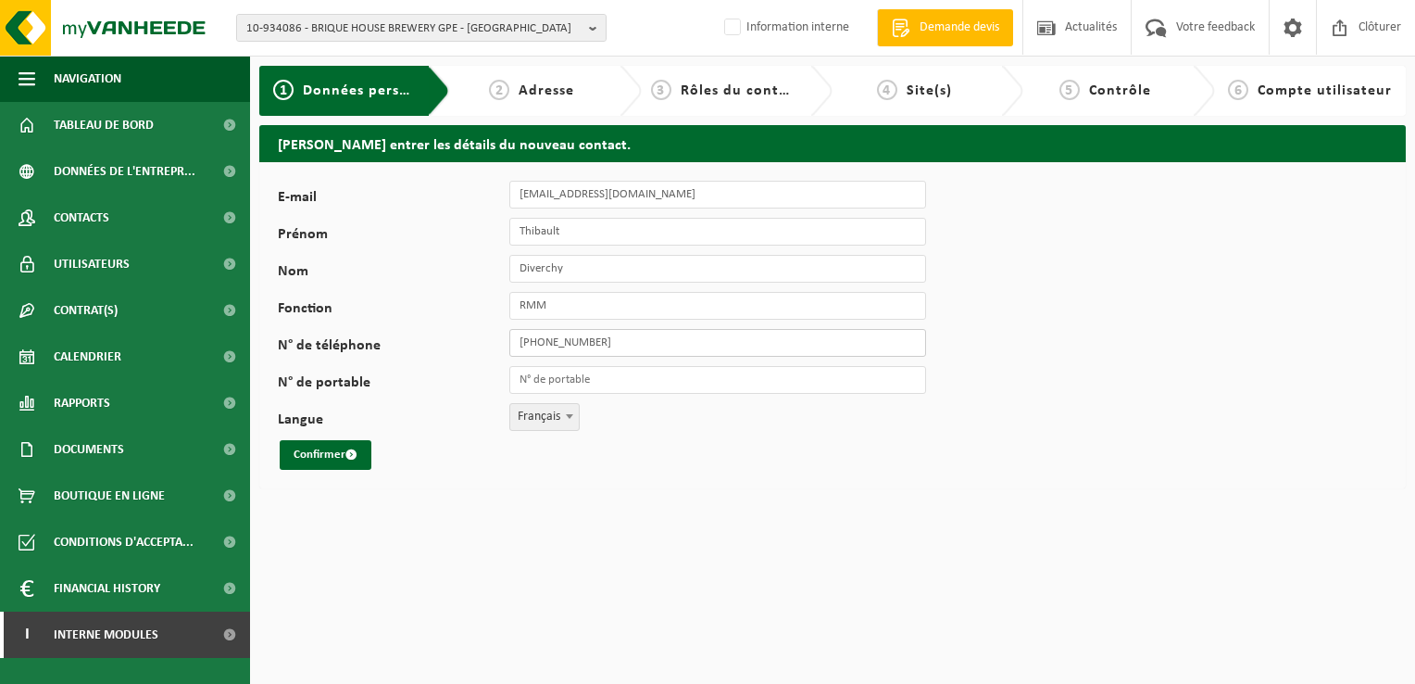
drag, startPoint x: 634, startPoint y: 342, endPoint x: 485, endPoint y: 340, distance: 148.2
click at [485, 340] on div "N° de téléphone +33 3 21 21 33 33" at bounding box center [611, 343] width 667 height 28
paste input "06 82 39 17 68"
type input "+33 6 82 39 17 68"
click at [337, 452] on button "Confirmer" at bounding box center [326, 455] width 92 height 30
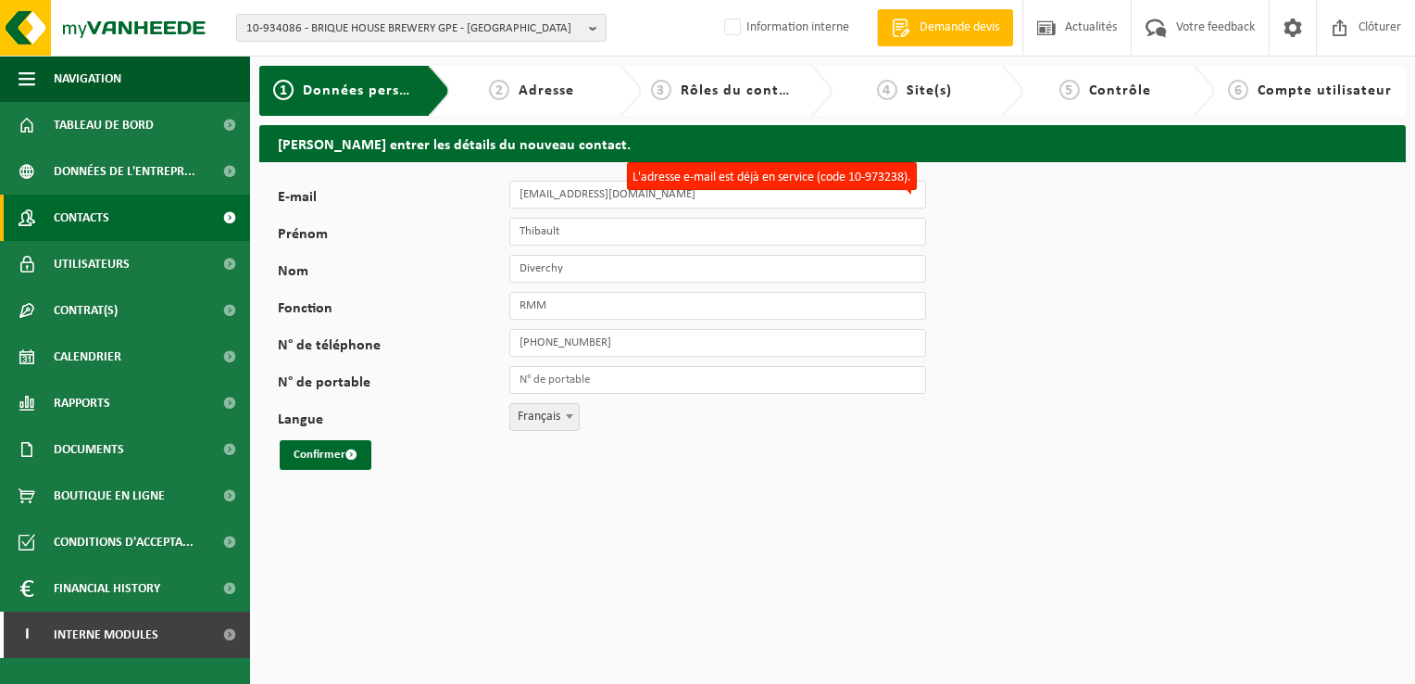
click at [111, 221] on link "Contacts" at bounding box center [125, 218] width 250 height 46
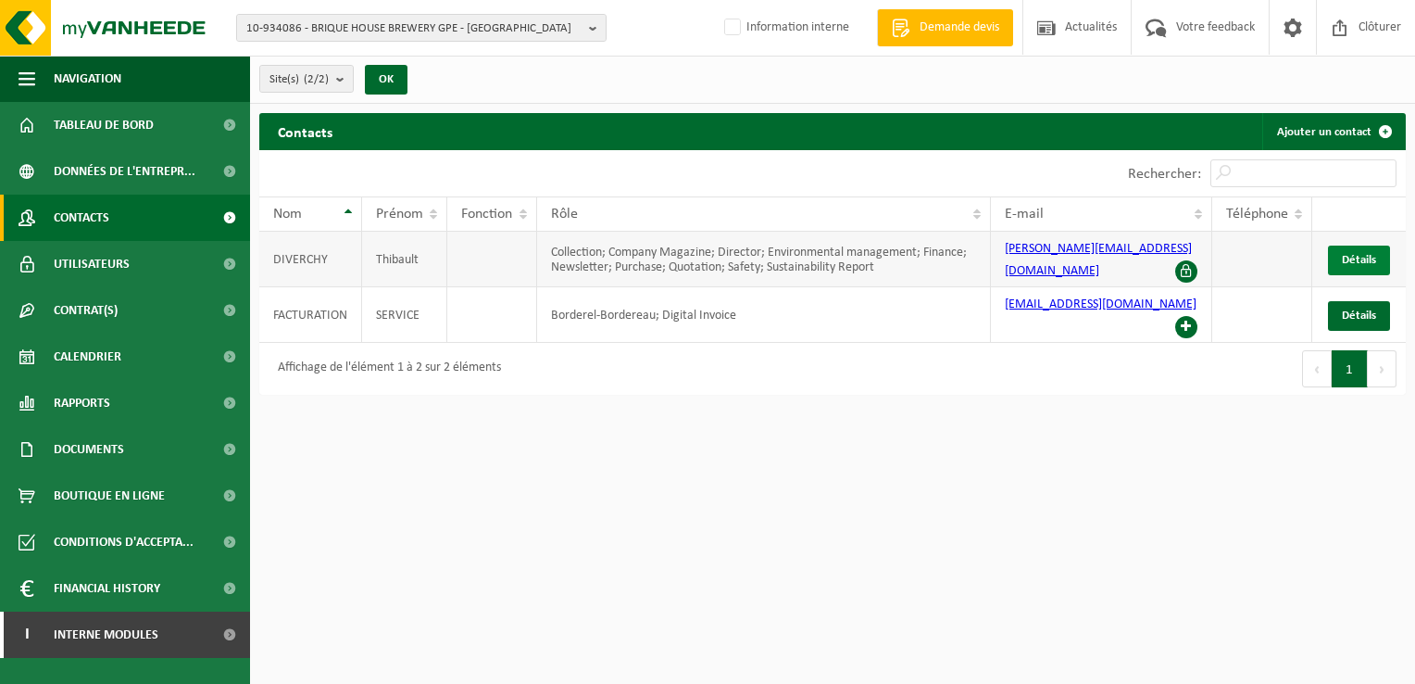
click at [1352, 259] on span "Détails" at bounding box center [1359, 260] width 34 height 12
click at [1355, 254] on span "Détails" at bounding box center [1359, 260] width 34 height 12
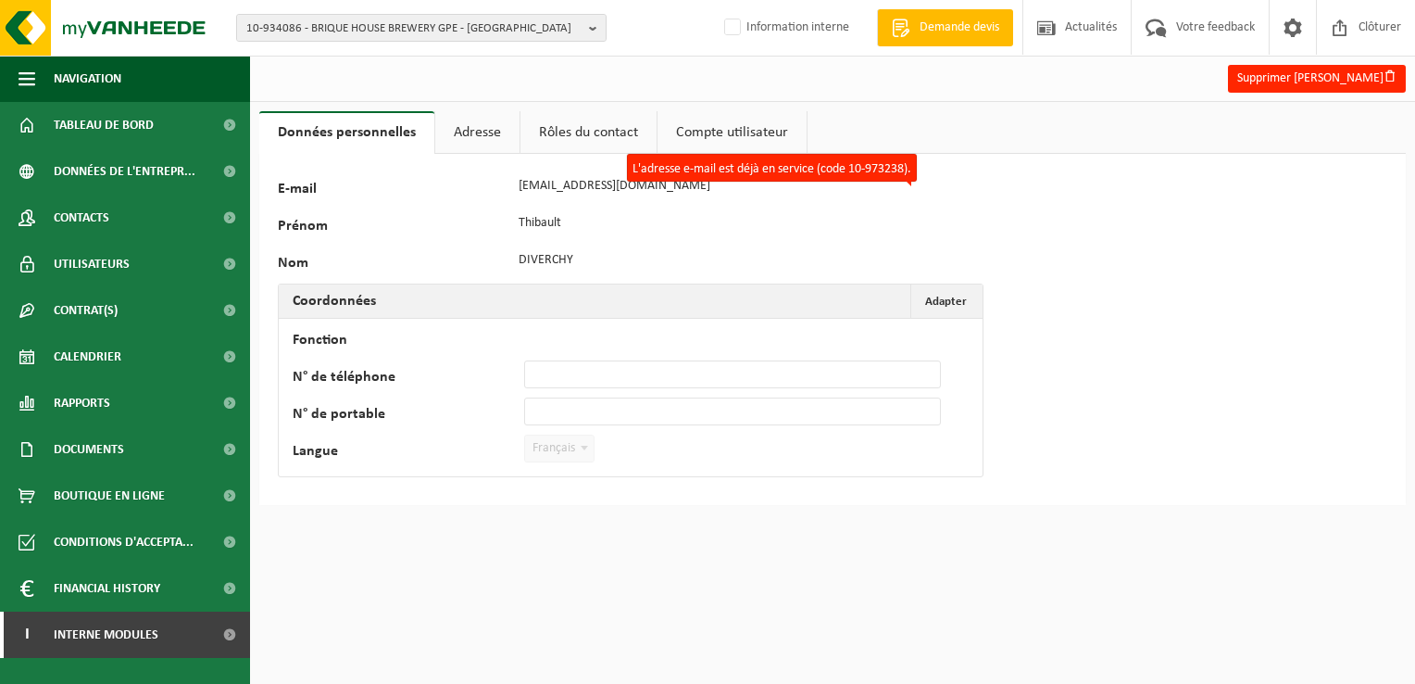
click at [740, 130] on link "Compte utilisateur" at bounding box center [732, 132] width 149 height 43
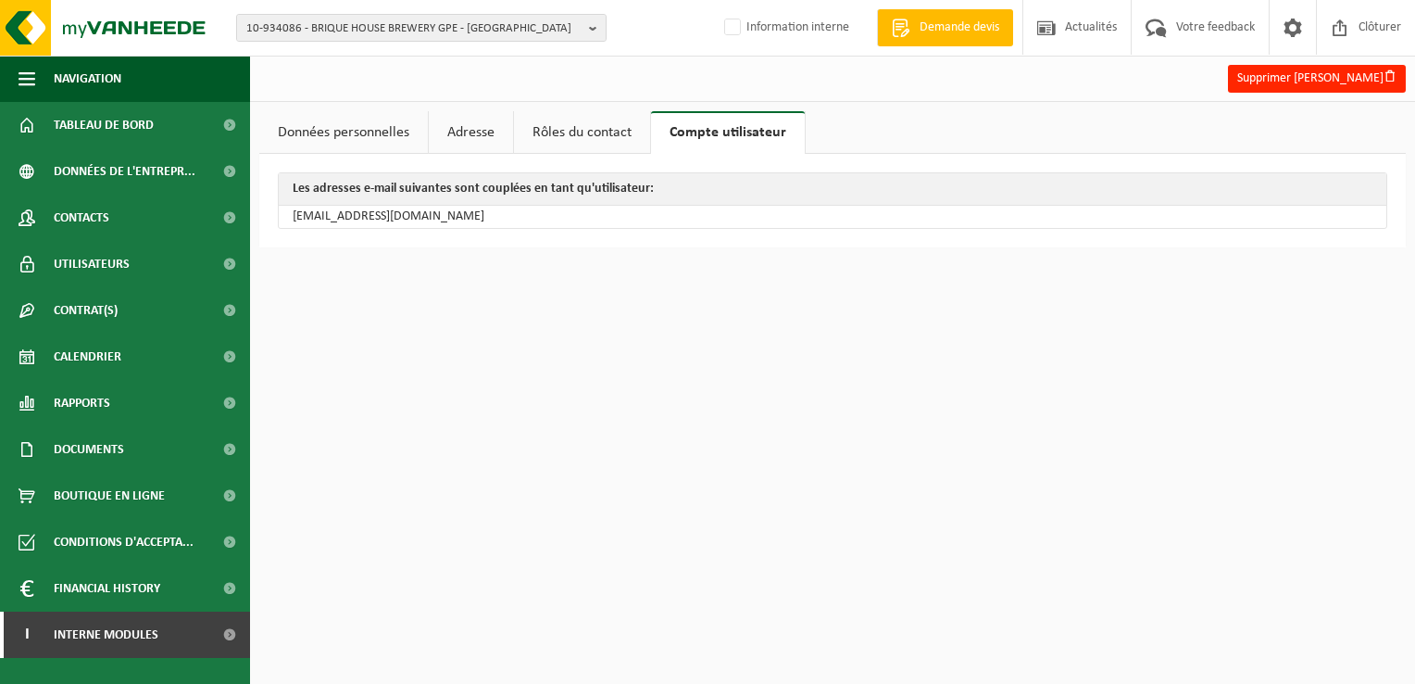
click at [576, 132] on link "Rôles du contact" at bounding box center [582, 132] width 136 height 43
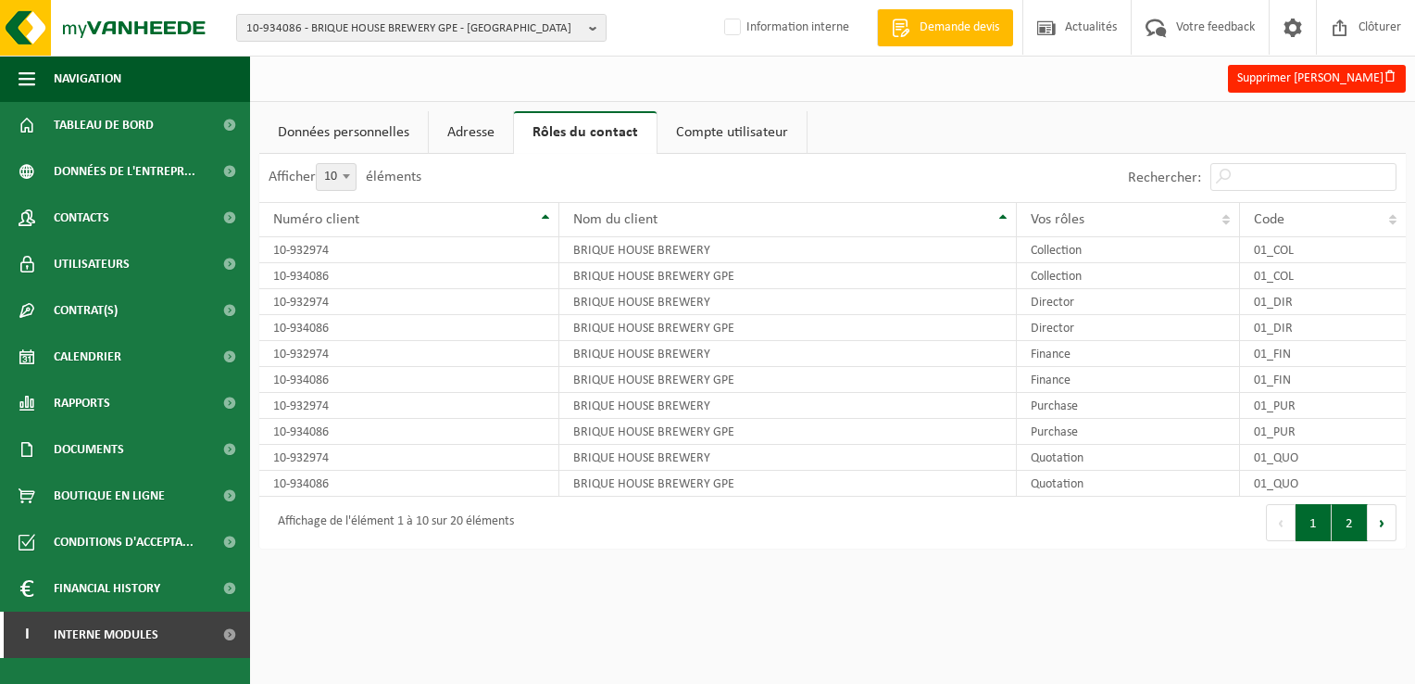
click at [1352, 522] on button "2" at bounding box center [1350, 522] width 36 height 37
click at [731, 118] on link "Compte utilisateur" at bounding box center [732, 132] width 149 height 43
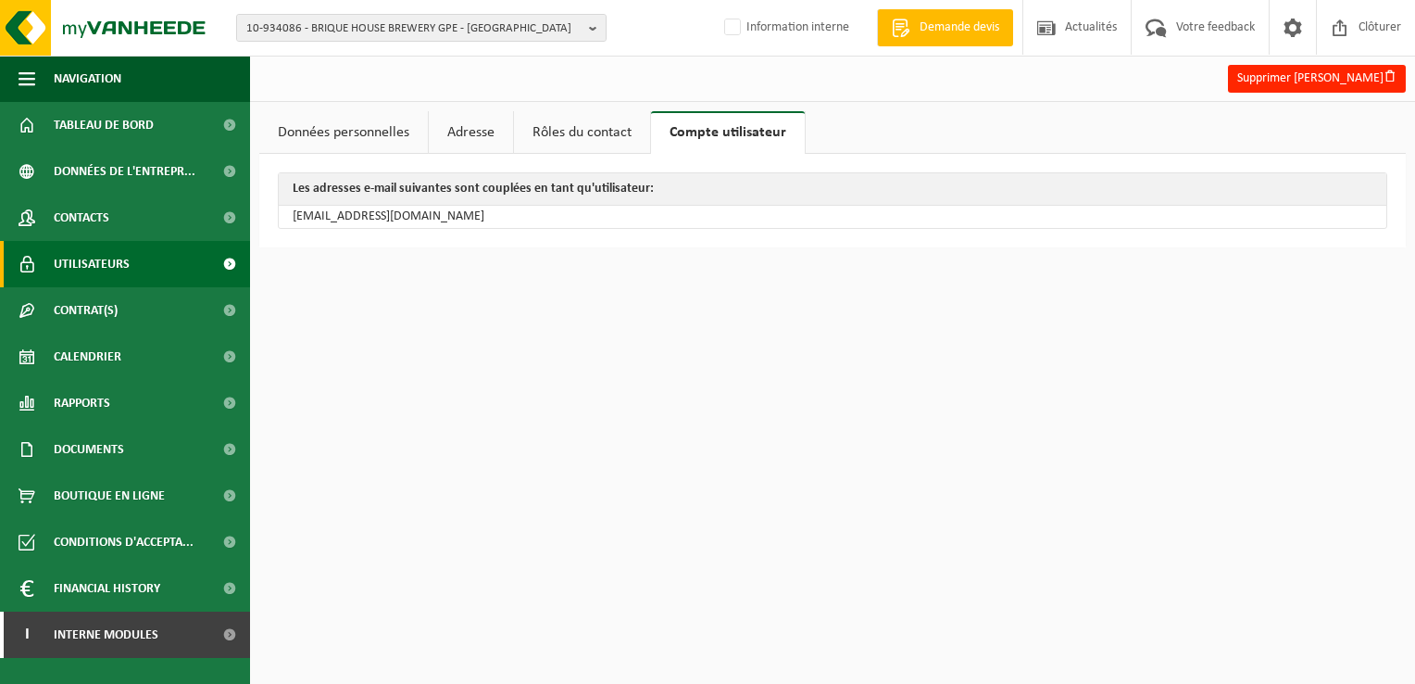
click at [70, 264] on span "Utilisateurs" at bounding box center [92, 264] width 76 height 46
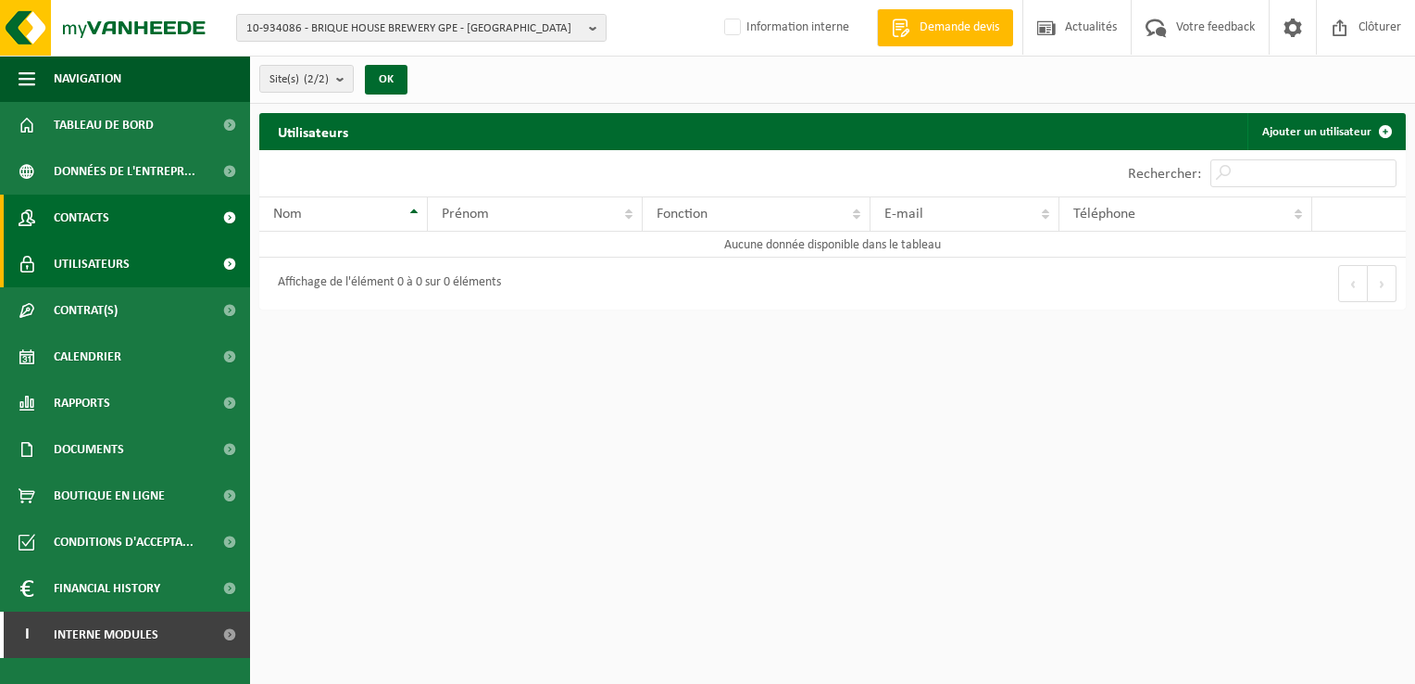
click at [99, 214] on span "Contacts" at bounding box center [82, 218] width 56 height 46
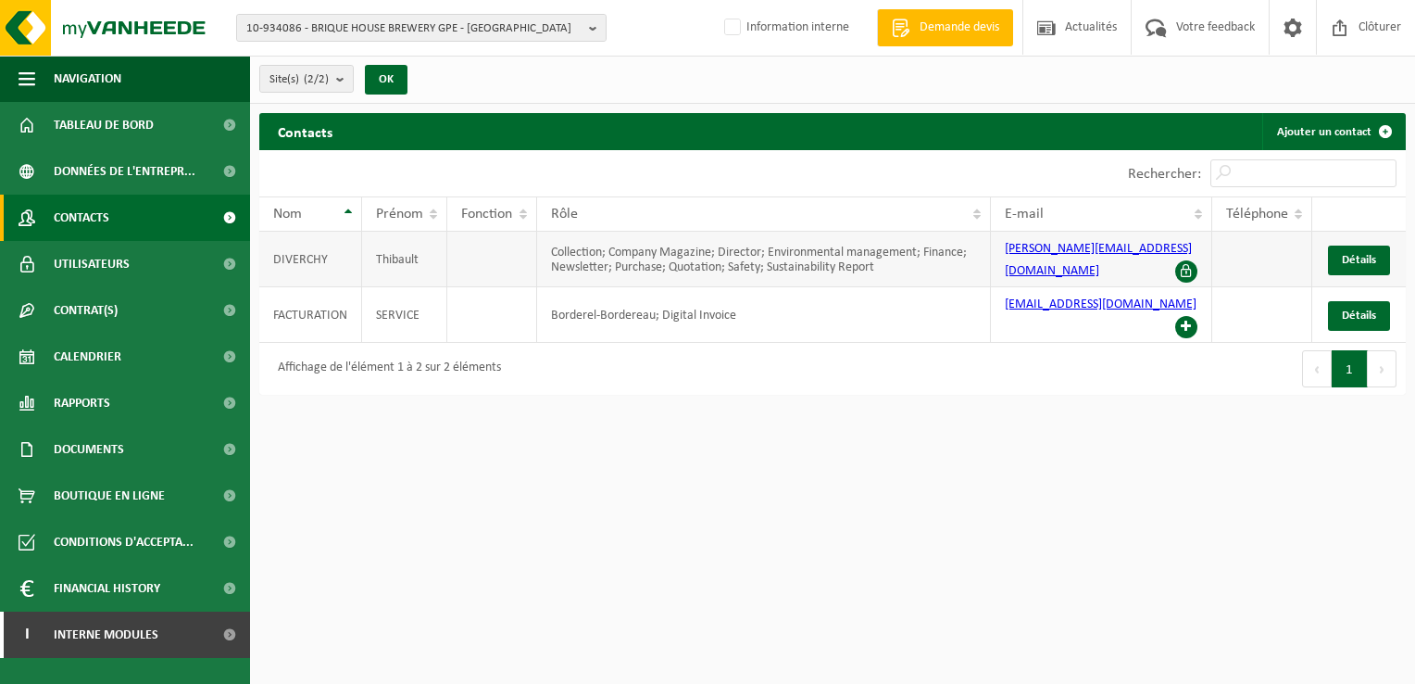
click at [1184, 267] on span at bounding box center [1187, 271] width 22 height 22
click at [1337, 250] on link "Détails" at bounding box center [1359, 260] width 62 height 30
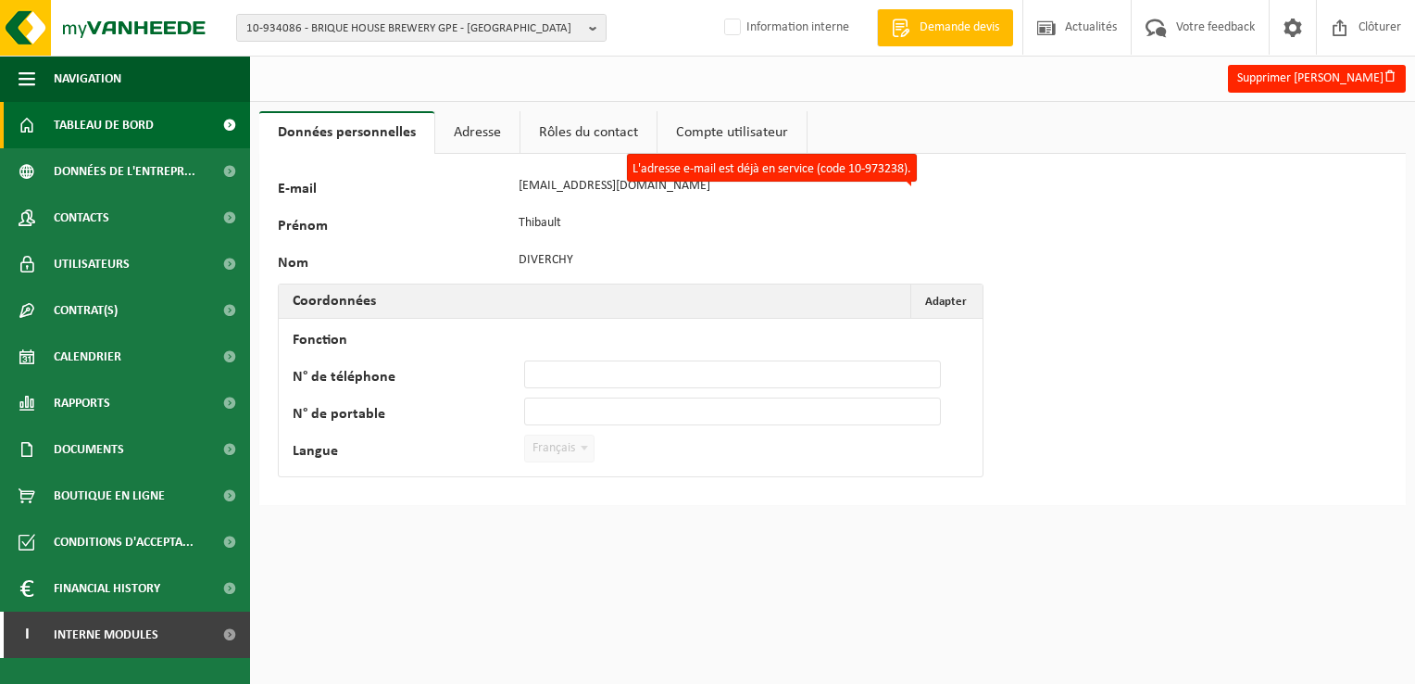
click at [94, 119] on span "Tableau de bord" at bounding box center [104, 125] width 100 height 46
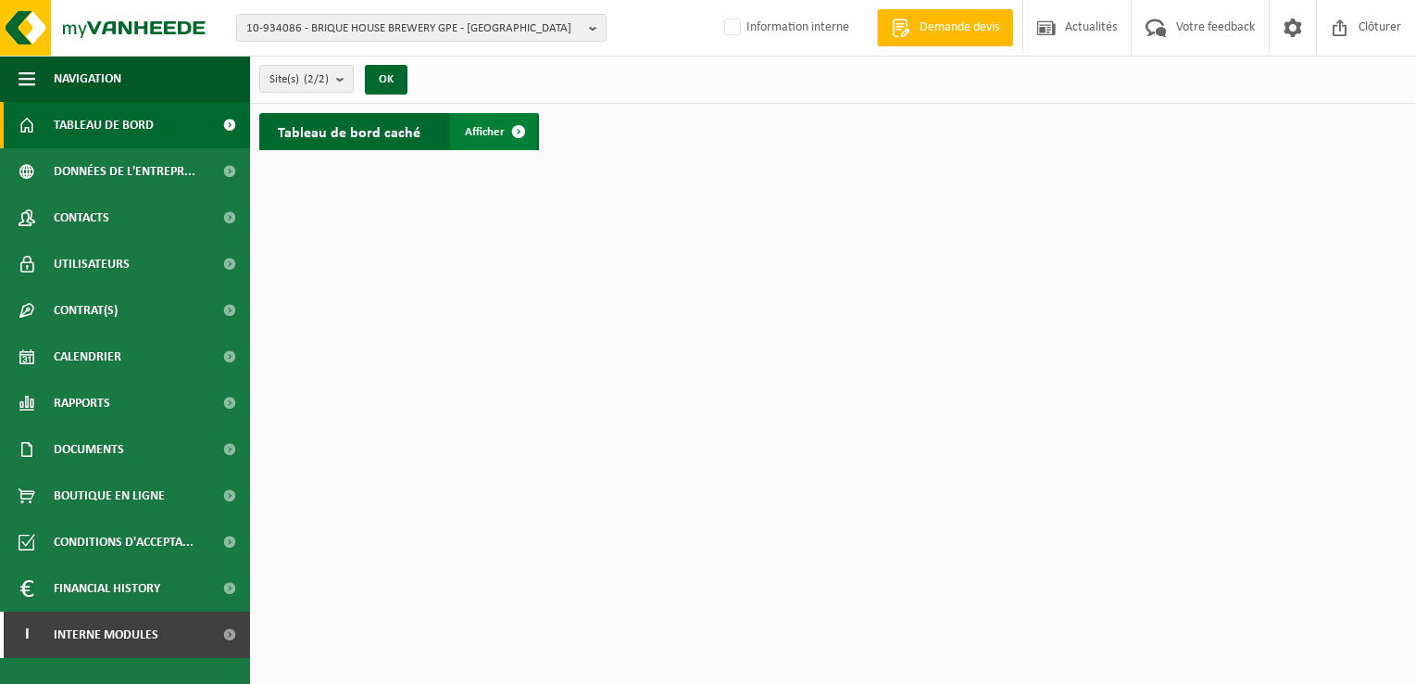
click at [478, 119] on link "Afficher" at bounding box center [493, 131] width 87 height 37
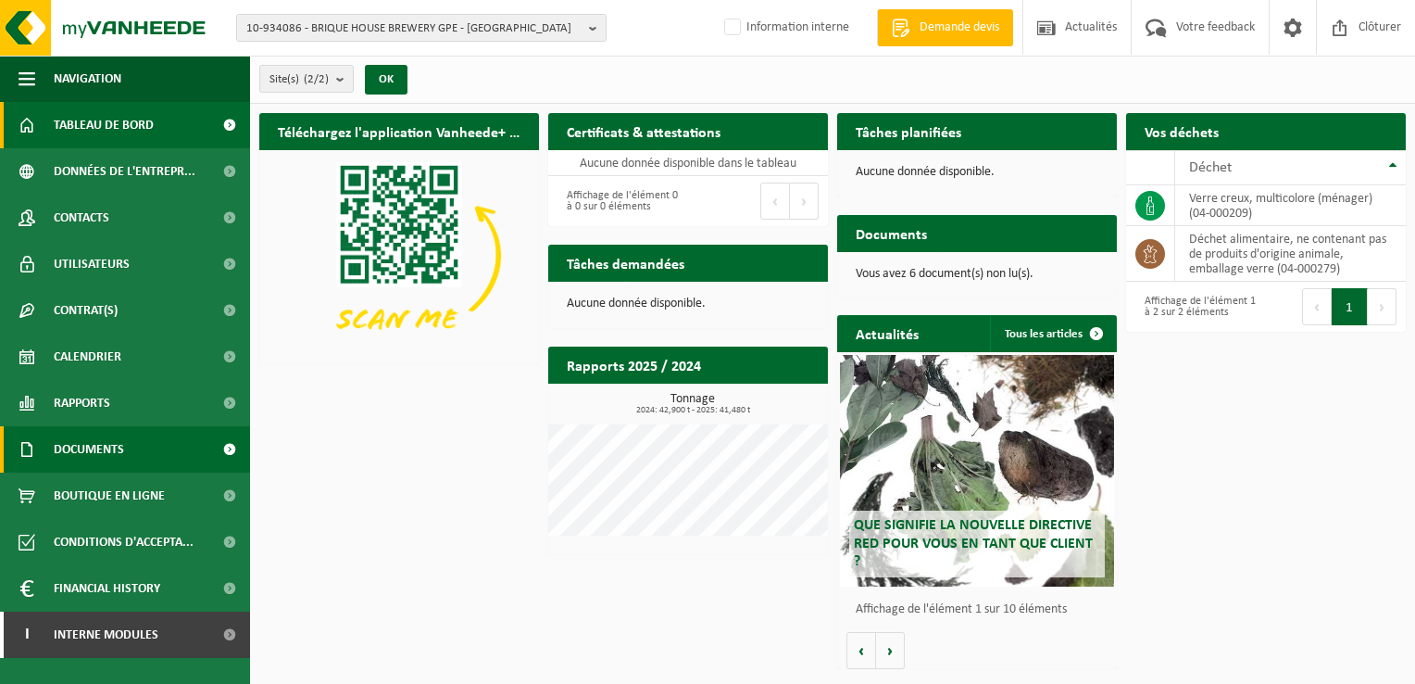
click at [97, 450] on span "Documents" at bounding box center [89, 449] width 70 height 46
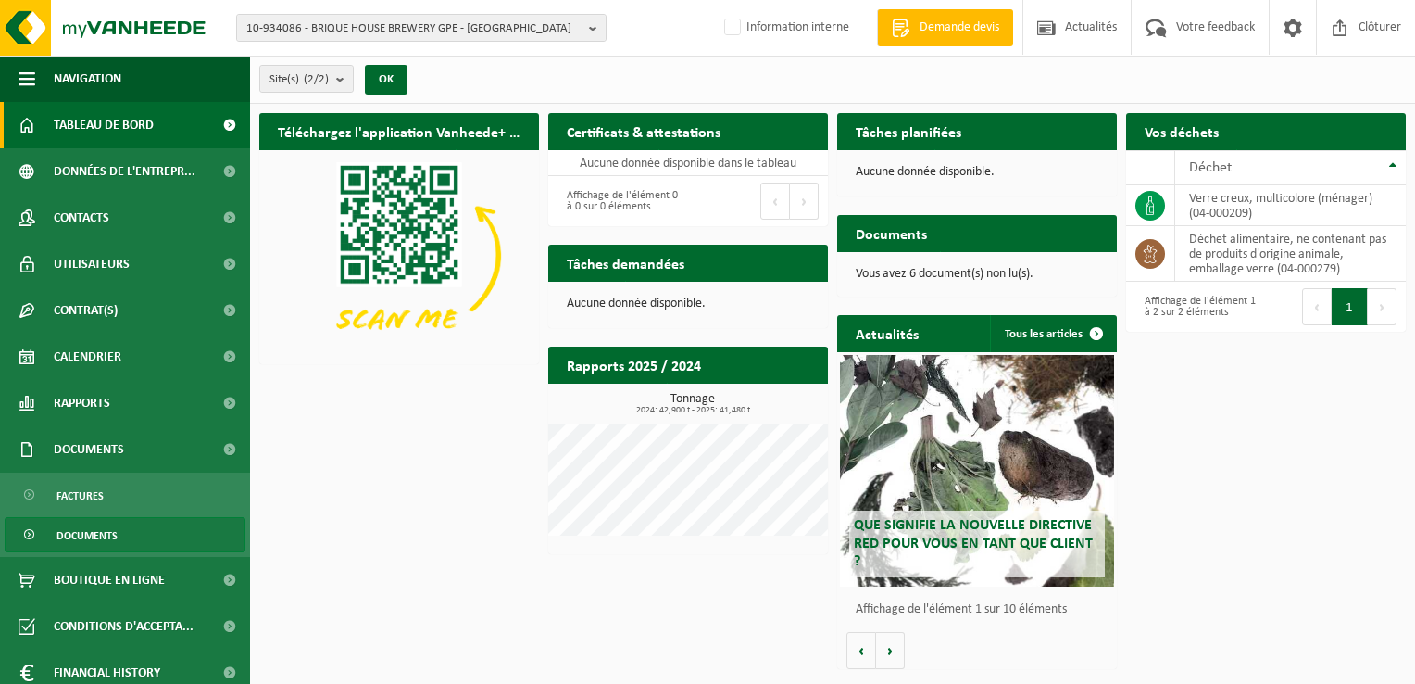
click at [104, 539] on span "Documents" at bounding box center [87, 535] width 61 height 35
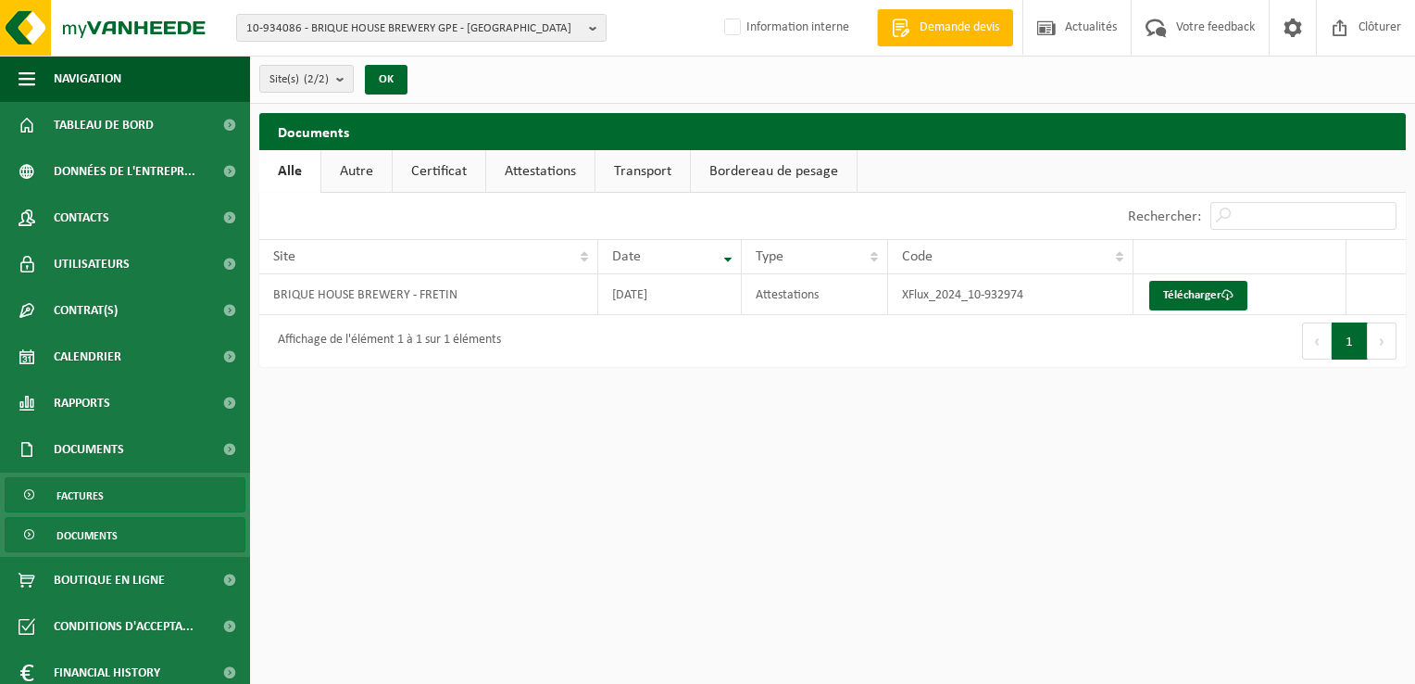
click at [93, 485] on span "Factures" at bounding box center [80, 495] width 47 height 35
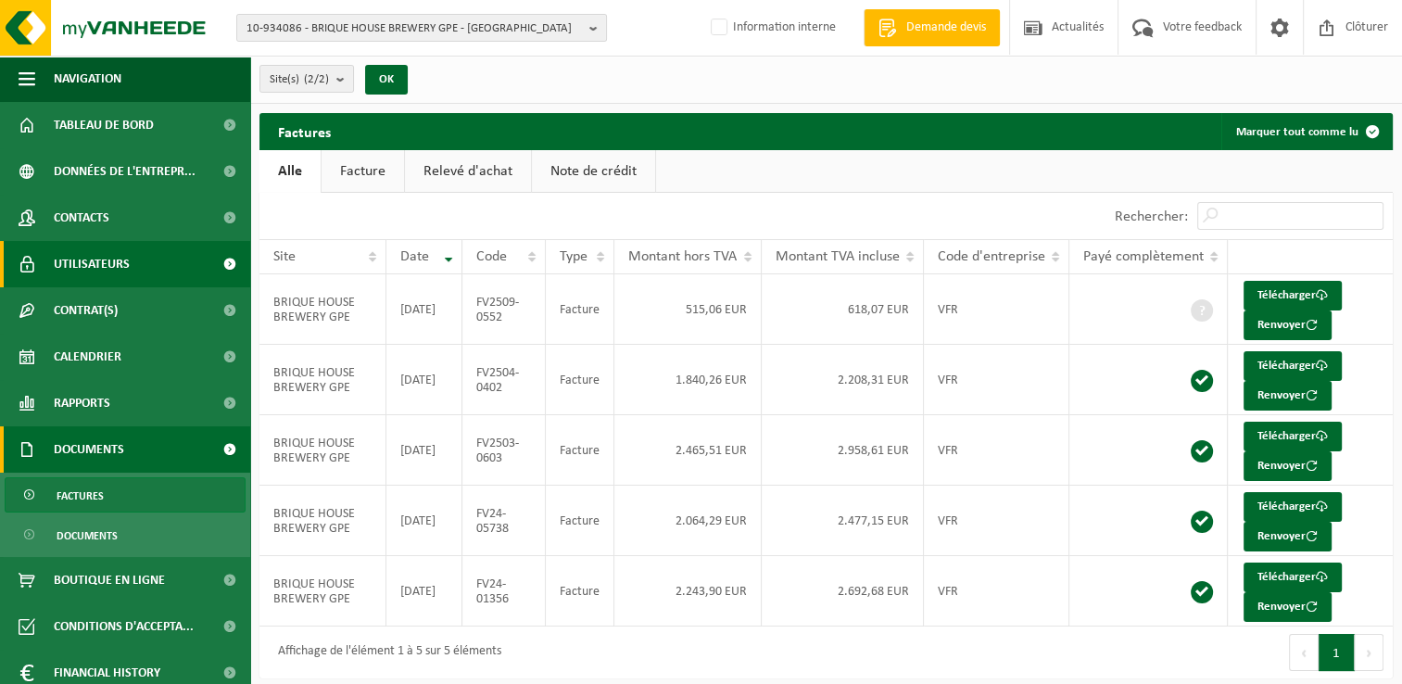
click at [119, 257] on span "Utilisateurs" at bounding box center [92, 264] width 76 height 46
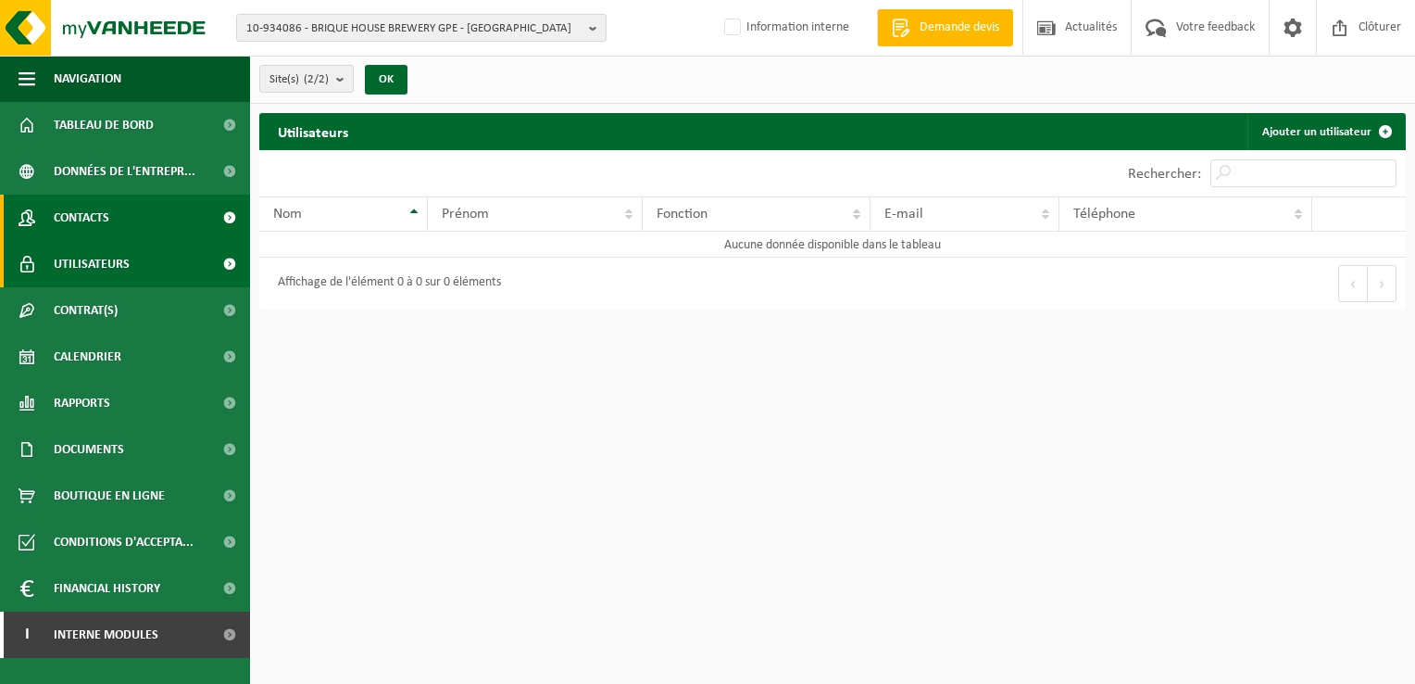
click at [118, 213] on link "Contacts" at bounding box center [125, 218] width 250 height 46
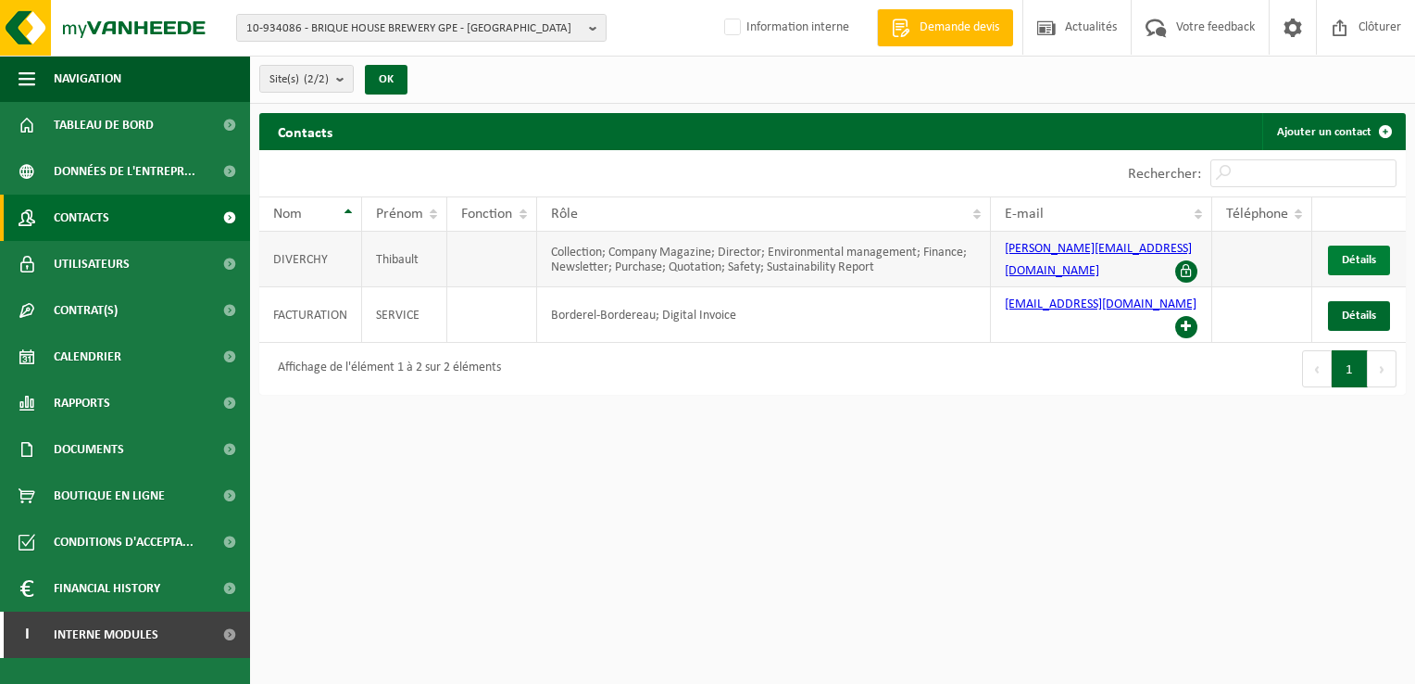
click at [1375, 260] on span "Détails" at bounding box center [1359, 260] width 34 height 12
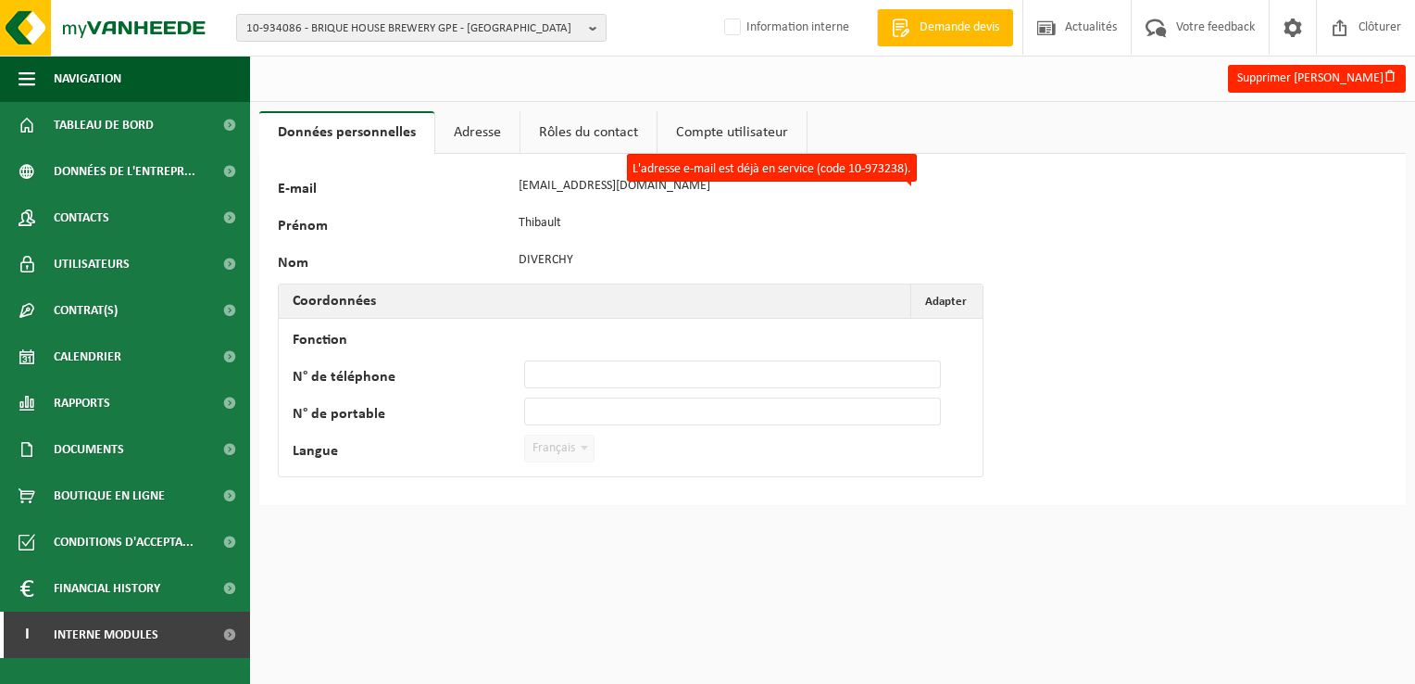
click at [696, 133] on link "Compte utilisateur" at bounding box center [732, 132] width 149 height 43
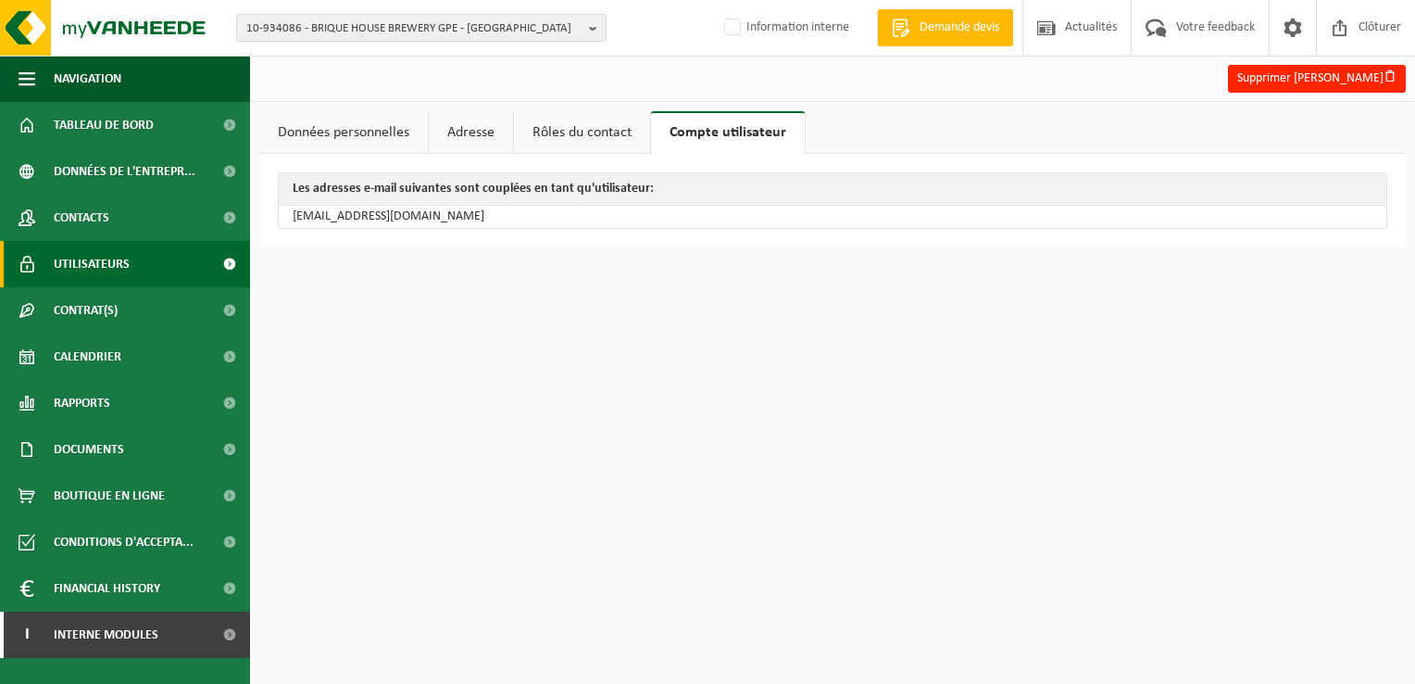
click at [116, 261] on span "Utilisateurs" at bounding box center [92, 264] width 76 height 46
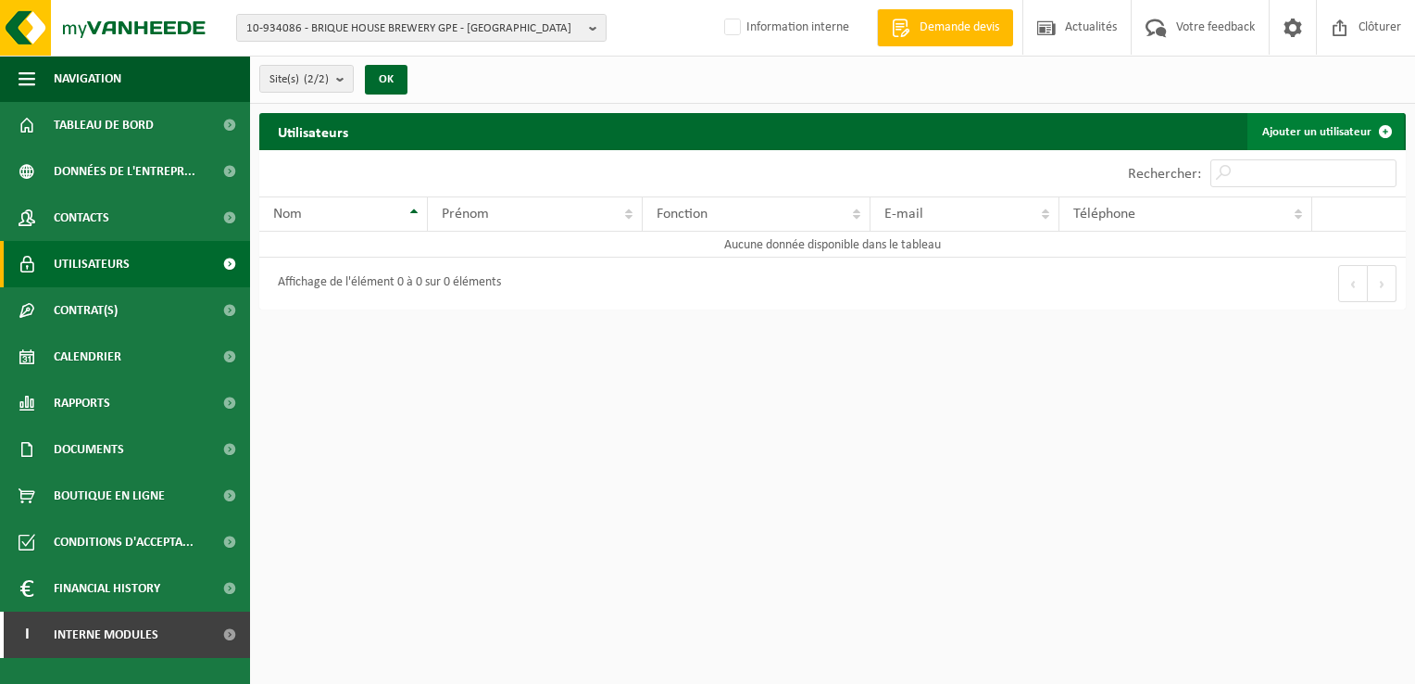
click at [1302, 131] on link "Ajouter un utilisateur" at bounding box center [1326, 131] width 157 height 37
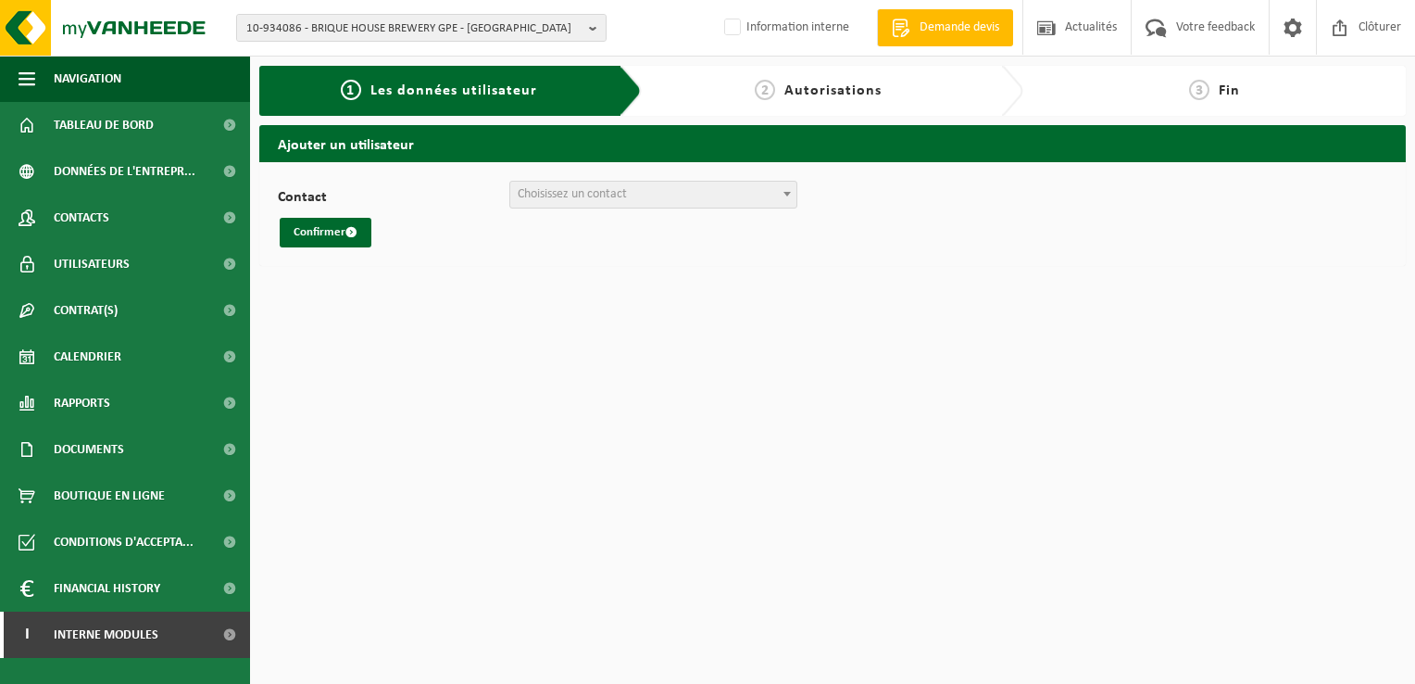
click at [781, 186] on span at bounding box center [787, 194] width 19 height 24
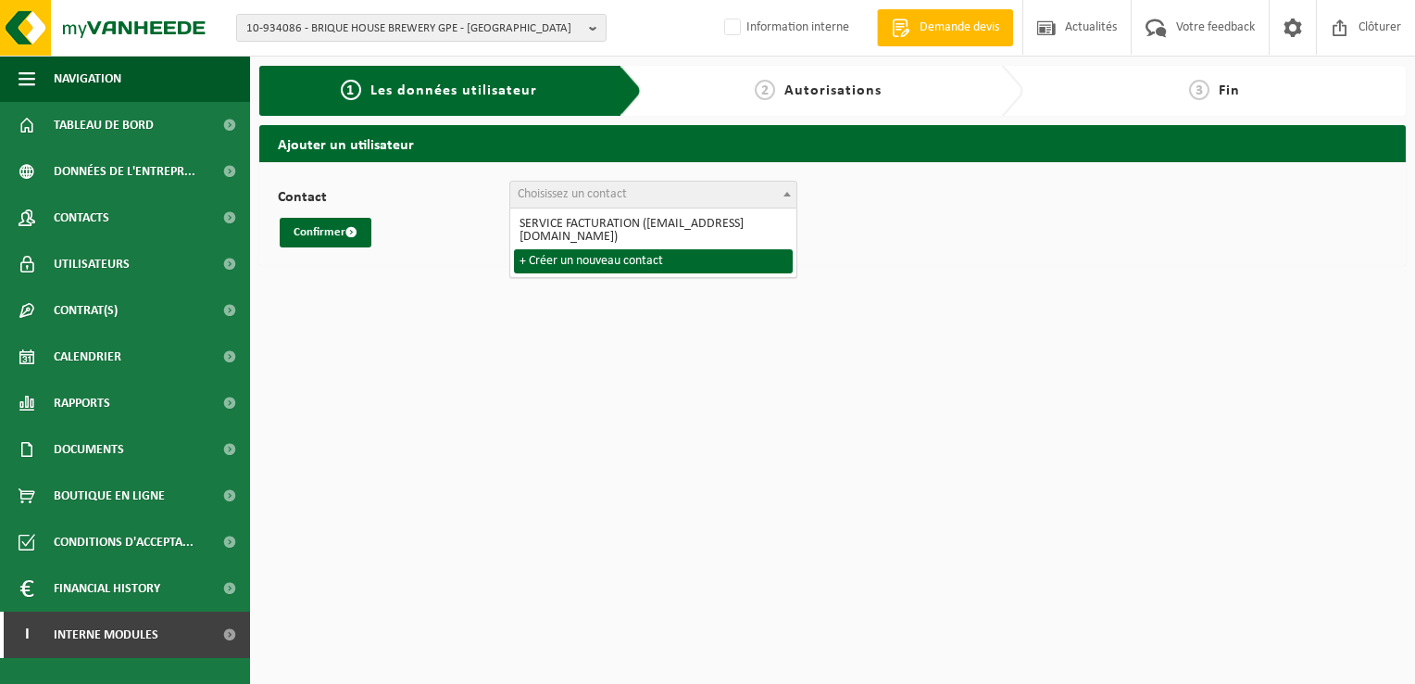
select select "0"
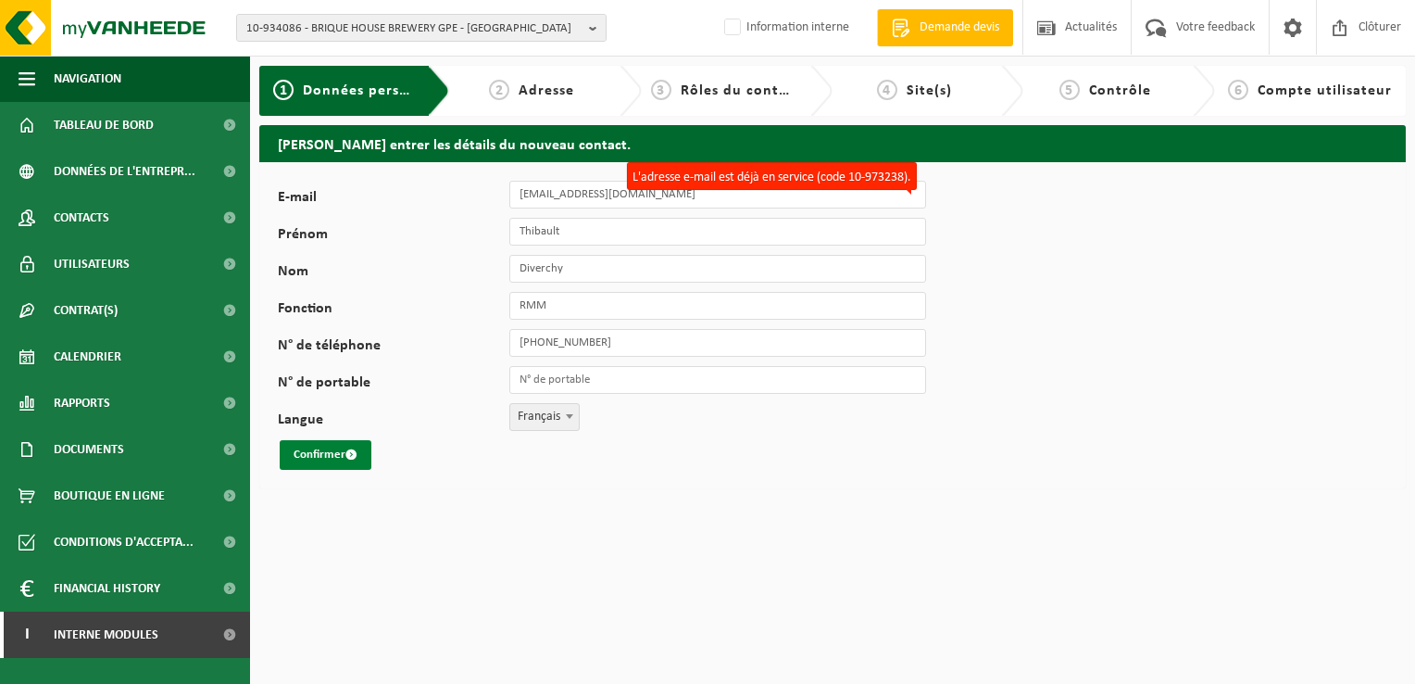
click at [328, 454] on button "Confirmer" at bounding box center [326, 455] width 92 height 30
click at [716, 80] on div "3 Rôles du contact" at bounding box center [723, 91] width 145 height 22
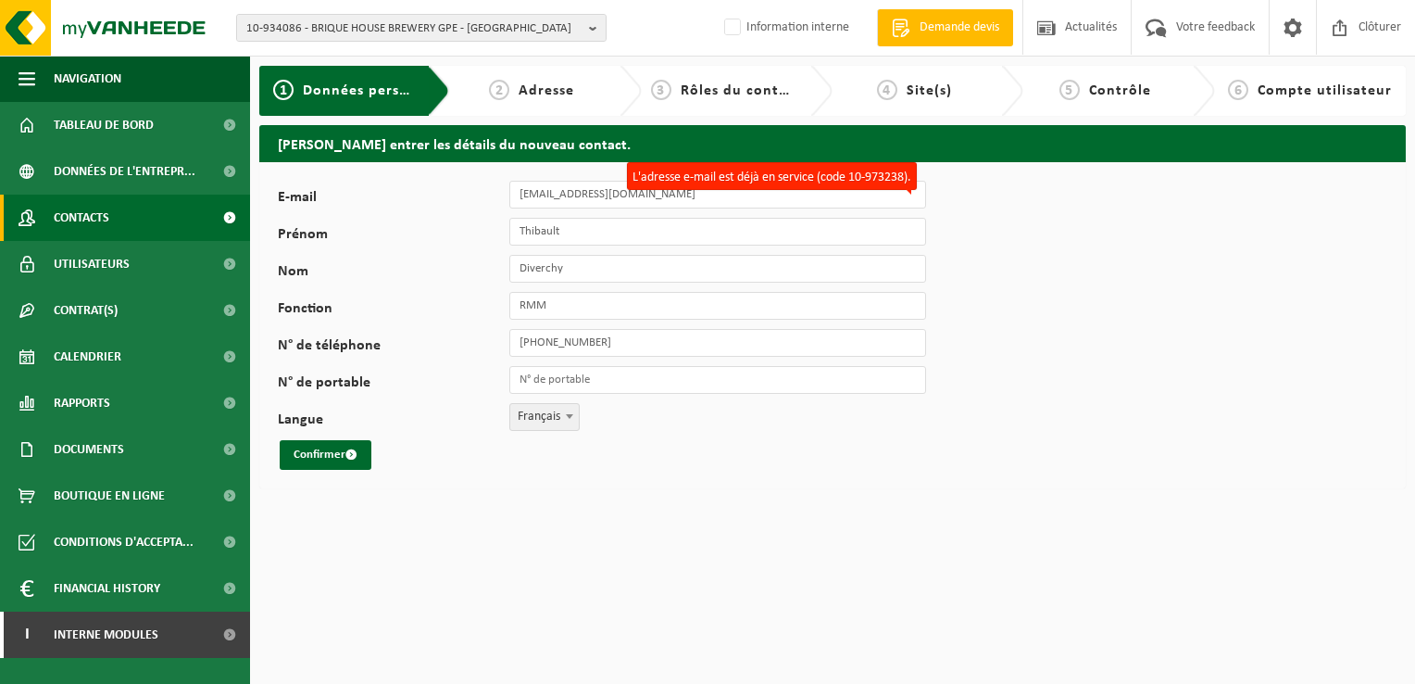
click at [104, 218] on span "Contacts" at bounding box center [82, 218] width 56 height 46
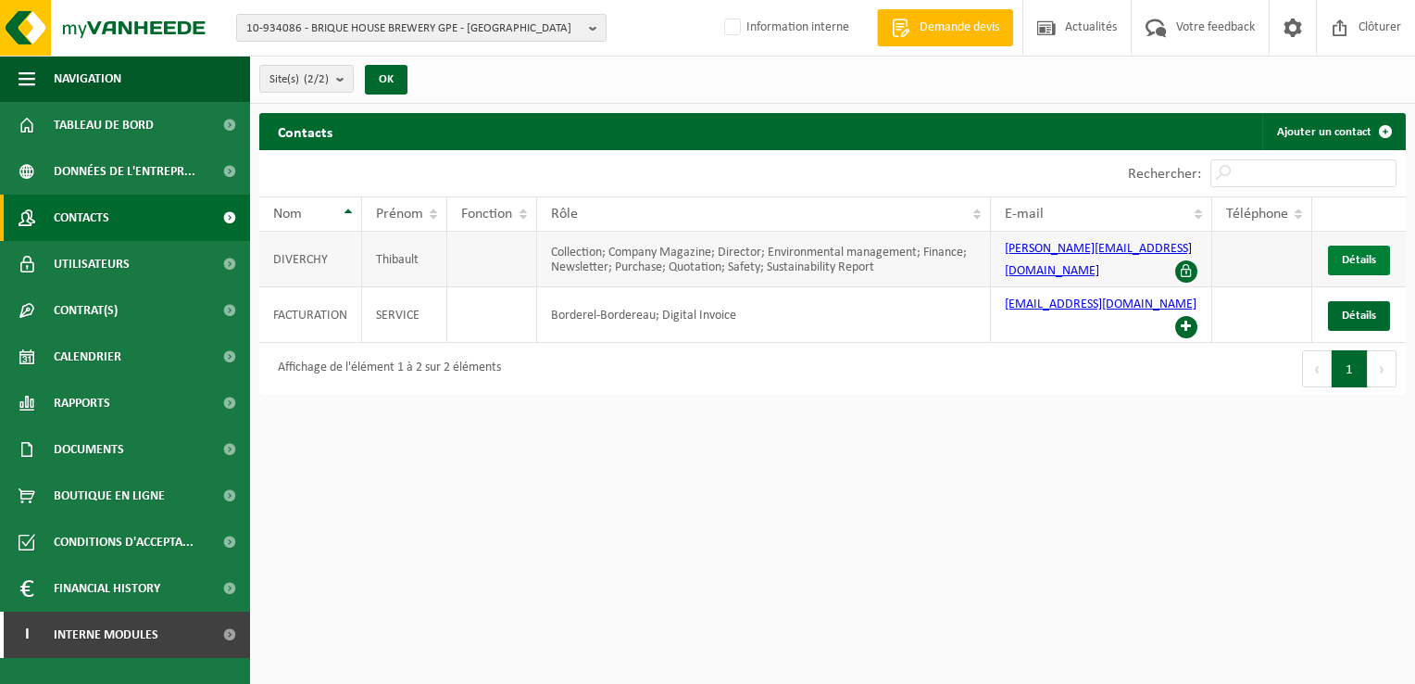
click at [1367, 255] on span "Détails" at bounding box center [1359, 260] width 34 height 12
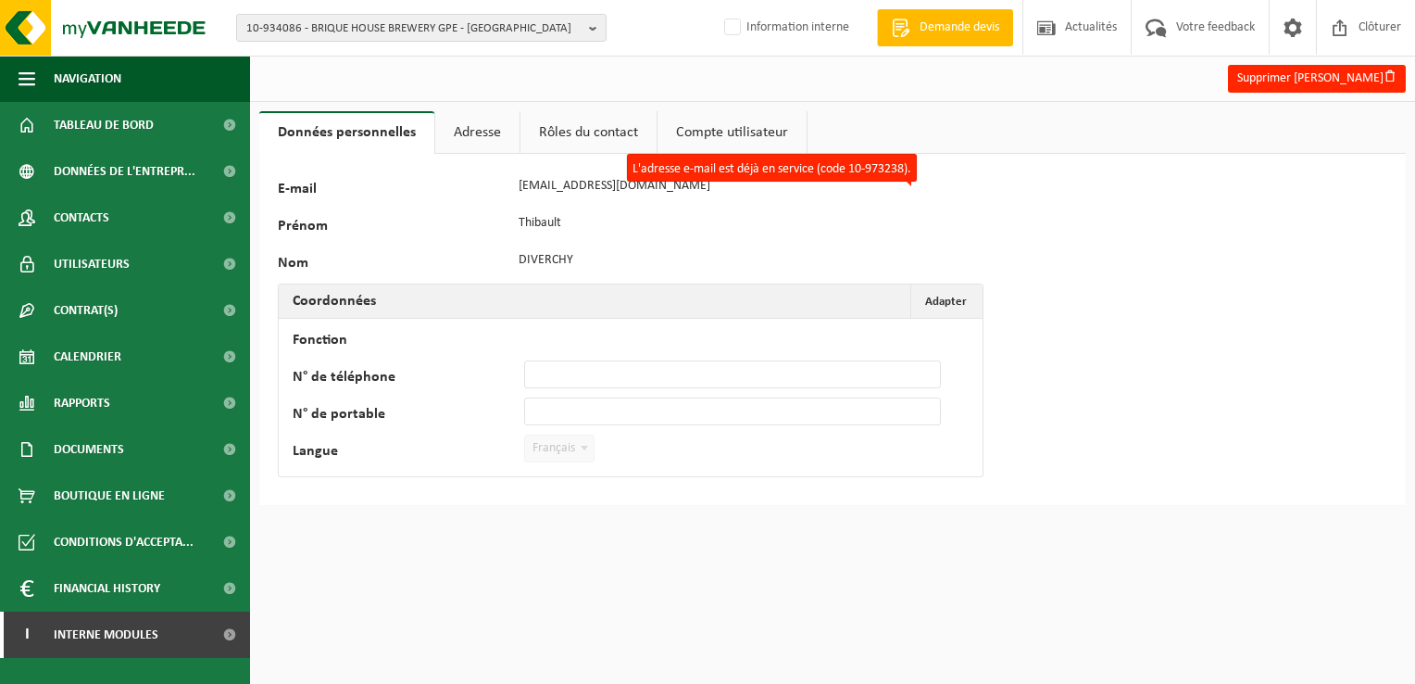
click at [486, 137] on link "Adresse" at bounding box center [477, 132] width 84 height 43
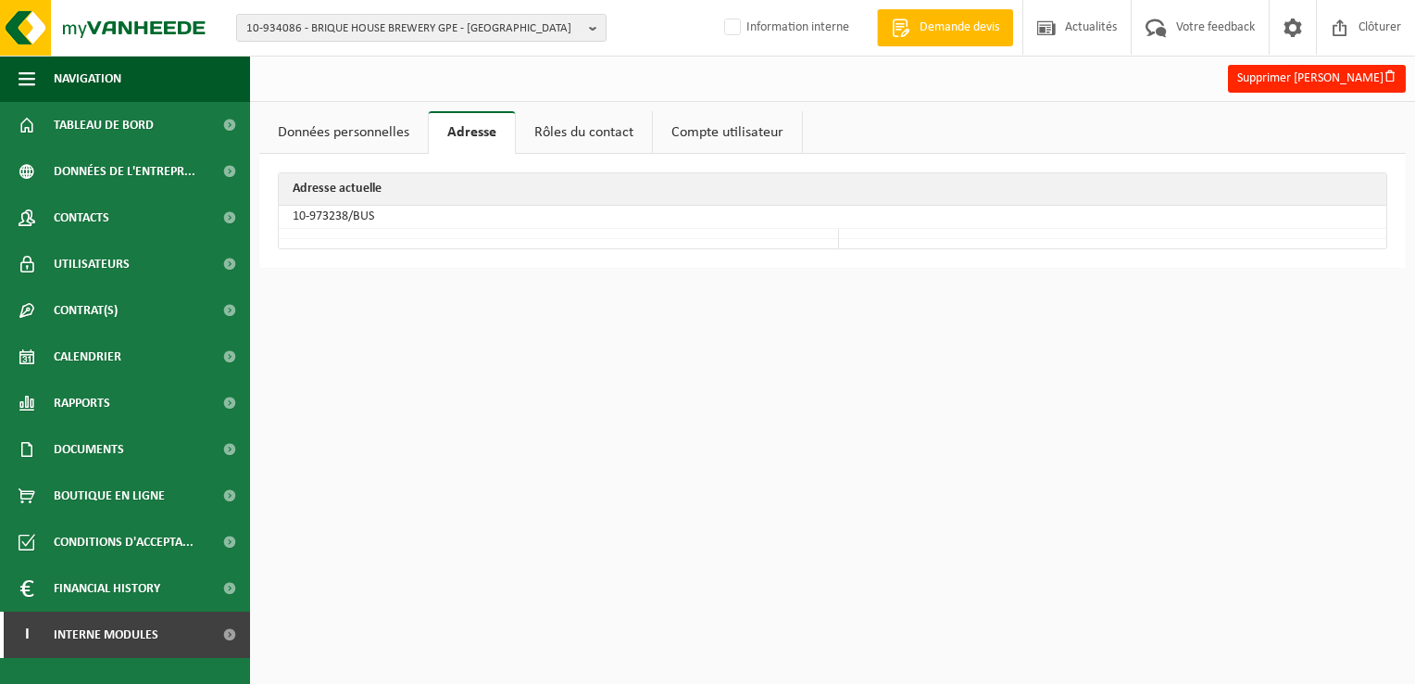
click at [601, 126] on link "Rôles du contact" at bounding box center [584, 132] width 136 height 43
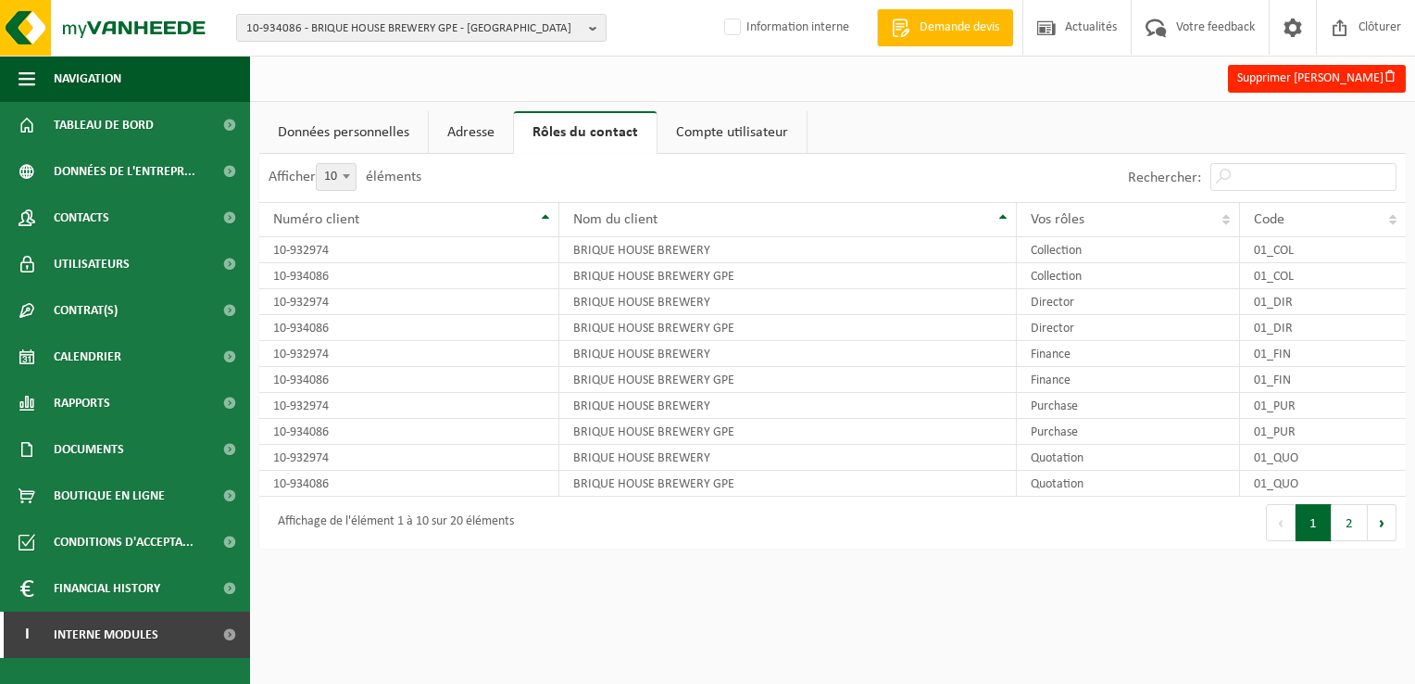
click at [723, 126] on link "Compte utilisateur" at bounding box center [732, 132] width 149 height 43
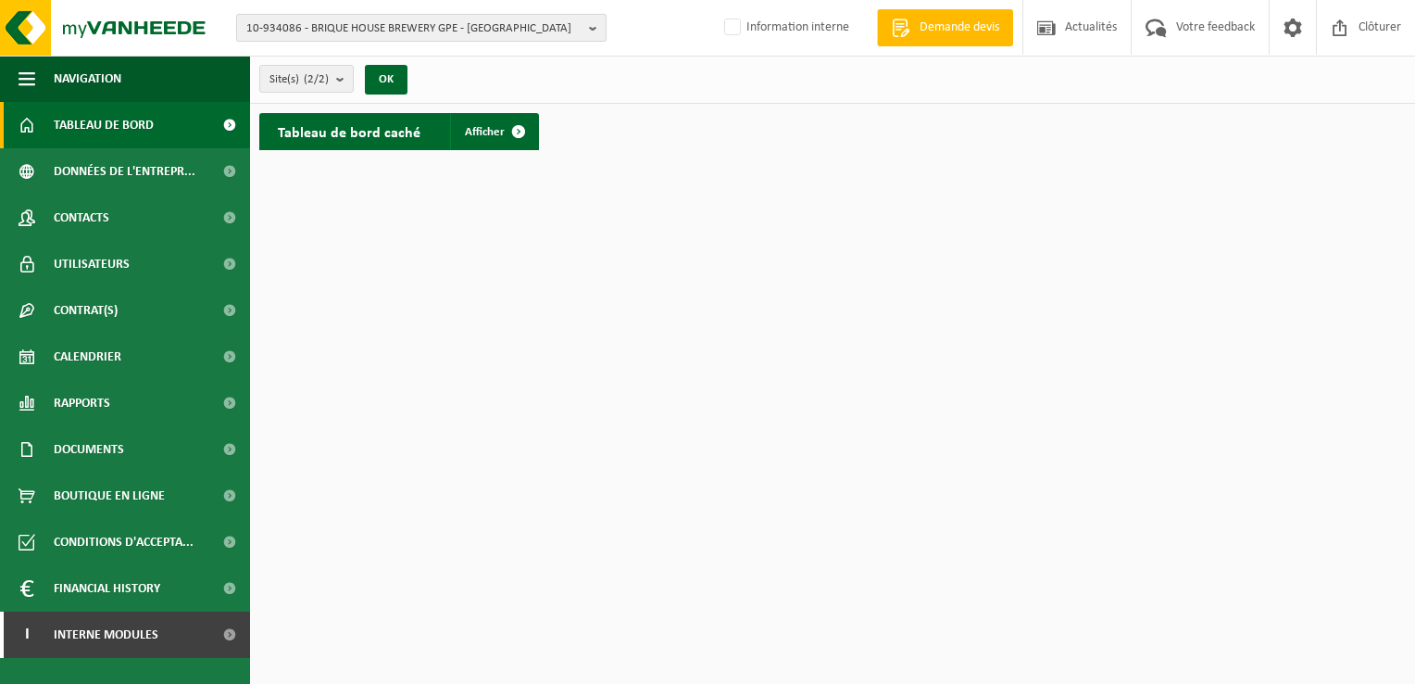
click at [341, 31] on span "10-934086 - BRIQUE HOUSE BREWERY GPE - [GEOGRAPHIC_DATA]" at bounding box center [413, 29] width 335 height 28
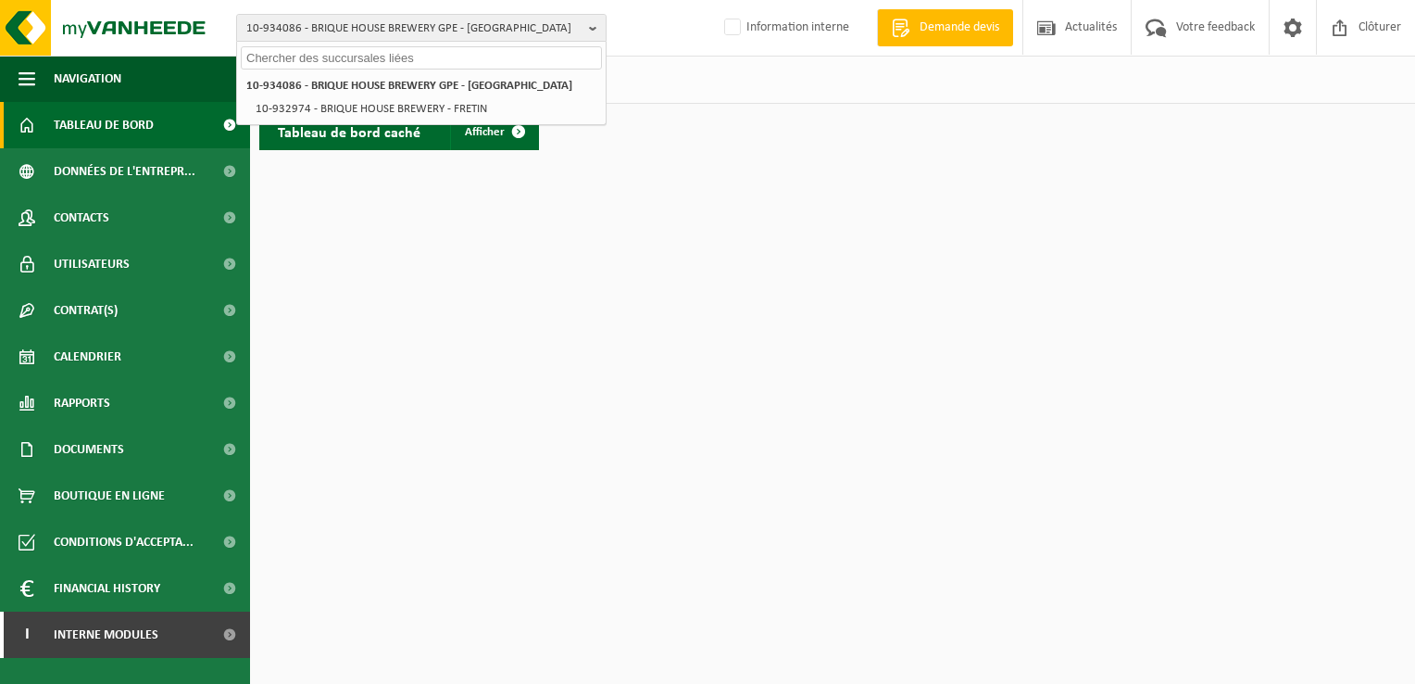
click at [315, 64] on input "text" at bounding box center [421, 57] width 361 height 23
paste input "10-923501"
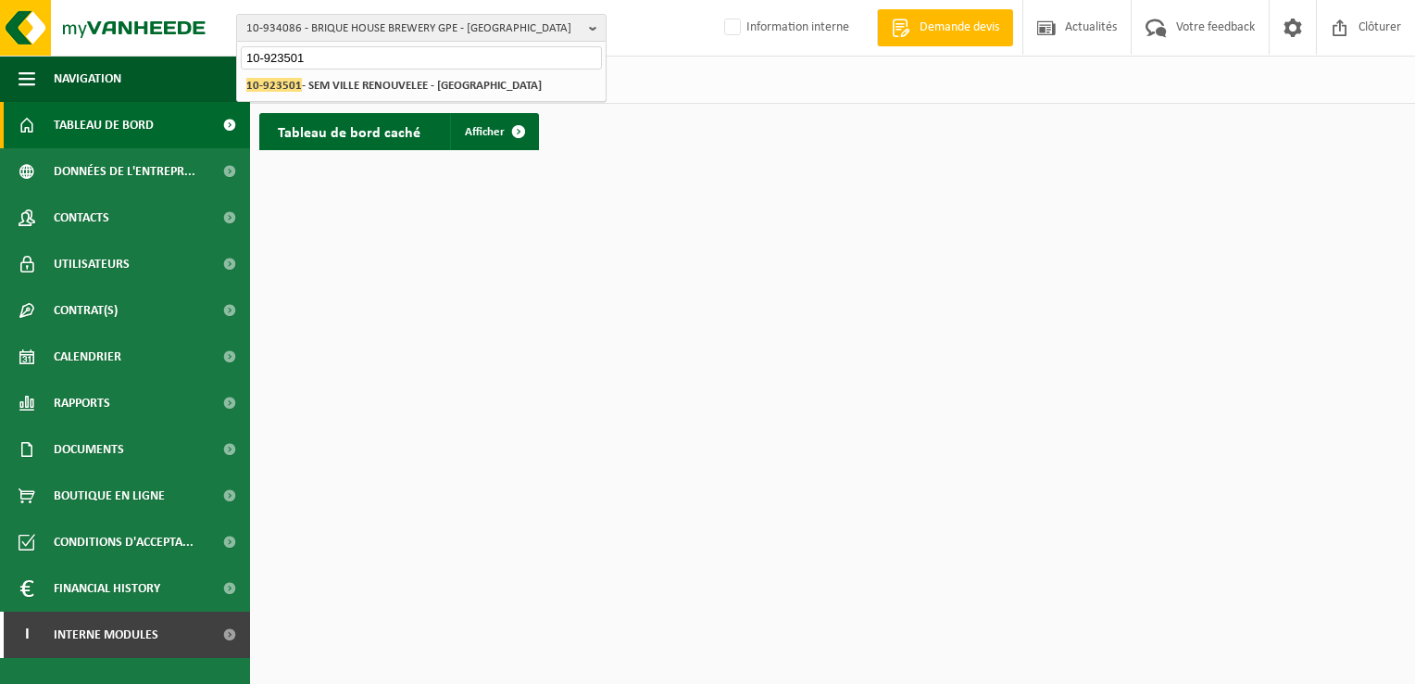
type input "10-923501"
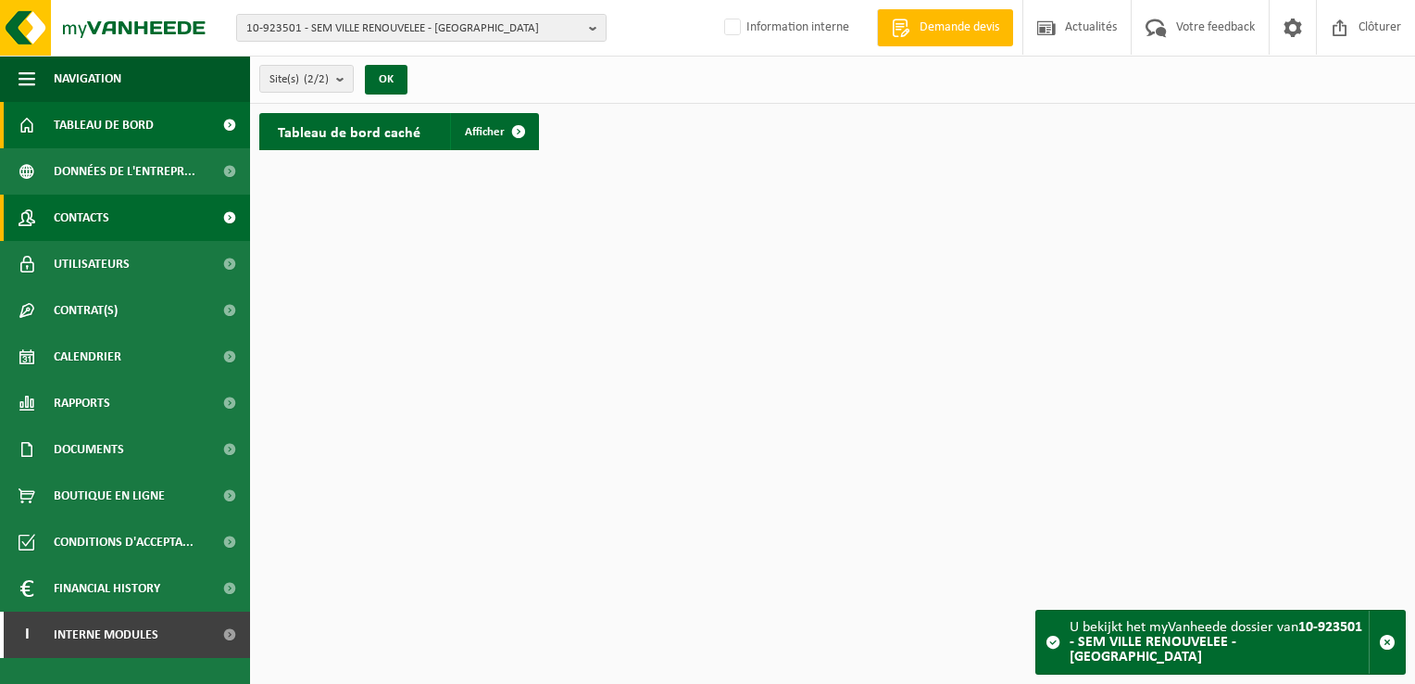
click at [93, 213] on span "Contacts" at bounding box center [82, 218] width 56 height 46
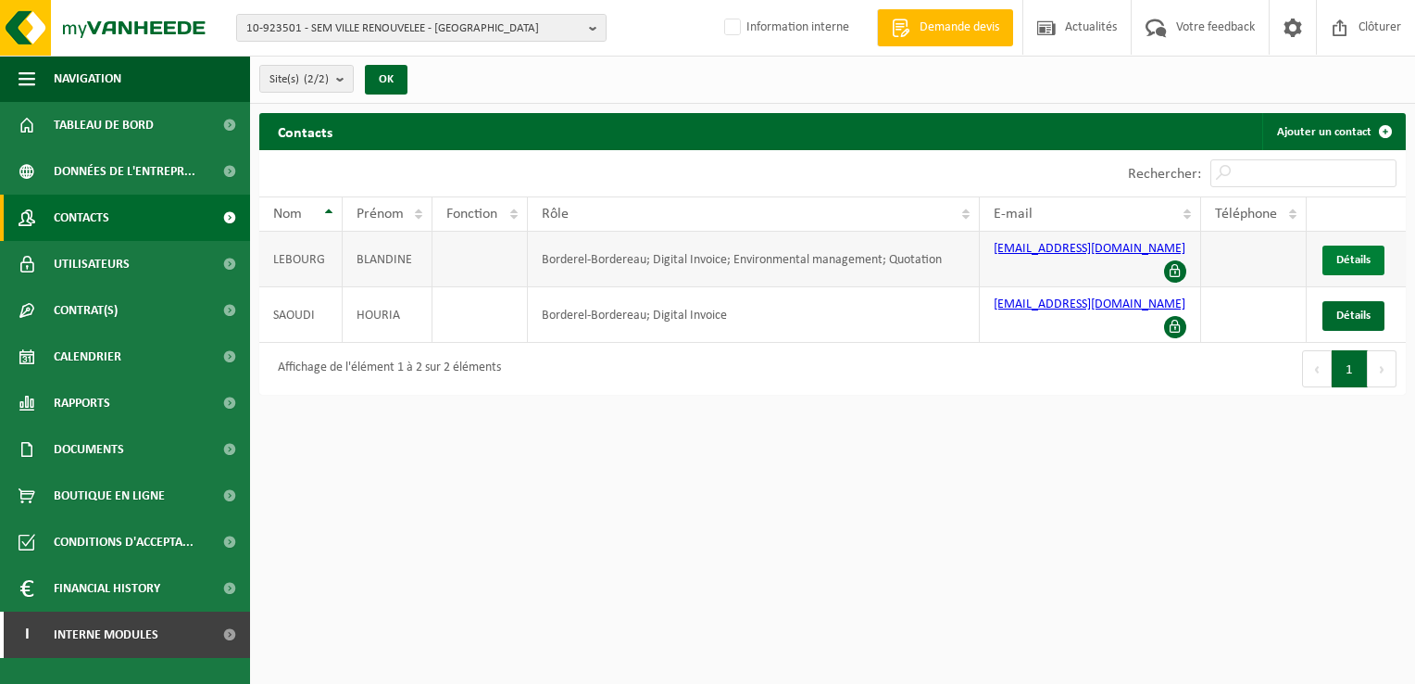
click at [1361, 254] on span "Détails" at bounding box center [1354, 260] width 34 height 12
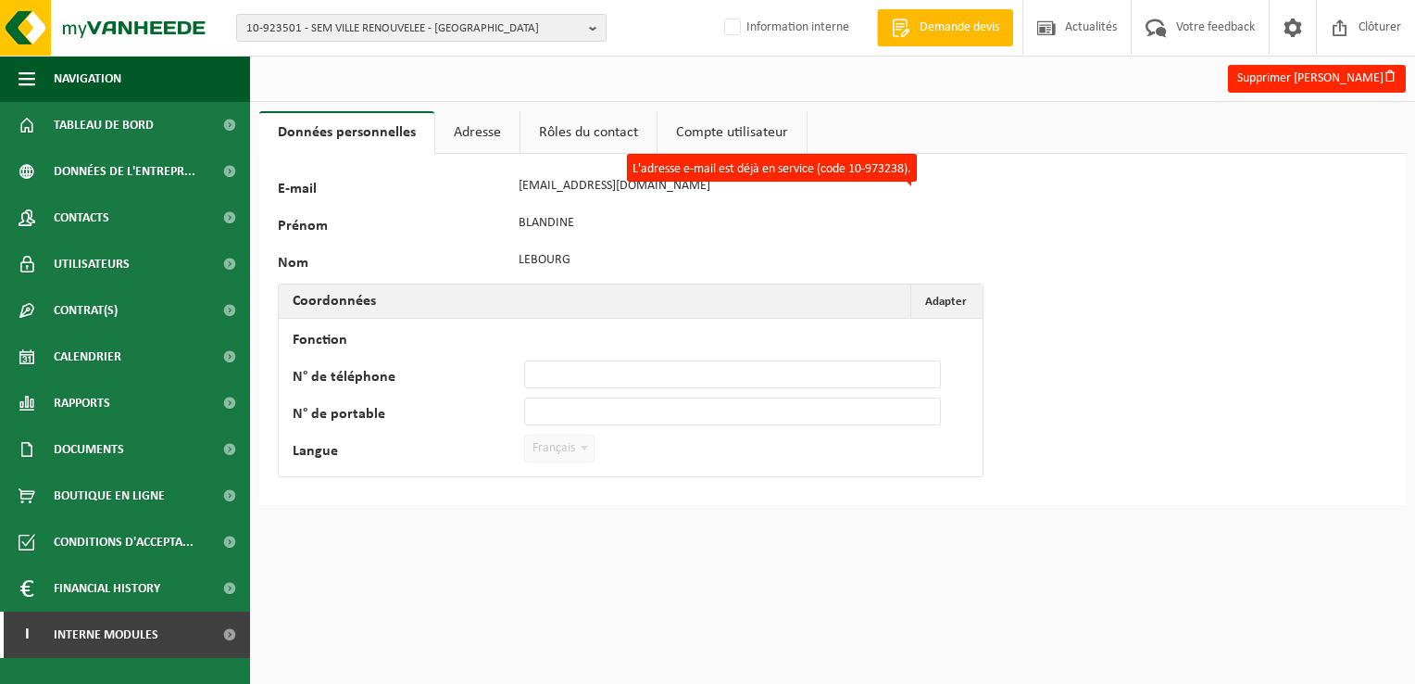
click at [489, 139] on link "Adresse" at bounding box center [477, 132] width 84 height 43
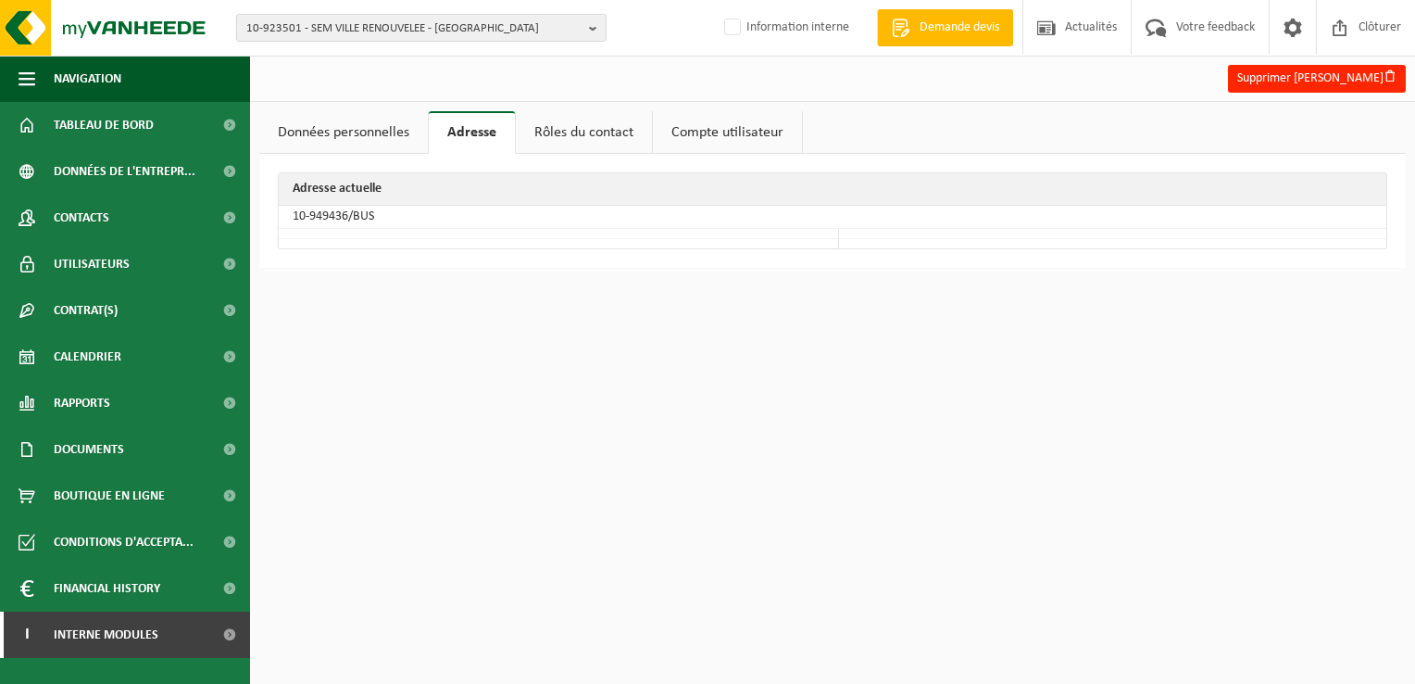
click at [560, 136] on link "Rôles du contact" at bounding box center [584, 132] width 136 height 43
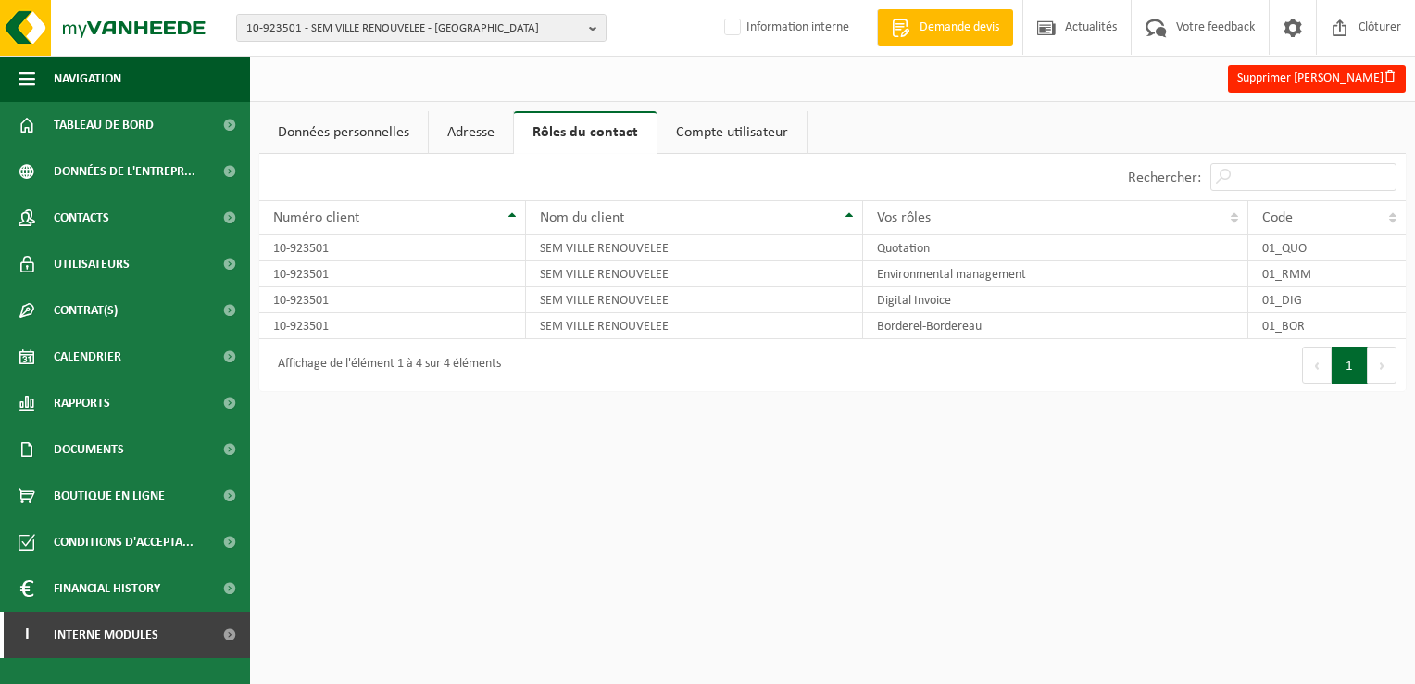
click at [712, 133] on link "Compte utilisateur" at bounding box center [732, 132] width 149 height 43
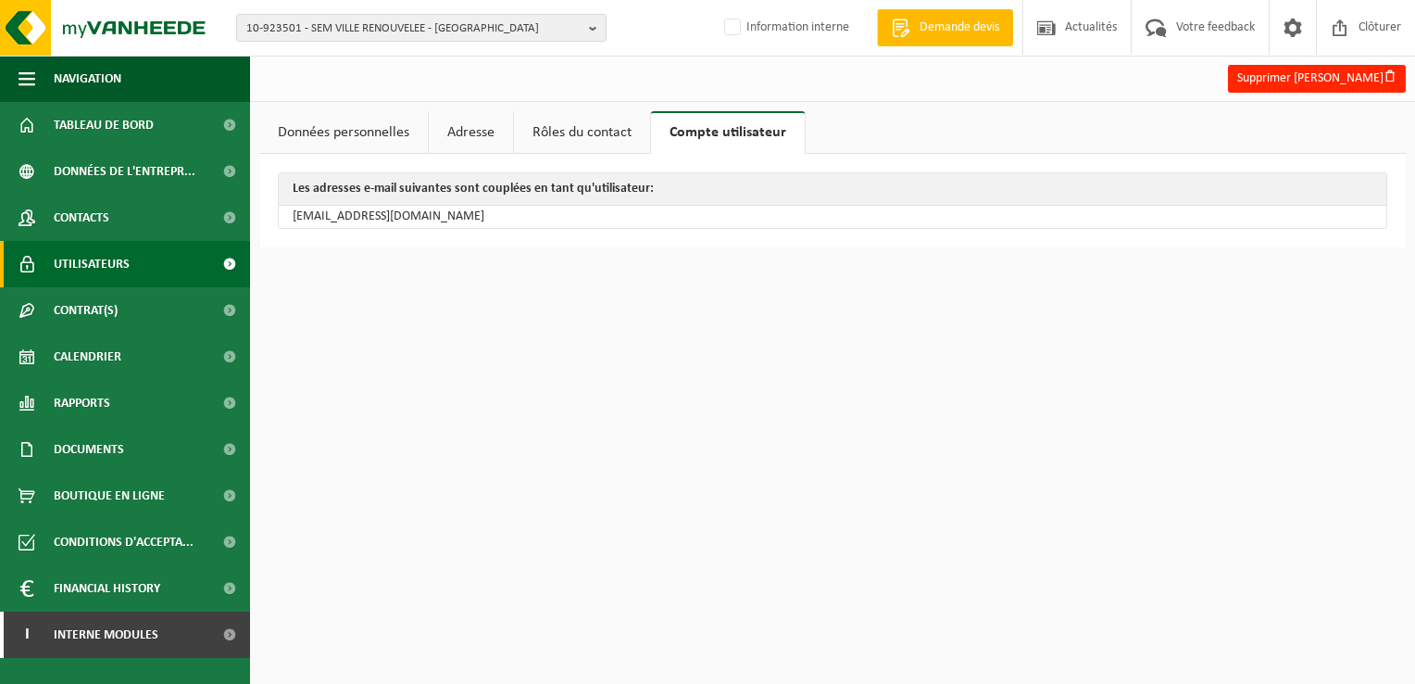
click at [91, 258] on span "Utilisateurs" at bounding box center [92, 264] width 76 height 46
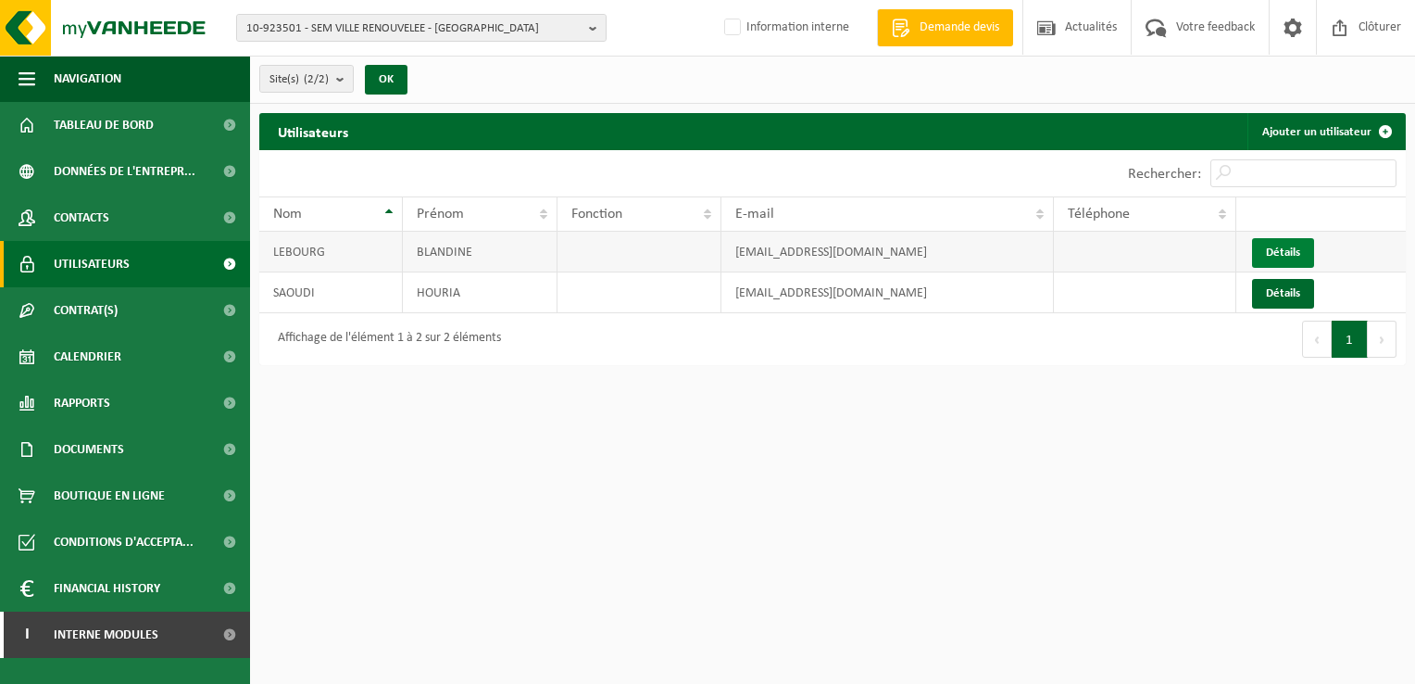
click at [1269, 250] on link "Détails" at bounding box center [1283, 253] width 62 height 30
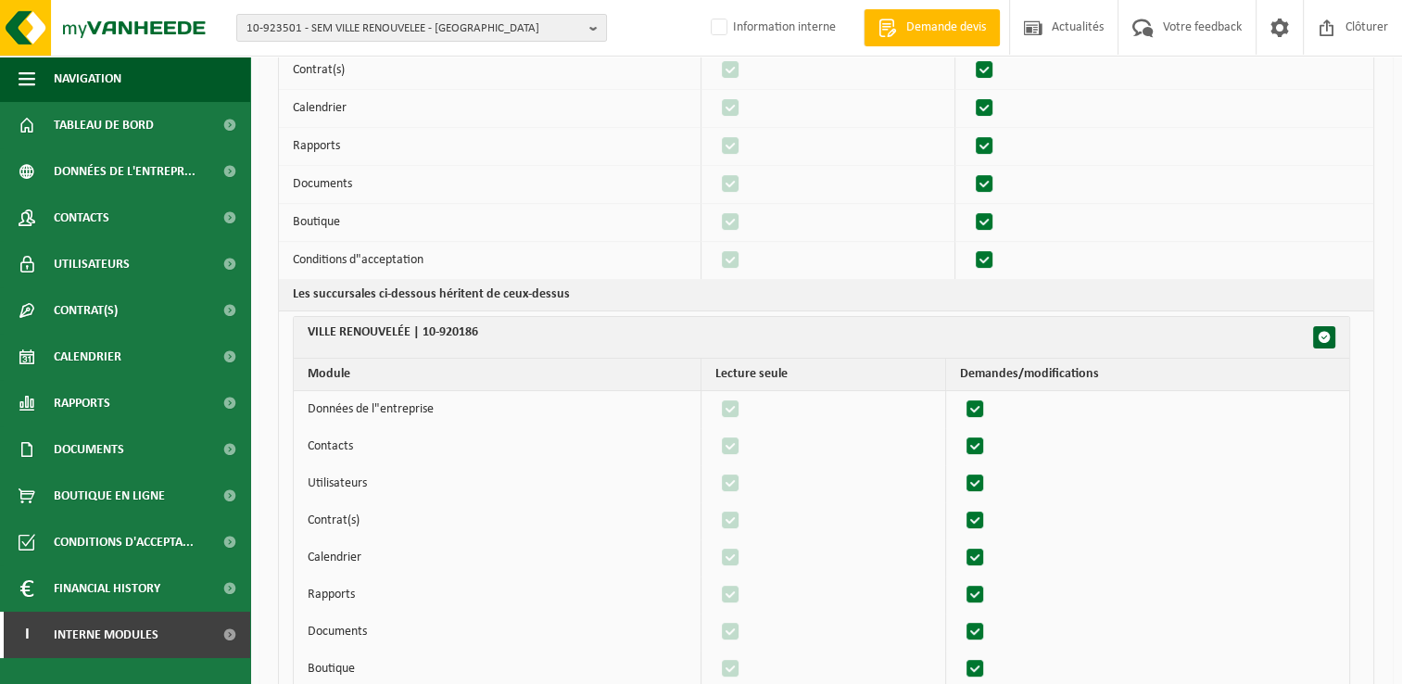
scroll to position [459, 0]
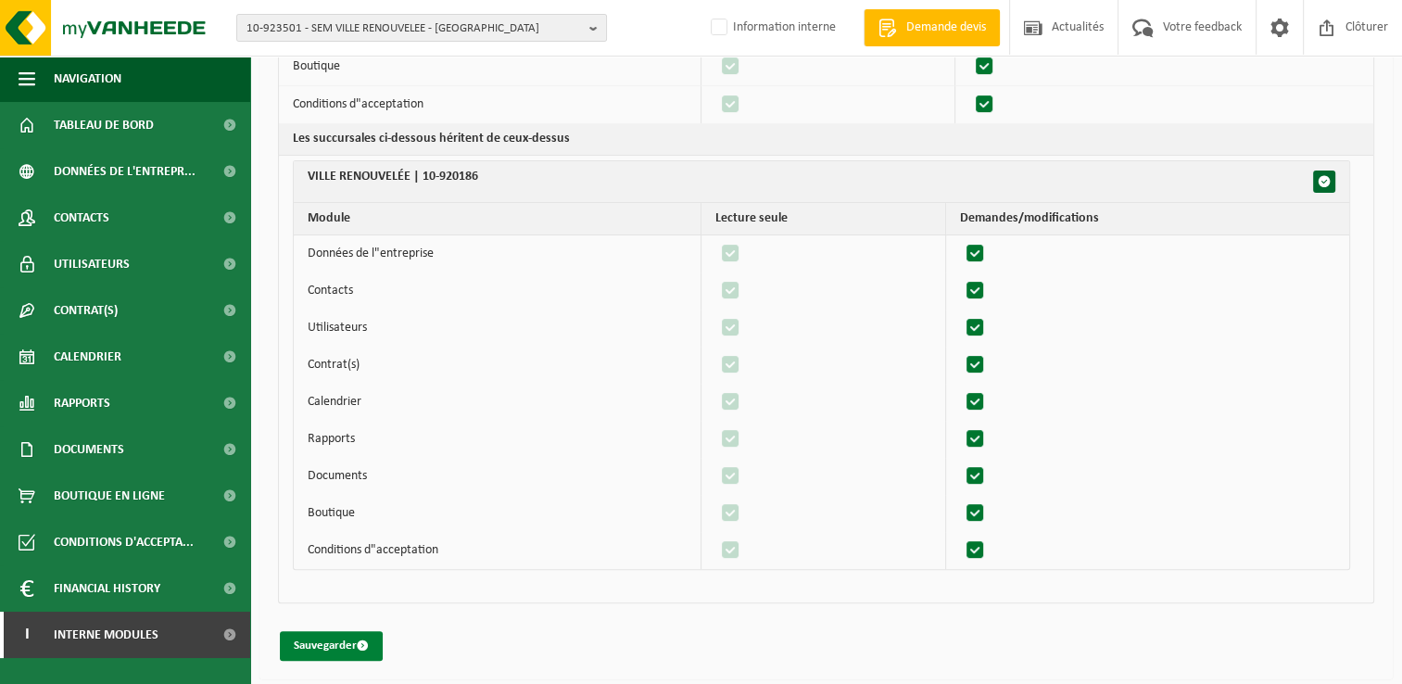
click at [321, 639] on button "Sauvegarder" at bounding box center [331, 646] width 103 height 30
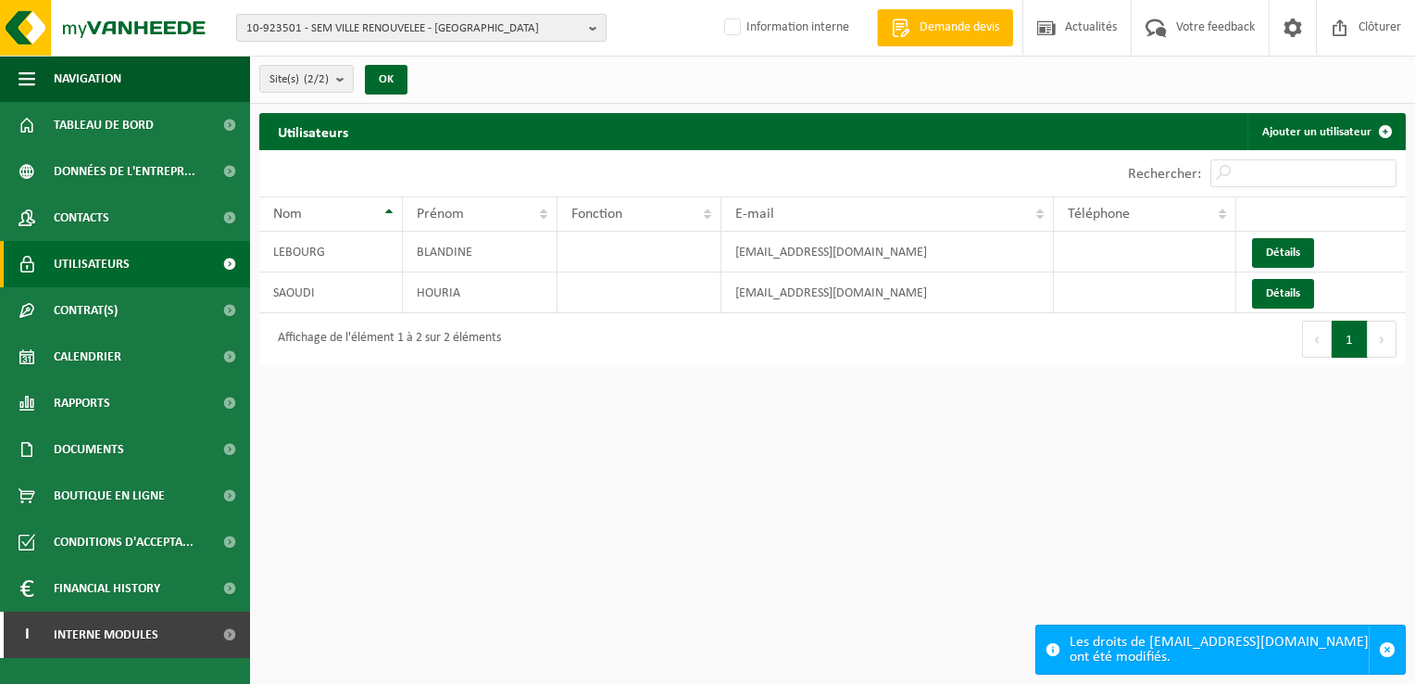
click at [600, 20] on b "button" at bounding box center [597, 28] width 17 height 26
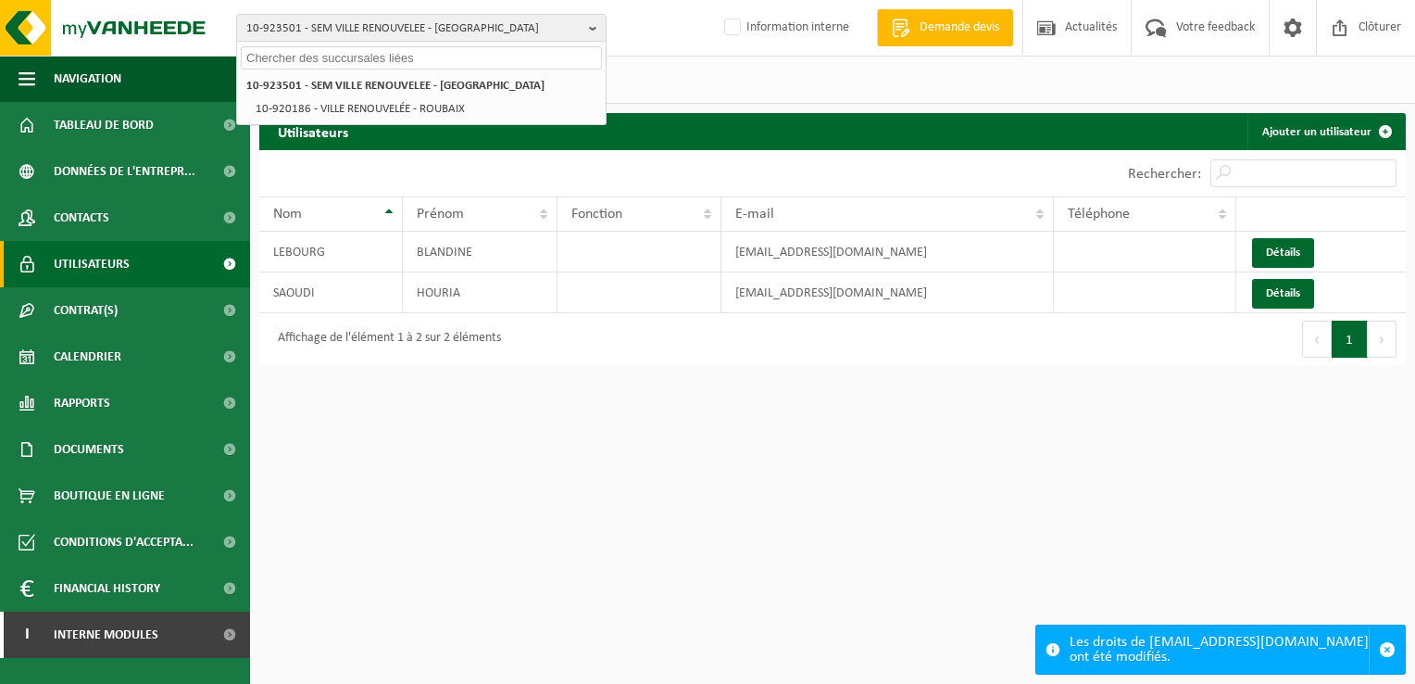
click at [321, 61] on input "text" at bounding box center [421, 57] width 361 height 23
paste input "01-058660"
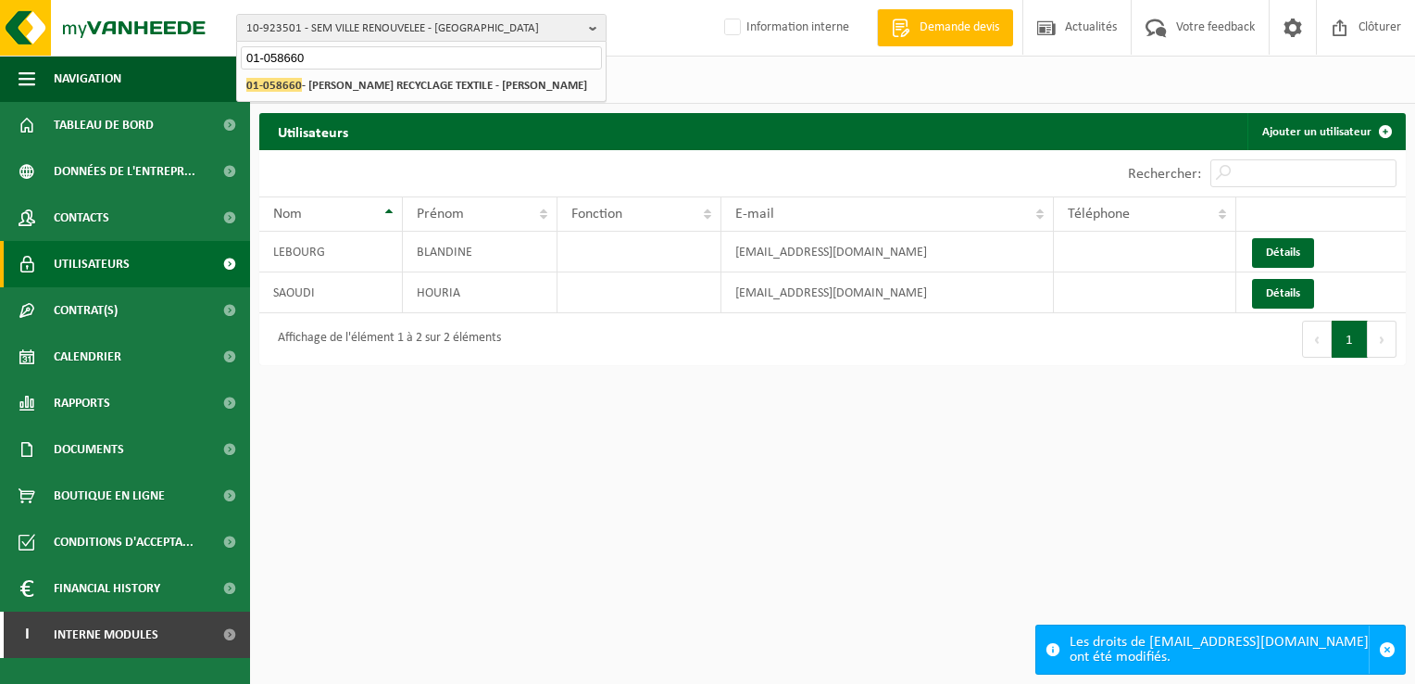
type input "01-058660"
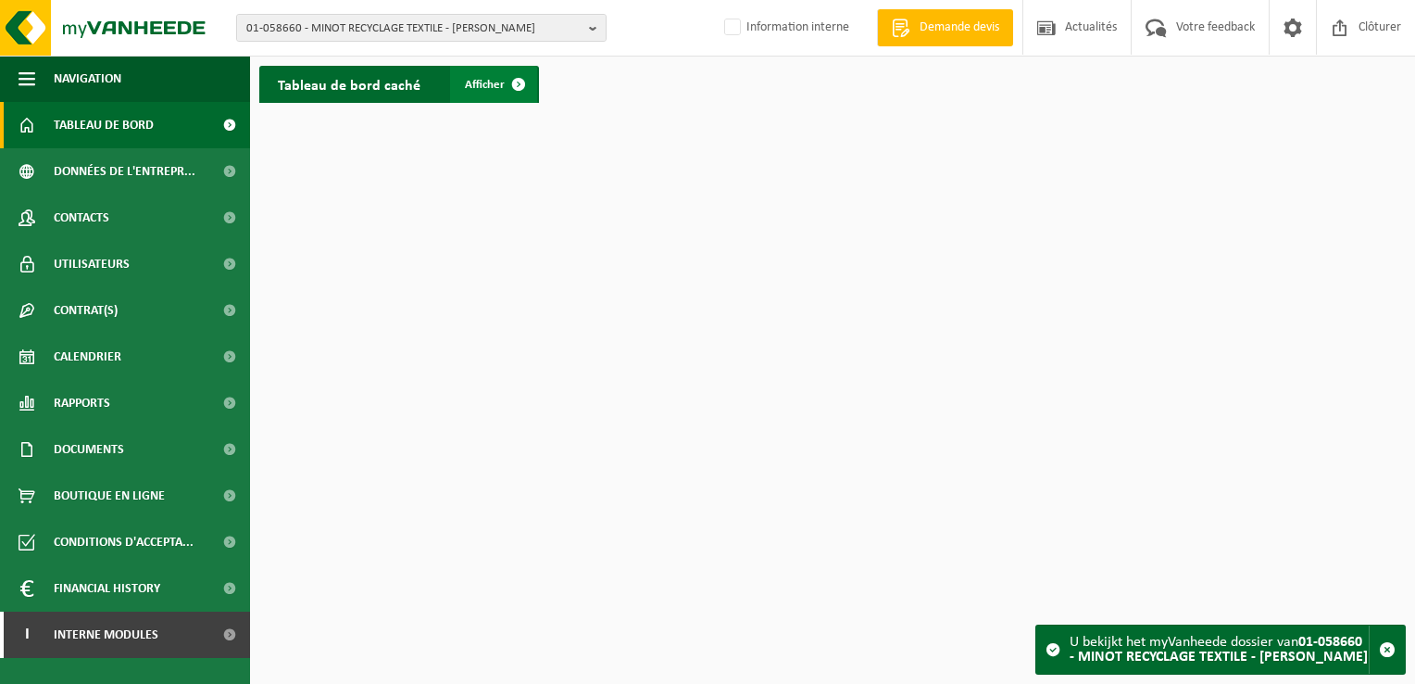
click at [494, 79] on span "Afficher" at bounding box center [485, 85] width 40 height 12
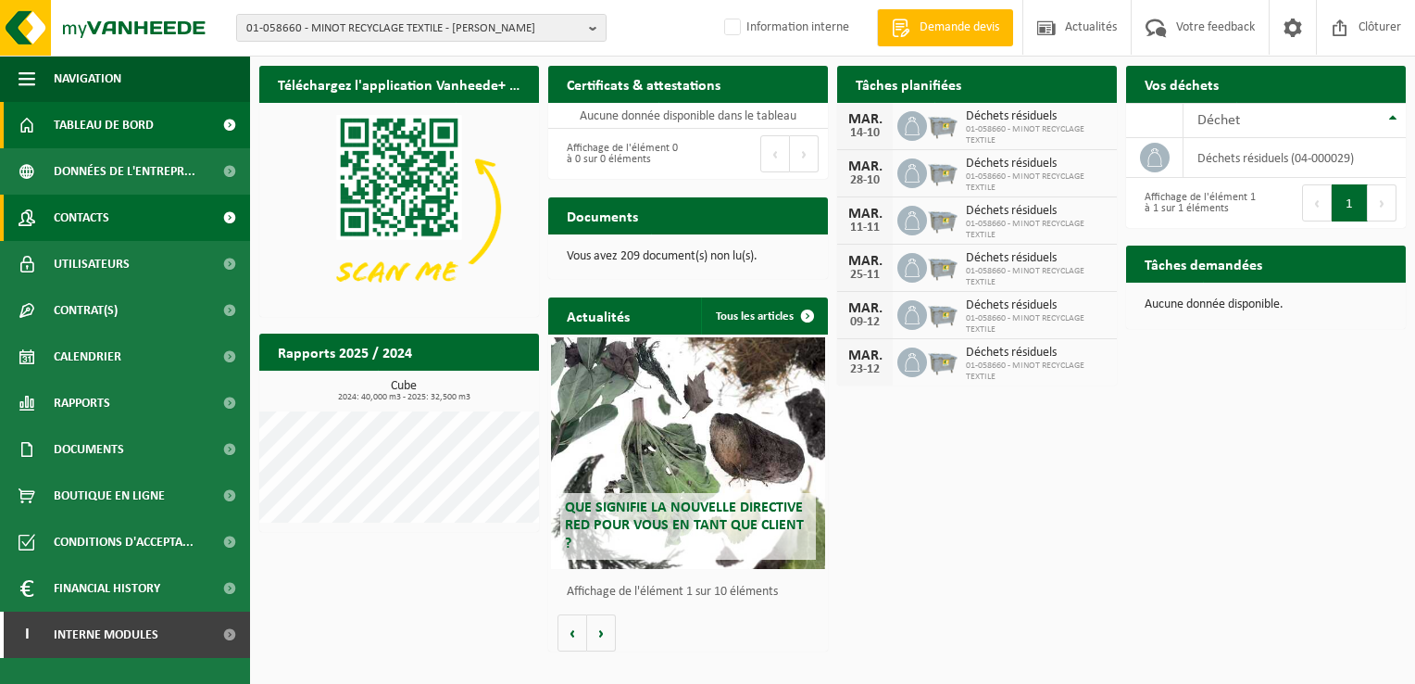
click at [92, 216] on span "Contacts" at bounding box center [82, 218] width 56 height 46
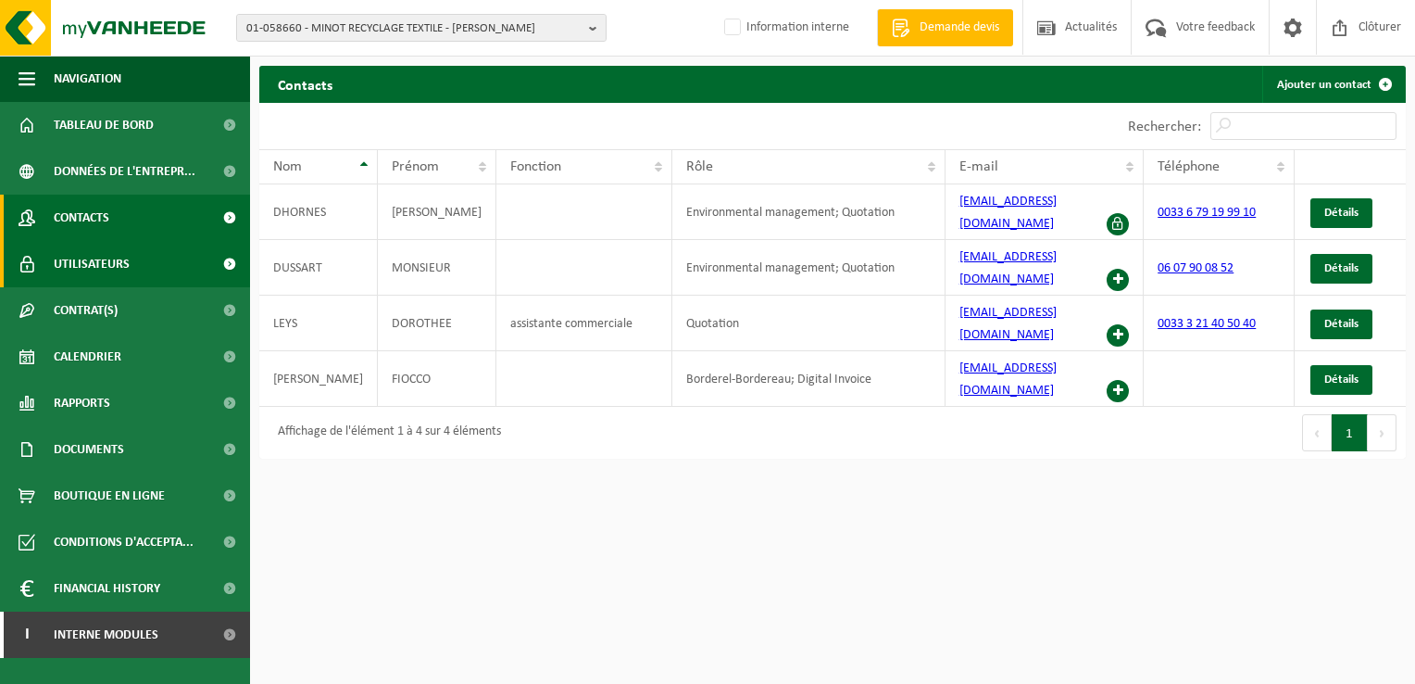
click at [83, 259] on span "Utilisateurs" at bounding box center [92, 264] width 76 height 46
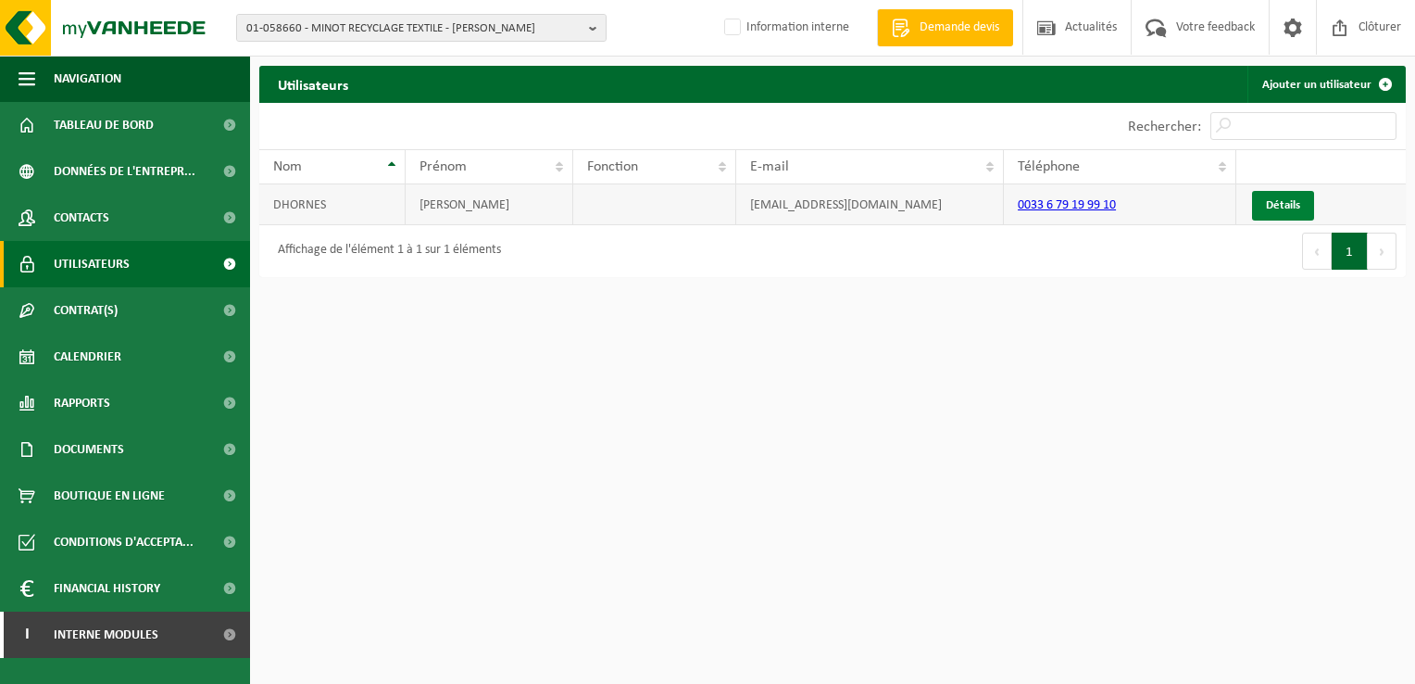
click at [1285, 204] on link "Détails" at bounding box center [1283, 206] width 62 height 30
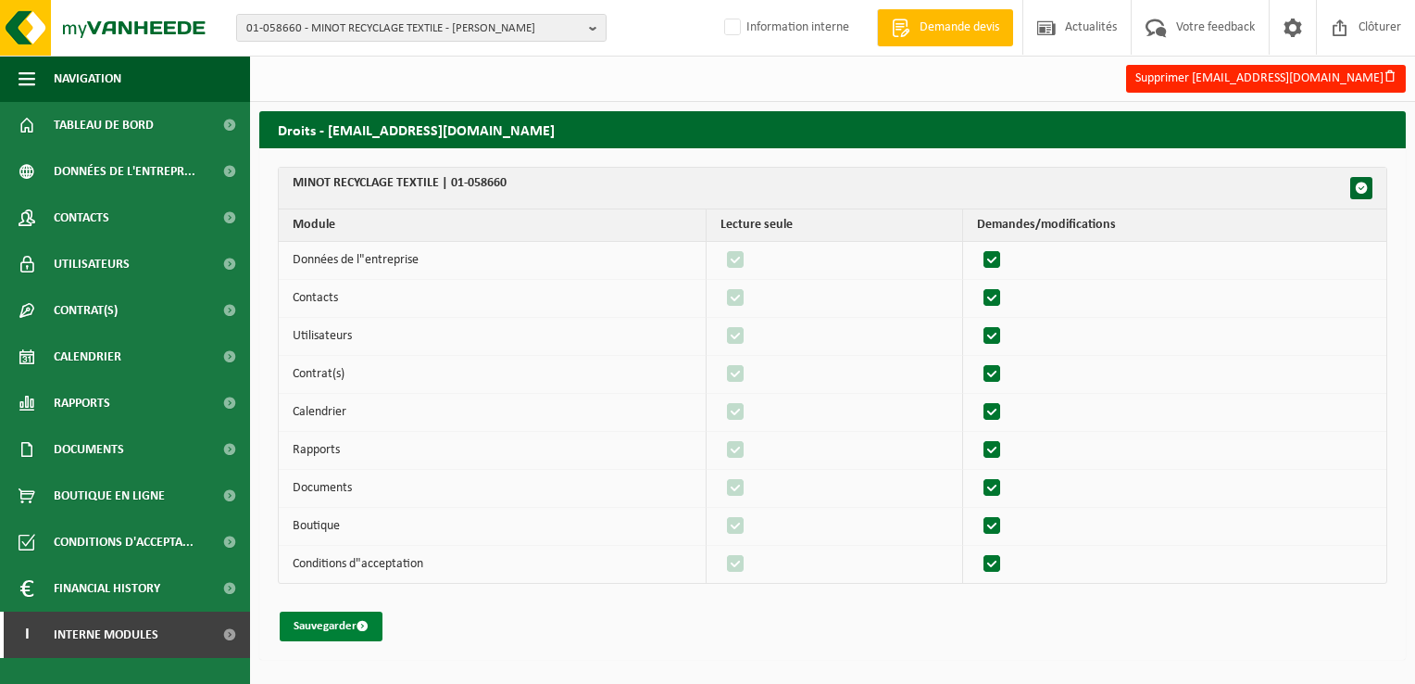
click at [348, 619] on button "Sauvegarder" at bounding box center [331, 626] width 103 height 30
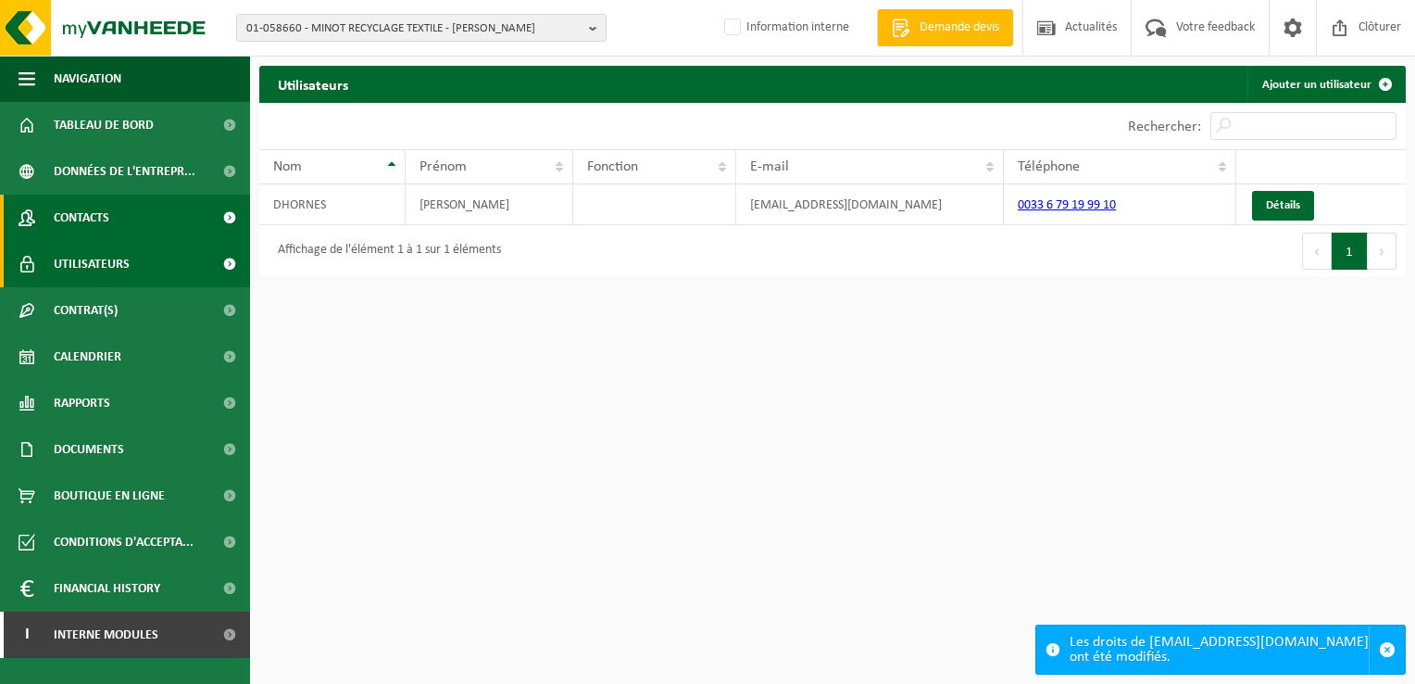
click at [73, 223] on span "Contacts" at bounding box center [82, 218] width 56 height 46
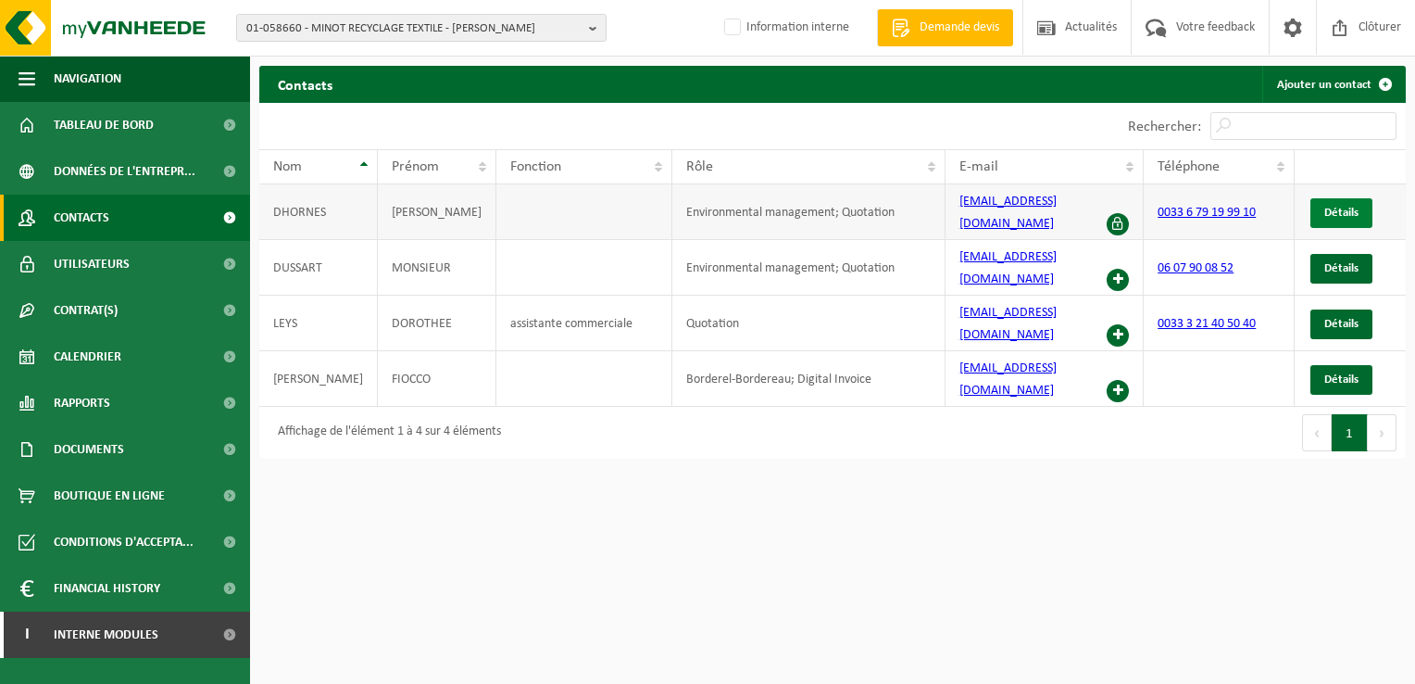
click at [1341, 198] on link "Détails" at bounding box center [1342, 213] width 62 height 30
